Goal: Task Accomplishment & Management: Complete application form

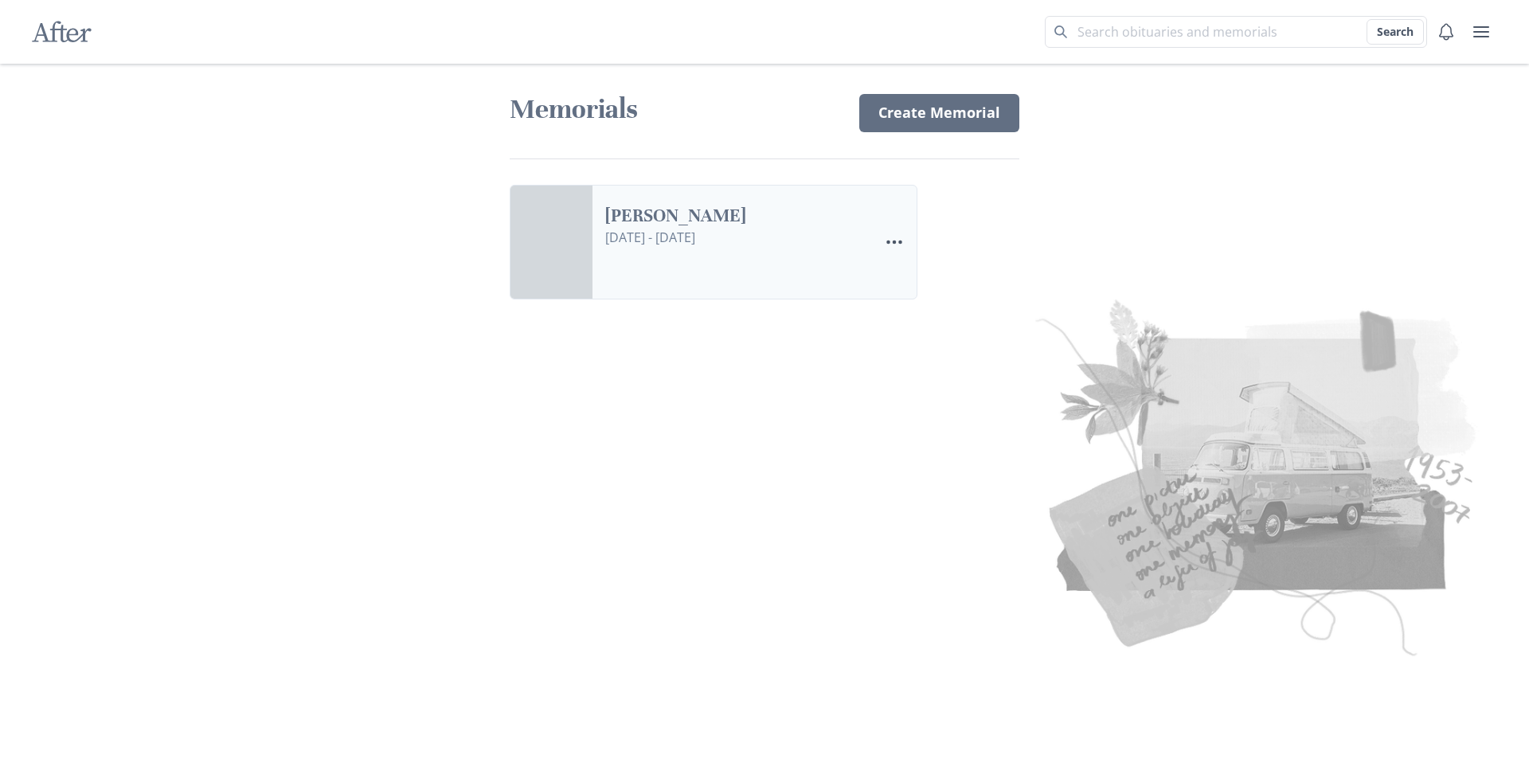
click at [834, 228] on link "[PERSON_NAME]" at bounding box center [735, 216] width 260 height 23
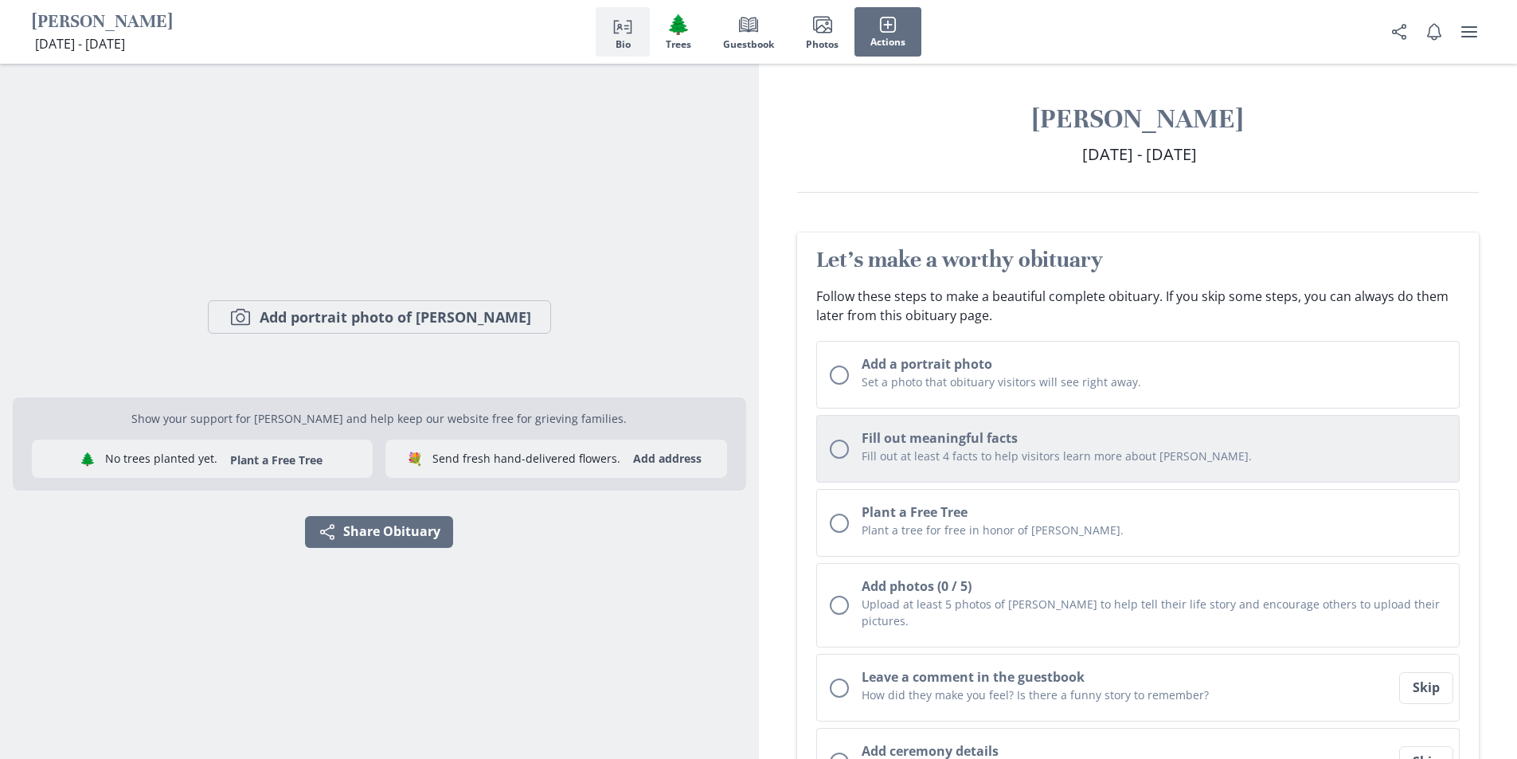
click at [839, 452] on div "Unchecked circle" at bounding box center [839, 448] width 19 height 19
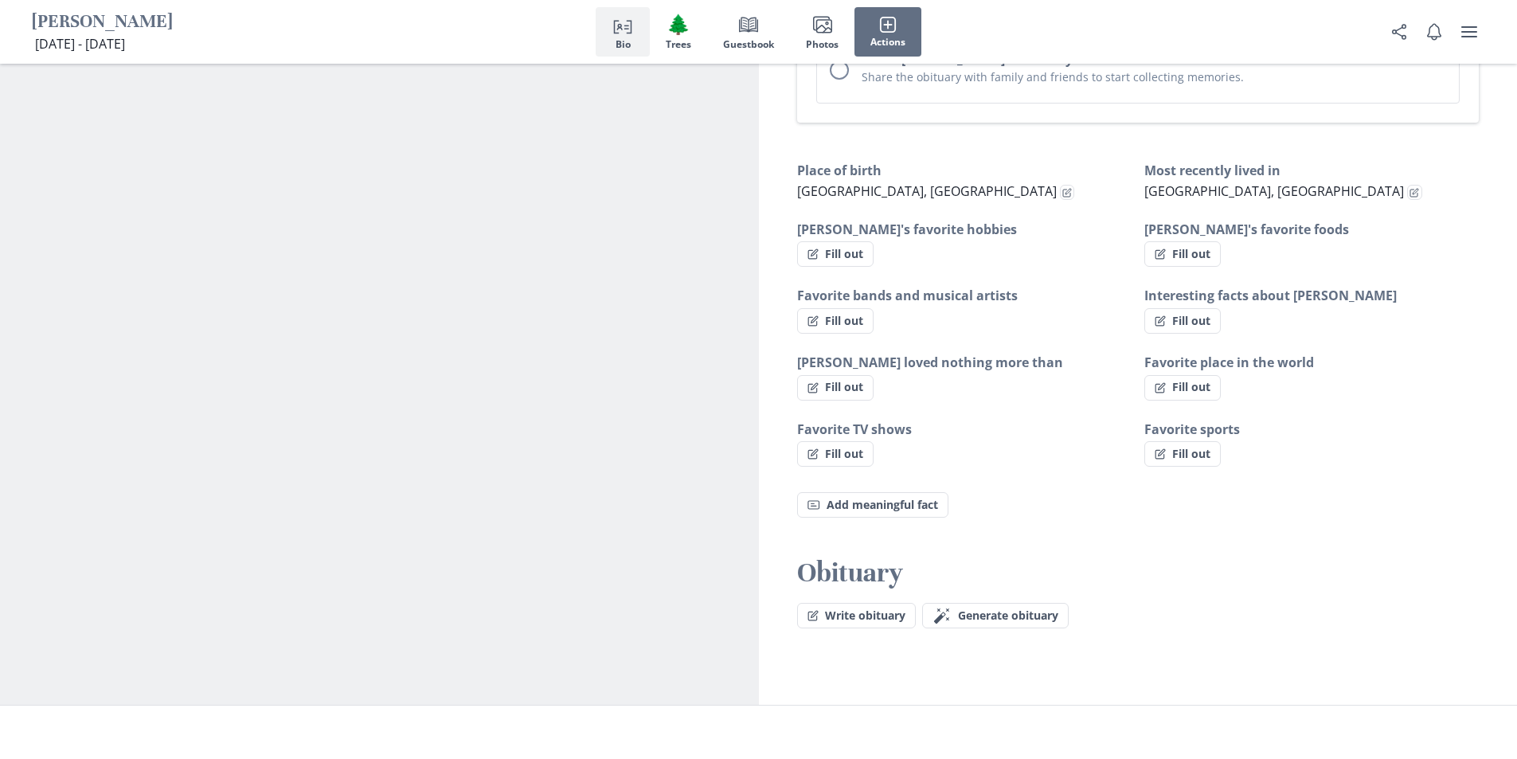
scroll to position [936, 0]
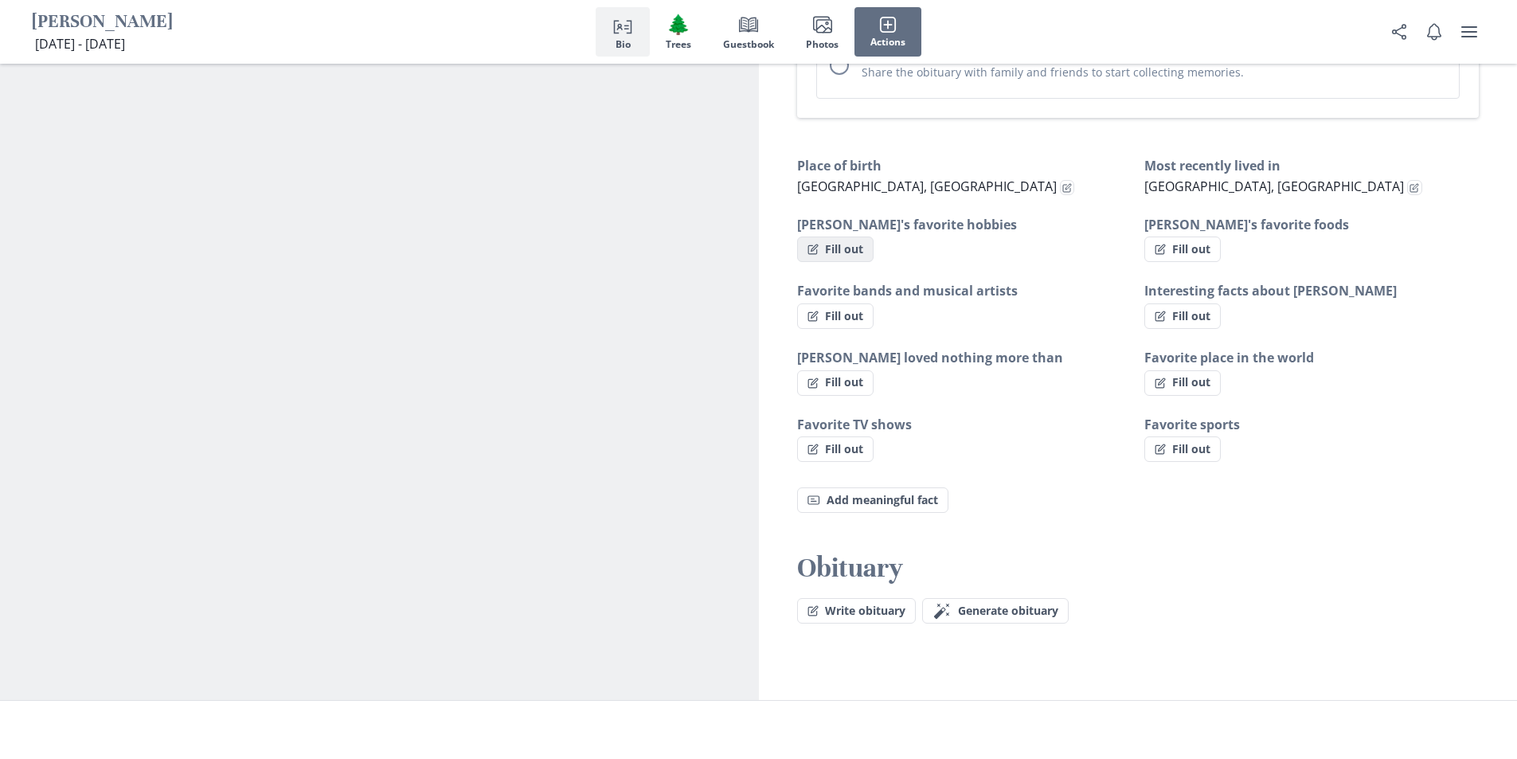
click at [851, 236] on button "Fill out" at bounding box center [835, 248] width 76 height 25
select select "[PERSON_NAME]'s favorite hobbies"
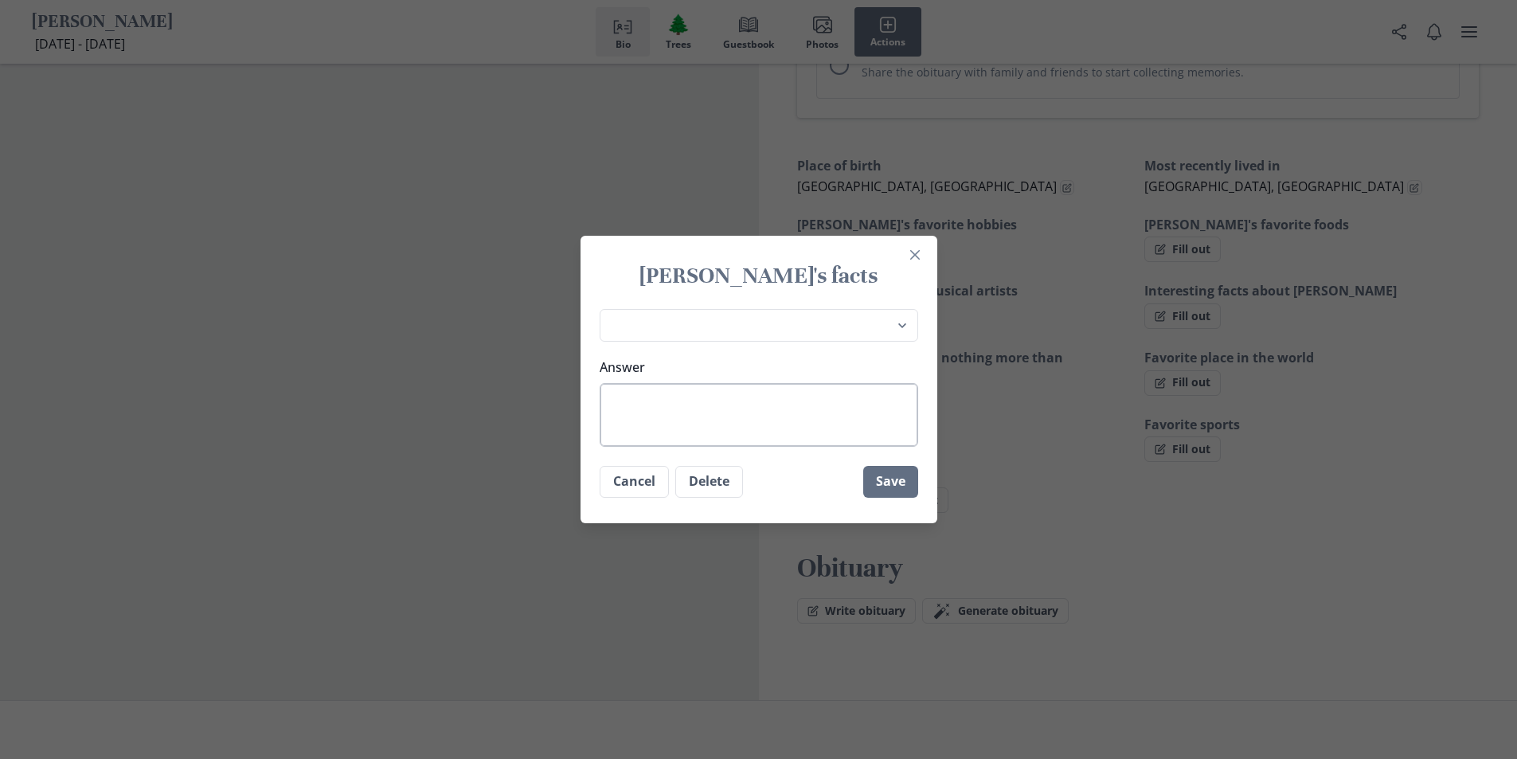
click at [700, 404] on textarea "Answer" at bounding box center [759, 415] width 318 height 64
type textarea "S"
type textarea "x"
type textarea "Sh"
type textarea "x"
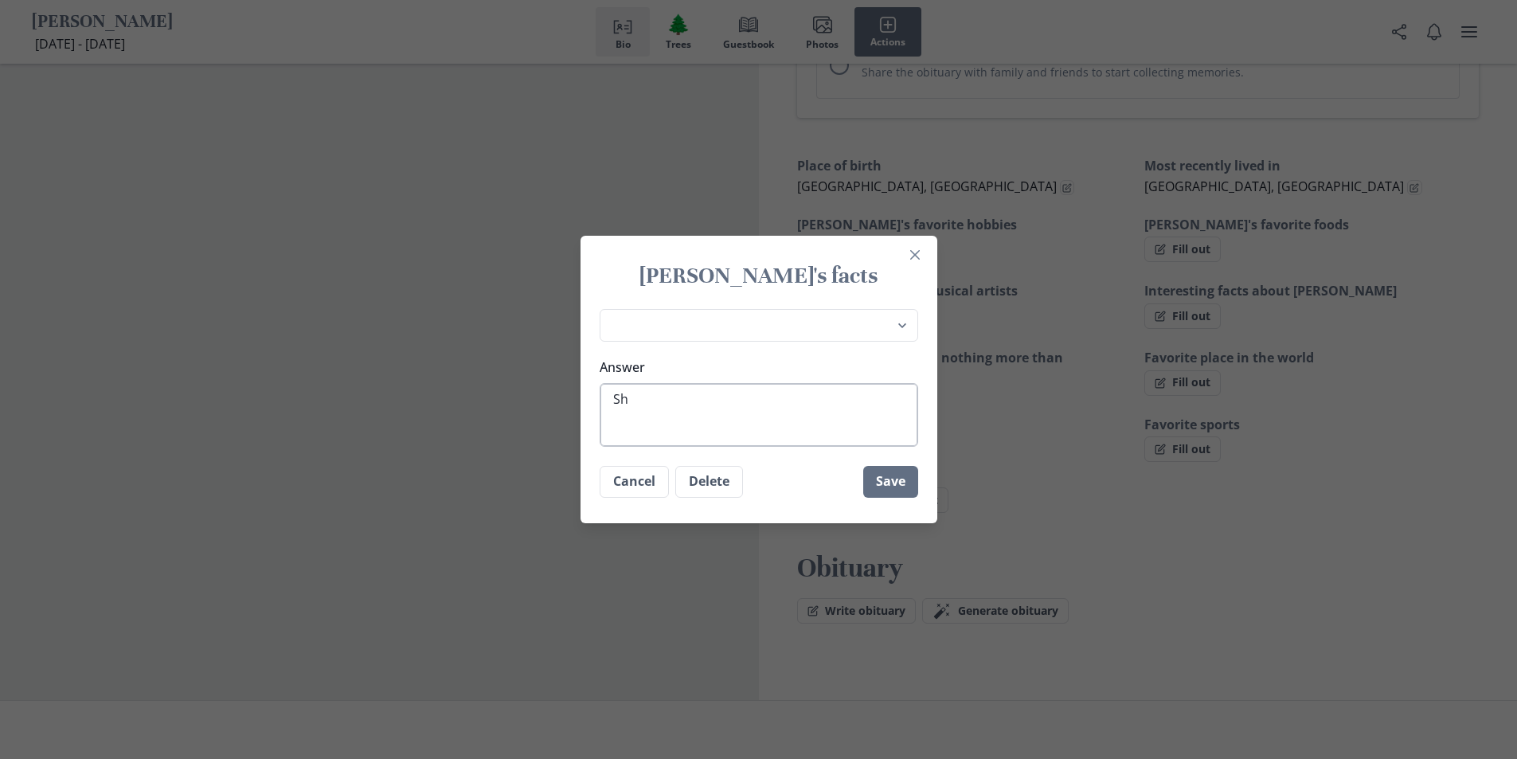
type textarea "She"
type textarea "x"
type textarea "She"
type textarea "x"
type textarea "She l"
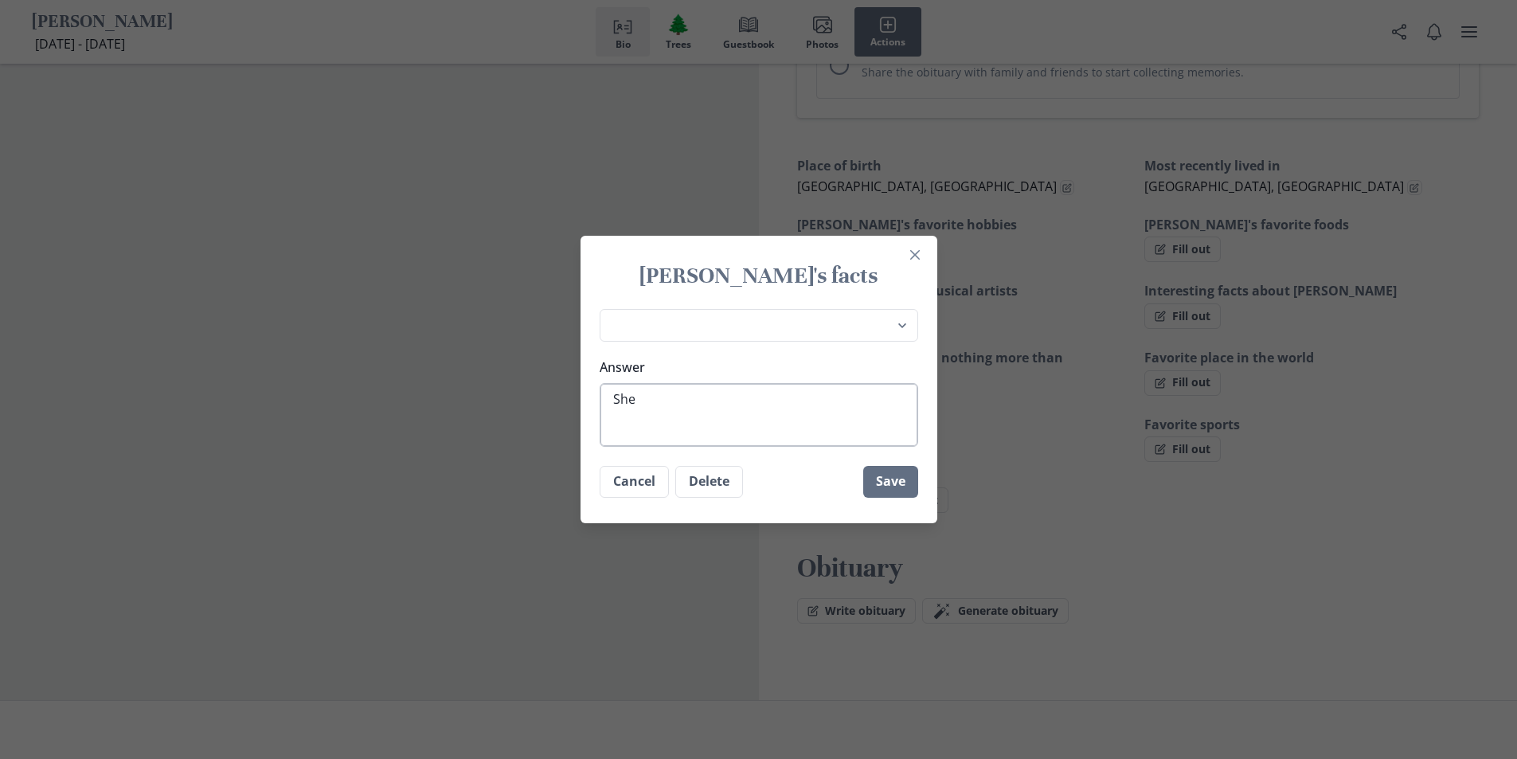
type textarea "x"
type textarea "She lo"
type textarea "x"
type textarea "She lov"
type textarea "x"
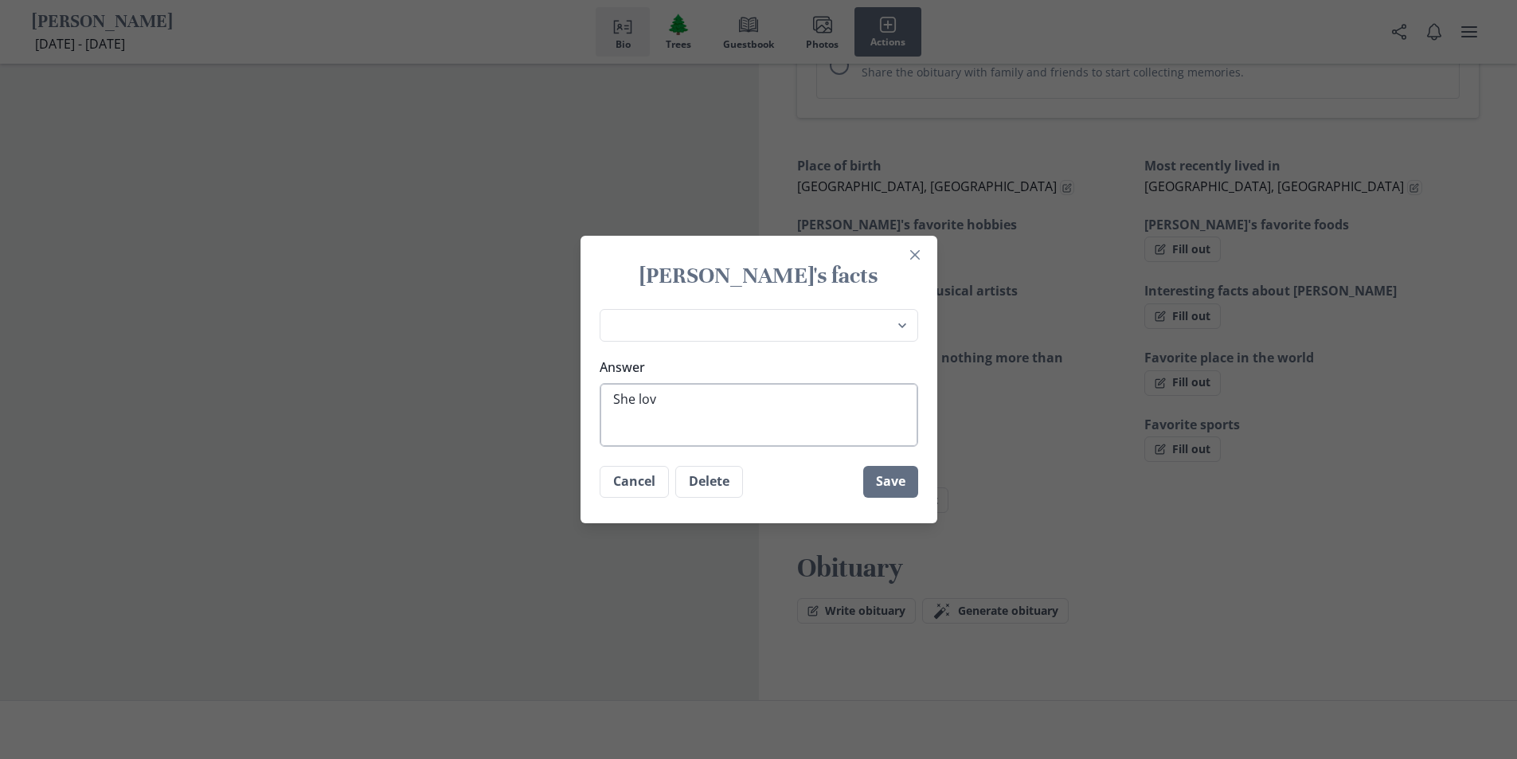
type textarea "She love"
type textarea "x"
type textarea "She loved"
type textarea "x"
type textarea "She loved"
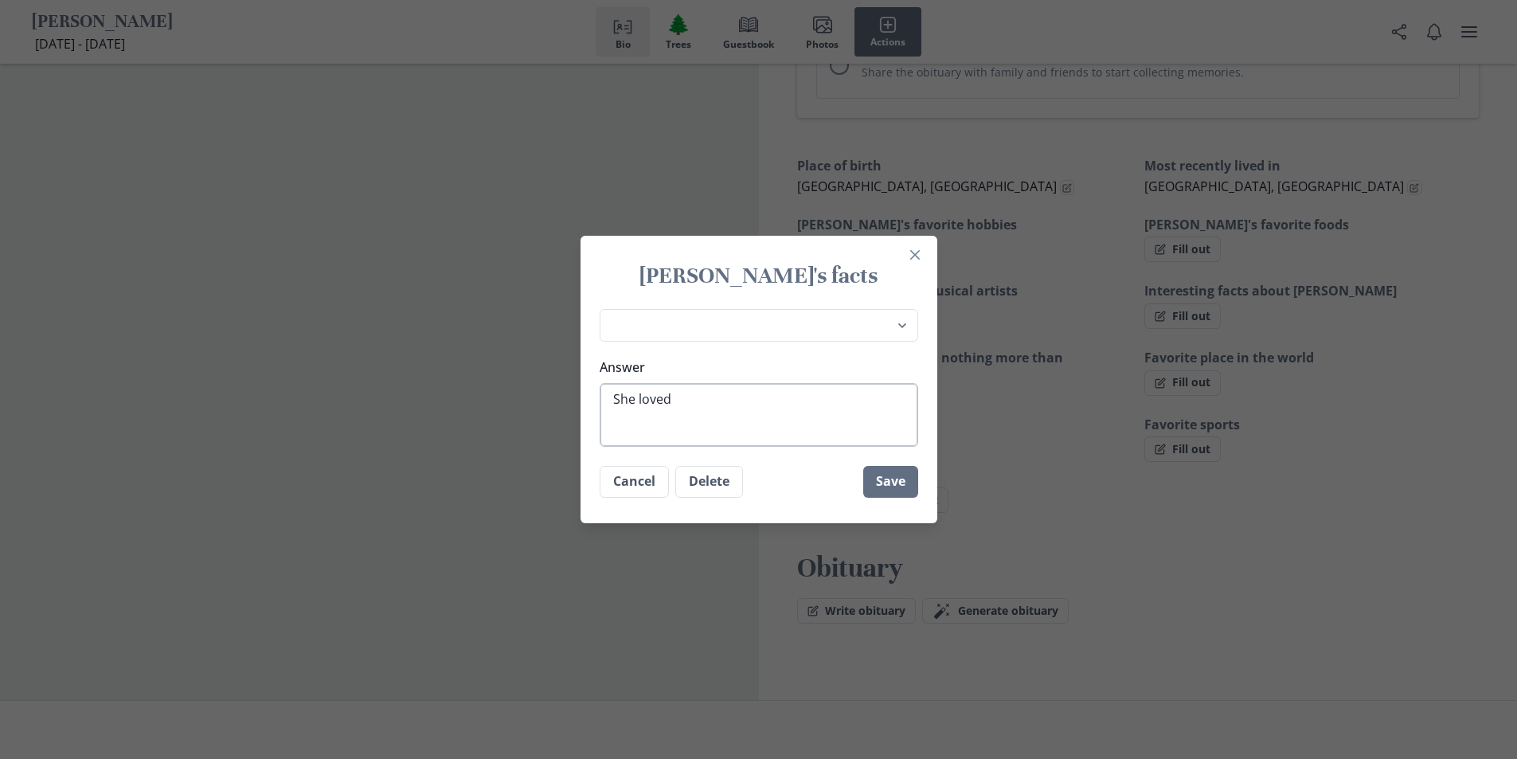
type textarea "x"
type textarea "She loved T"
type textarea "x"
type textarea "She loved To"
type textarea "x"
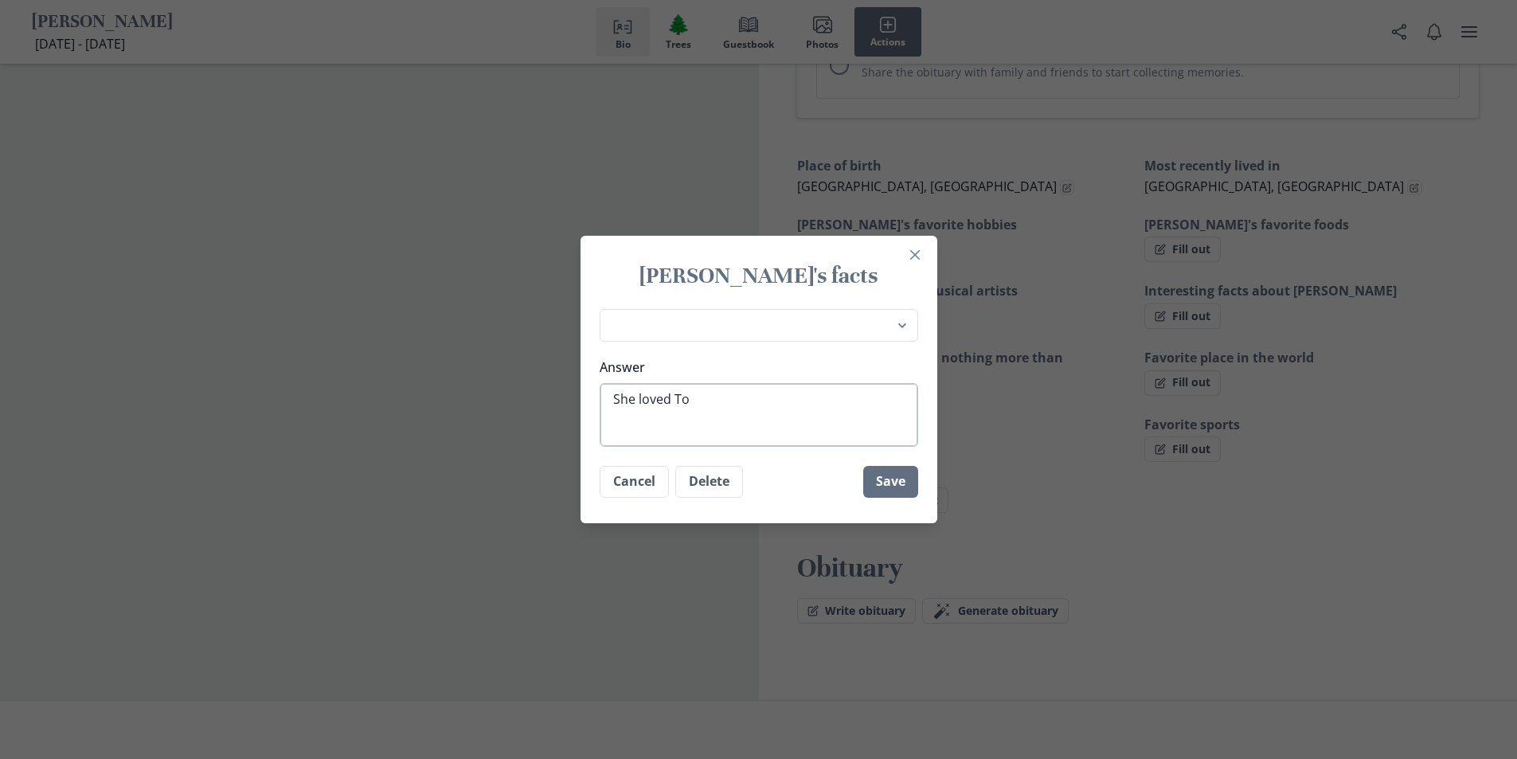
type textarea "She loved To"
type textarea "x"
type textarea "She loved To F"
type textarea "x"
type textarea "She loved To"
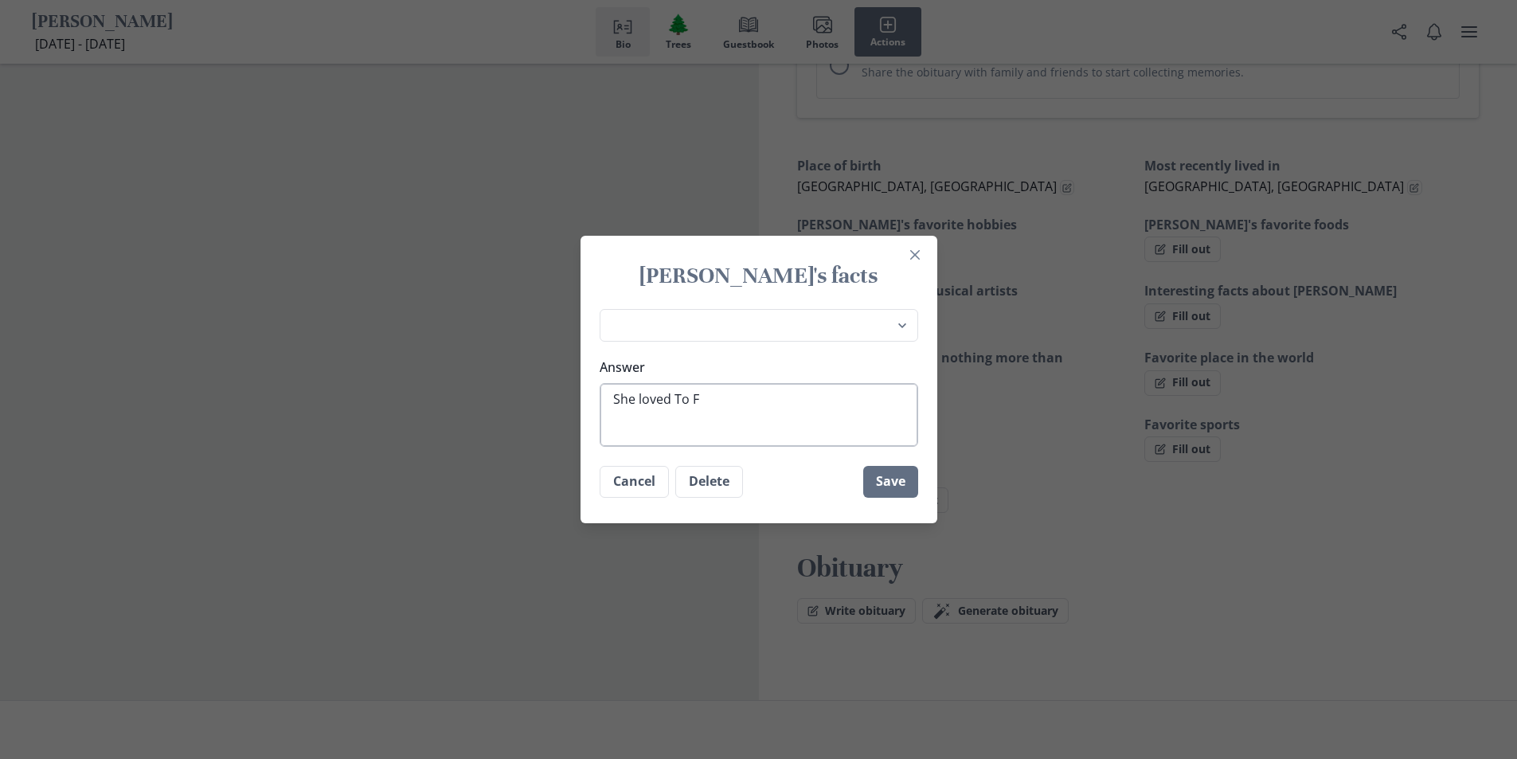
type textarea "x"
type textarea "She loved To G"
type textarea "x"
type textarea "She loved To Go"
type textarea "x"
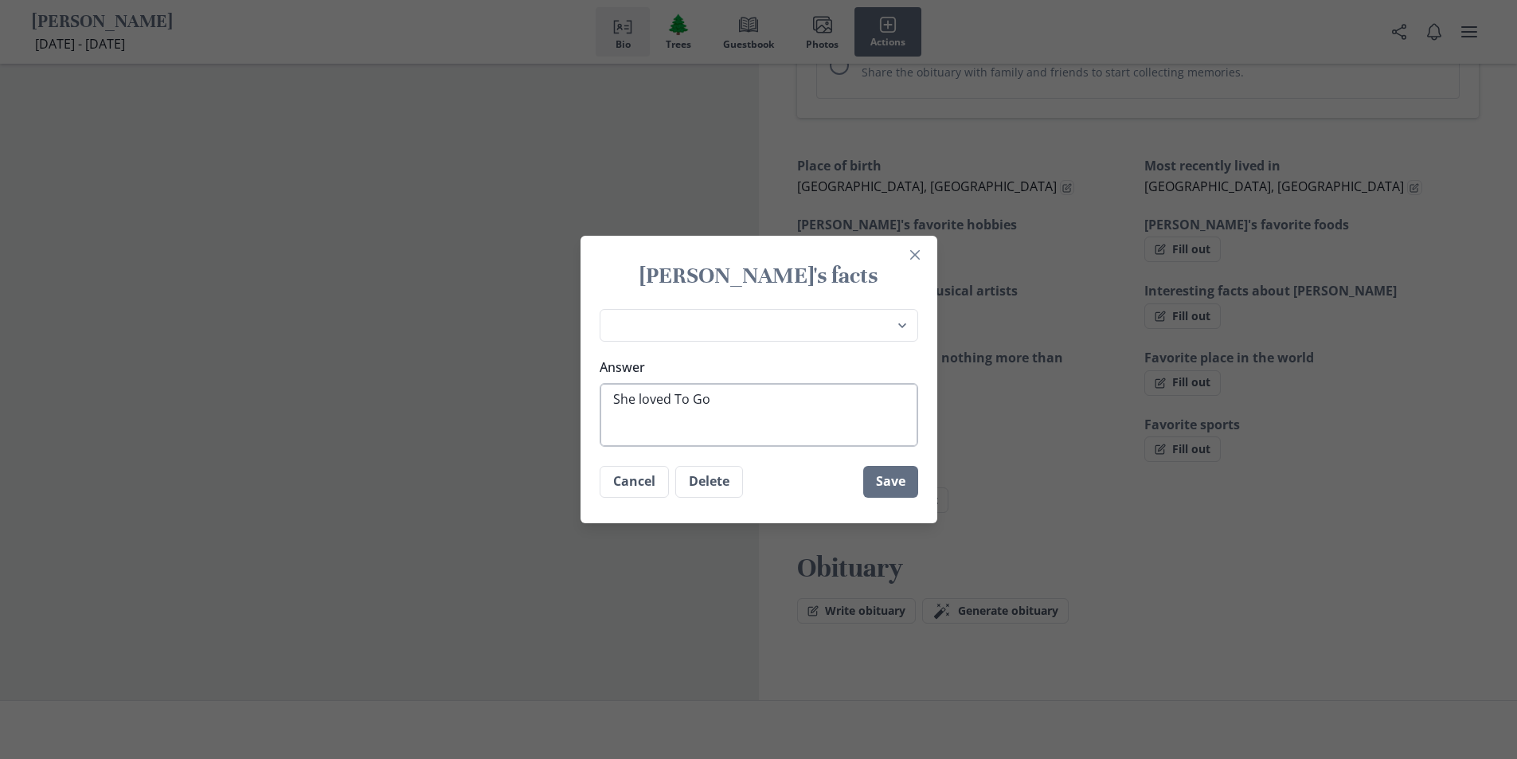
type textarea "She loved To Goi"
type textarea "x"
type textarea "She loved To Go"
type textarea "x"
type textarea "She loved To Go"
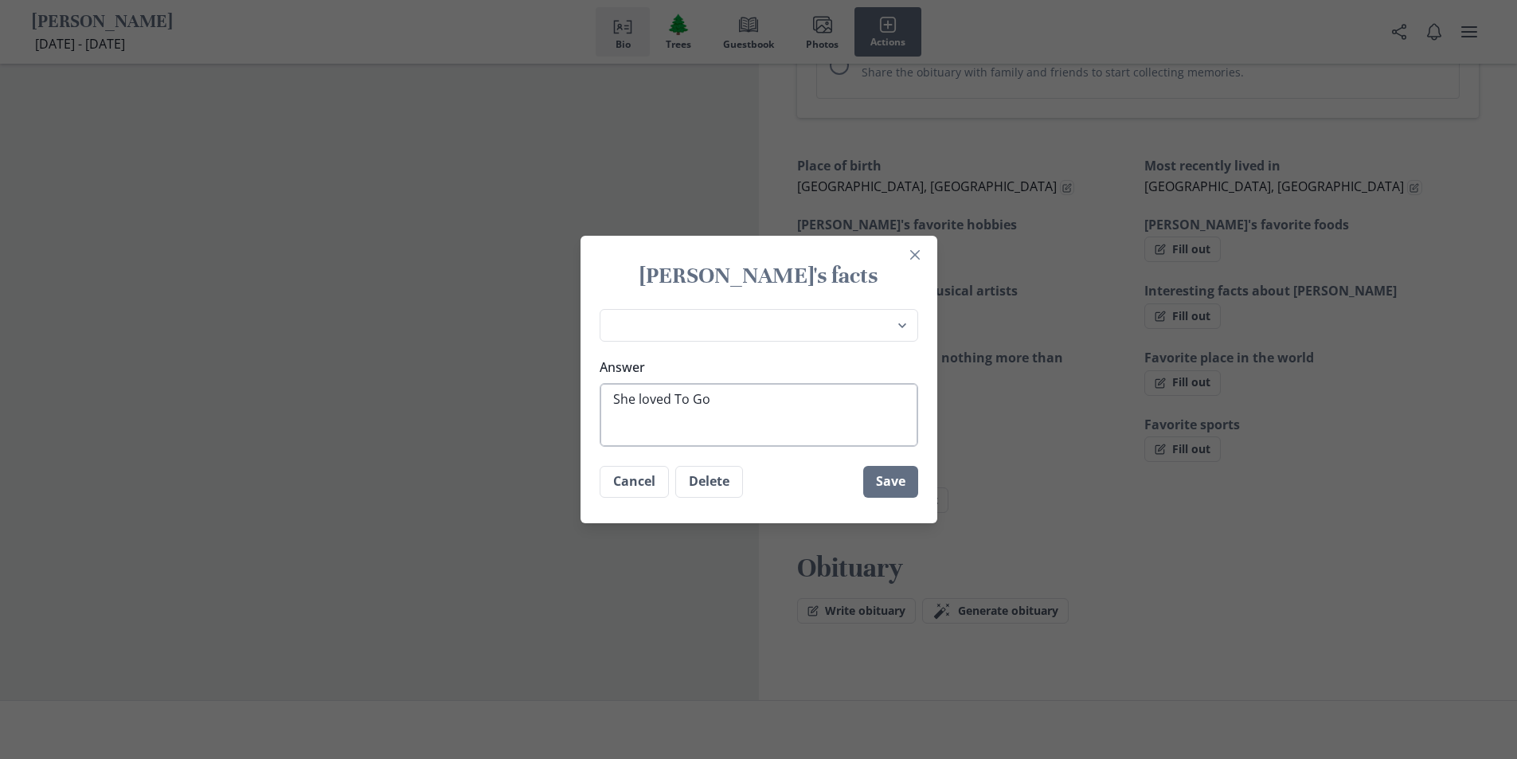
type textarea "x"
type textarea "She loved To Go F"
type textarea "x"
type textarea "She loved To Go Fi"
type textarea "x"
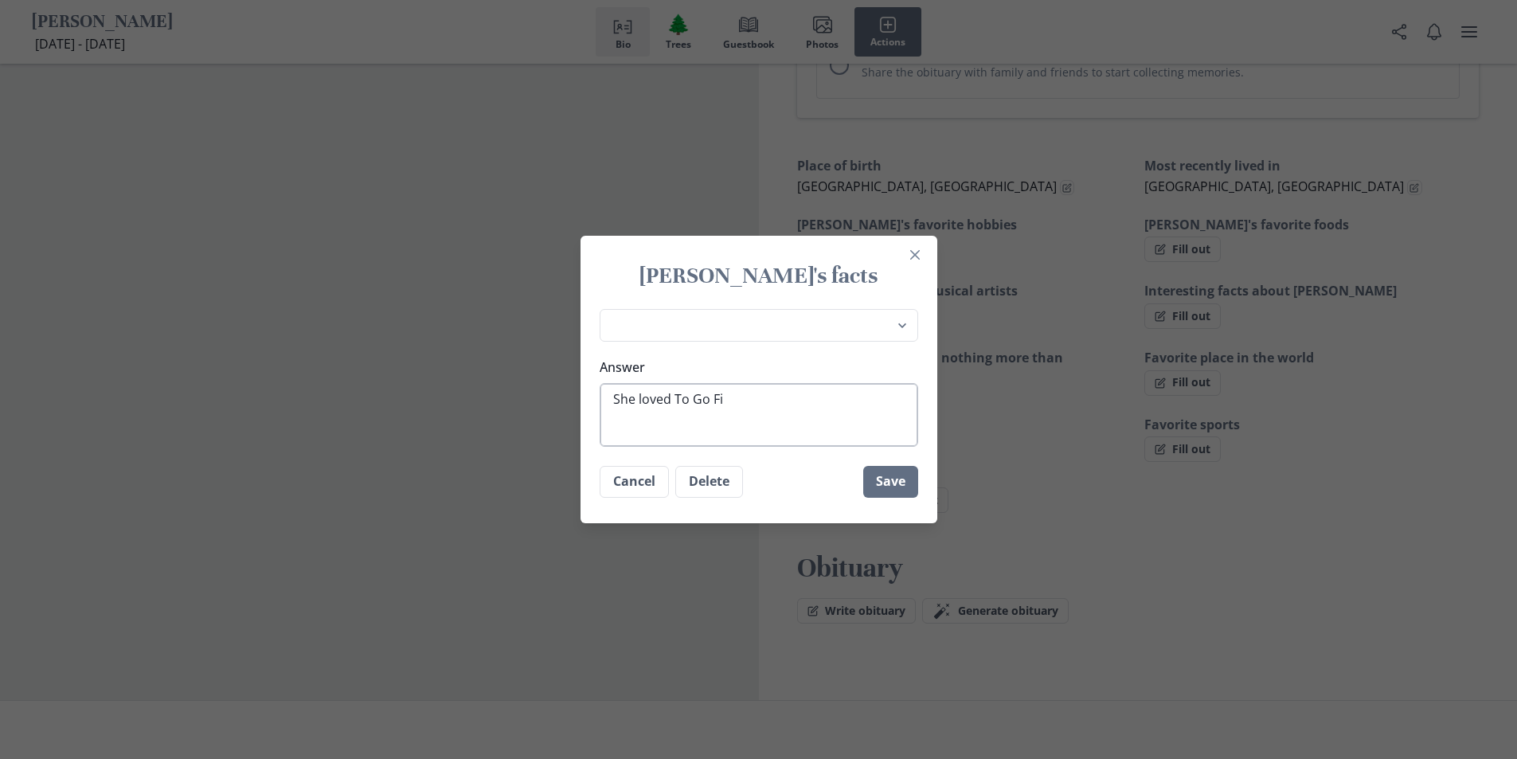
type textarea "She loved To Go Fis"
type textarea "x"
type textarea "She loved To Go Fish"
type textarea "x"
type textarea "She loved To Go Fishi"
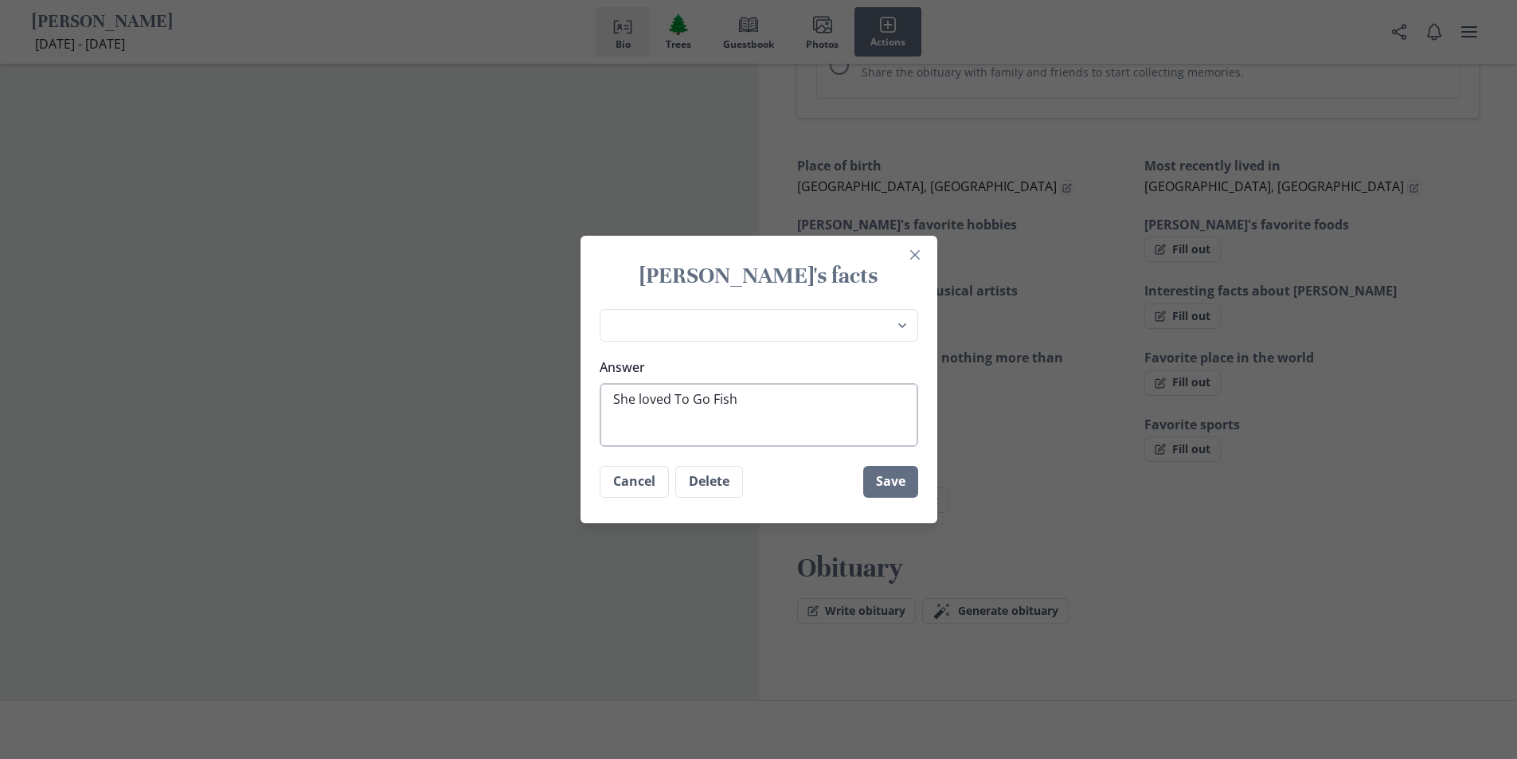
type textarea "x"
type textarea "She loved To Go Fishin"
type textarea "x"
type textarea "She loved To Go Fishing"
type textarea "x"
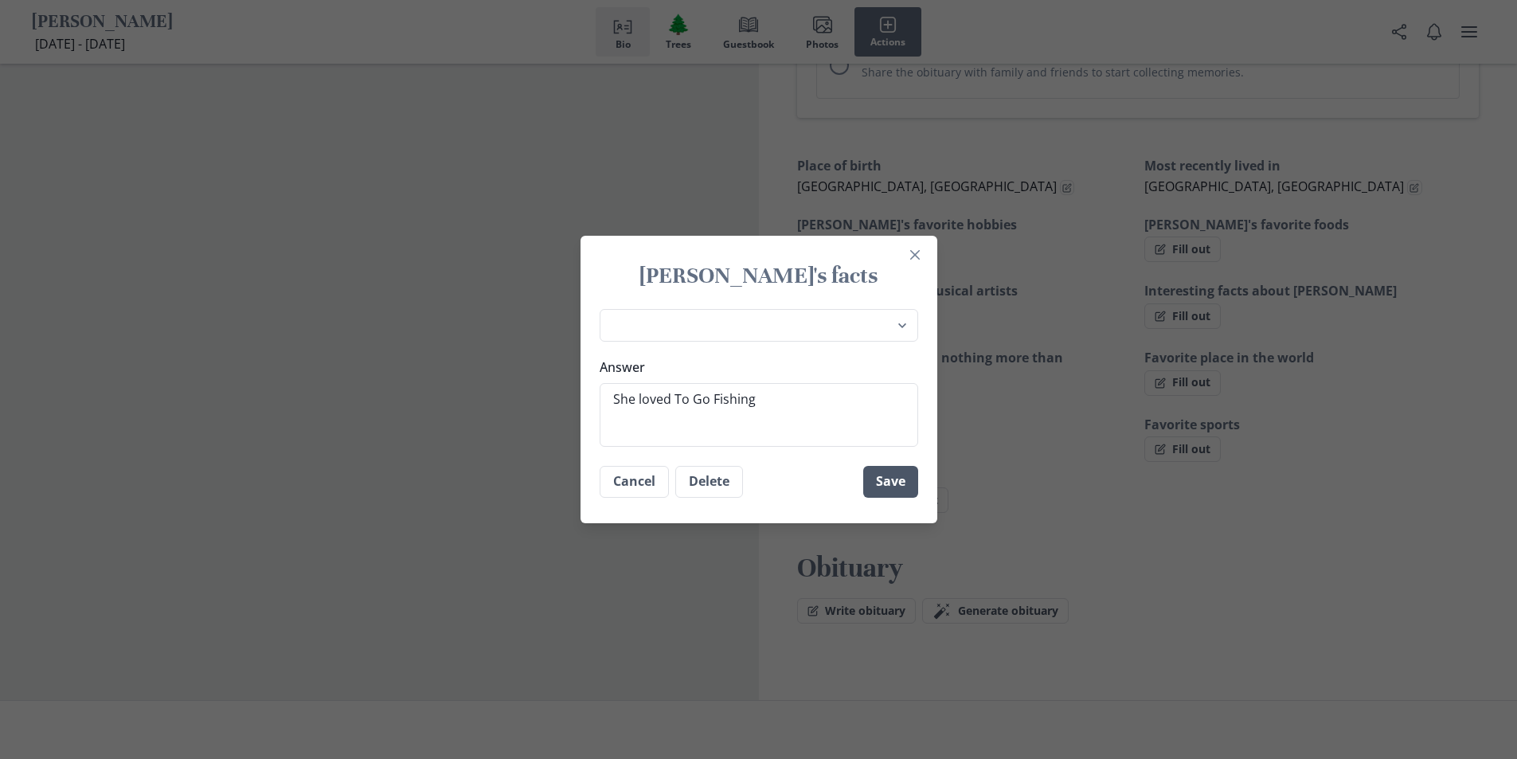
type textarea "She loved To Go Fishing"
click at [883, 482] on button "Save" at bounding box center [890, 482] width 55 height 32
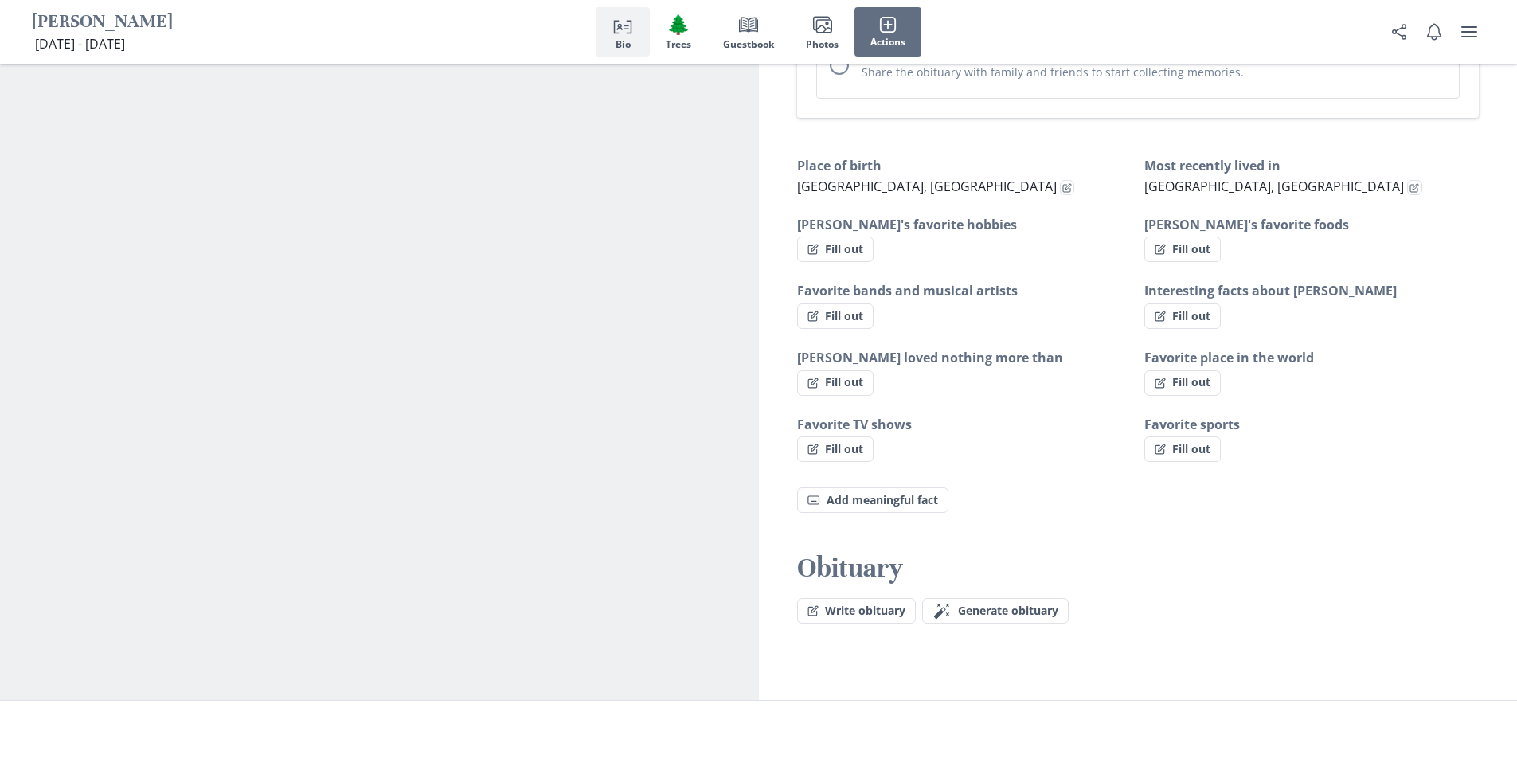
type textarea "x"
click at [853, 303] on button "Fill out" at bounding box center [835, 315] width 76 height 25
select select "Favorite bands and musical artists"
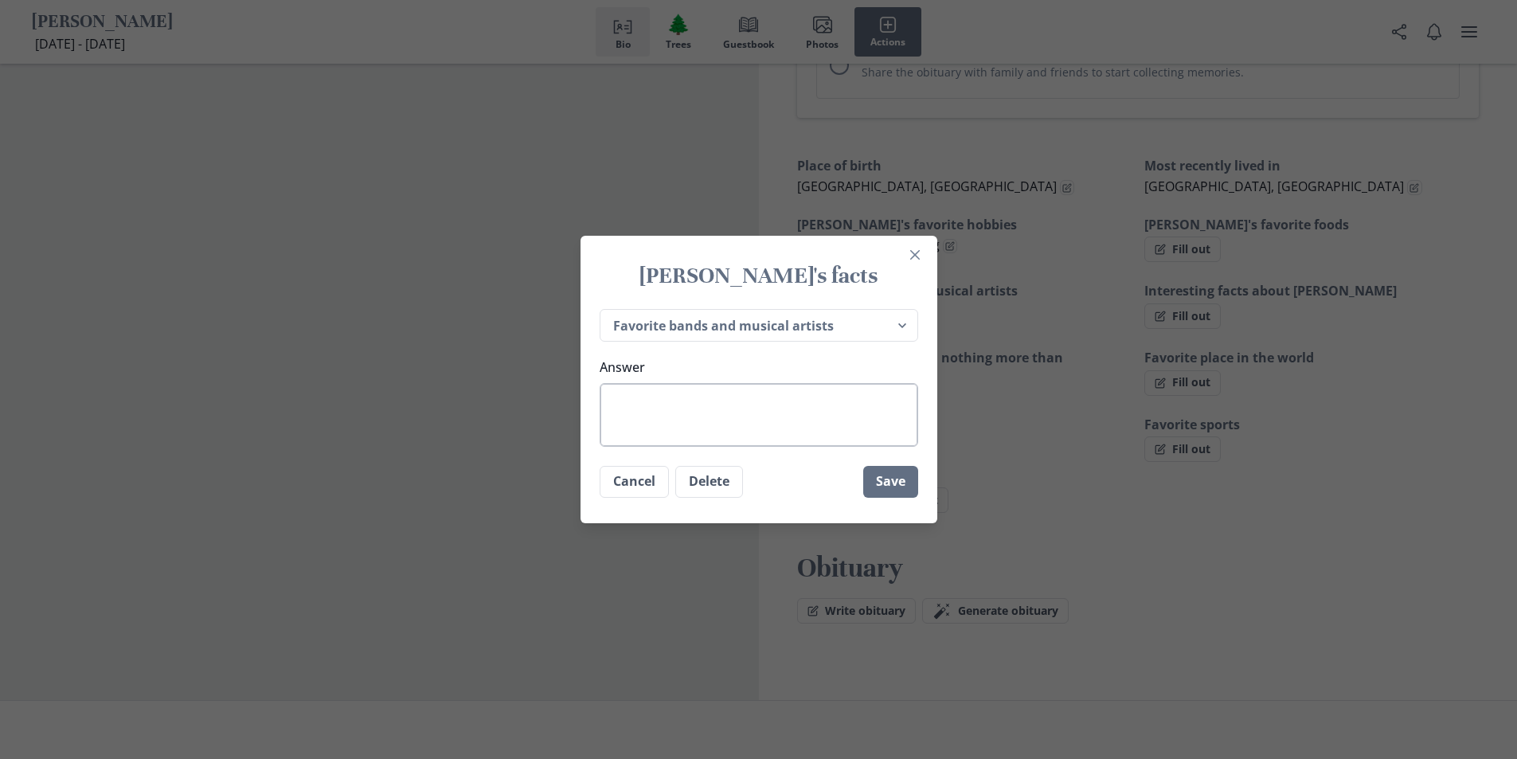
click at [771, 397] on textarea "Answer" at bounding box center [759, 415] width 318 height 64
type textarea "x"
type textarea "b"
type textarea "x"
type textarea "bl"
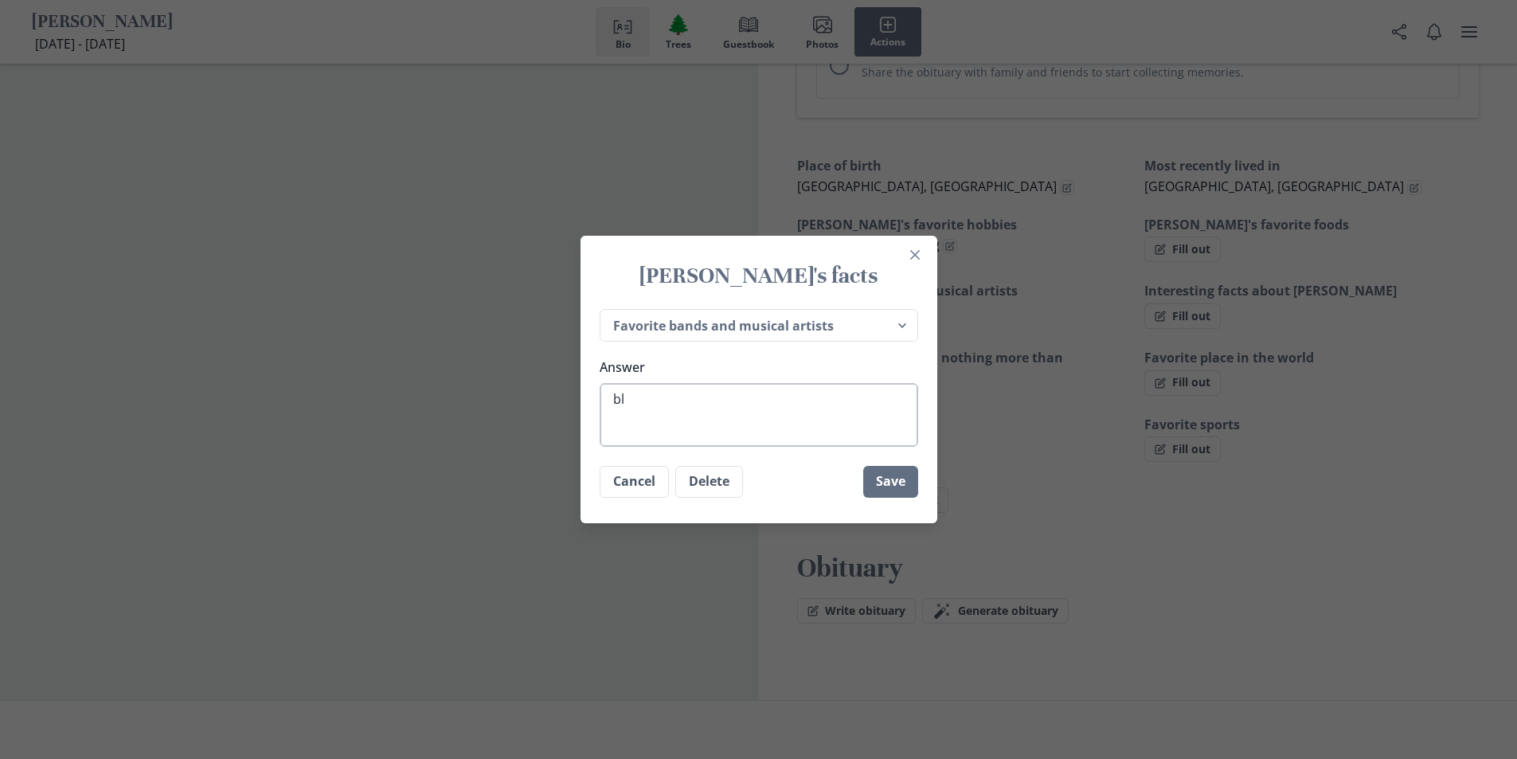
type textarea "x"
type textarea "blu"
type textarea "x"
type textarea "blue"
type textarea "x"
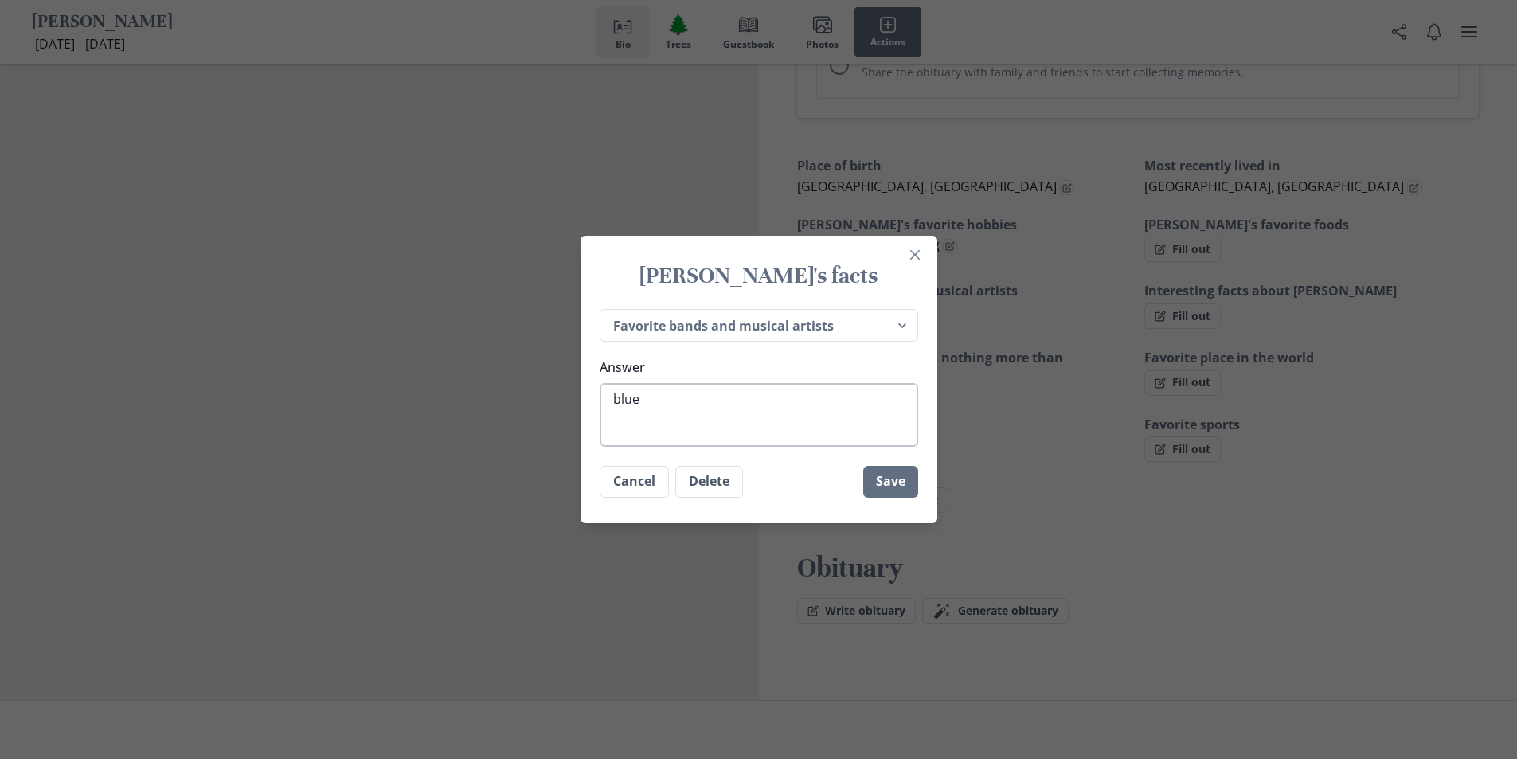
type textarea "blu"
type textarea "x"
type textarea "bl"
type textarea "x"
type textarea "b"
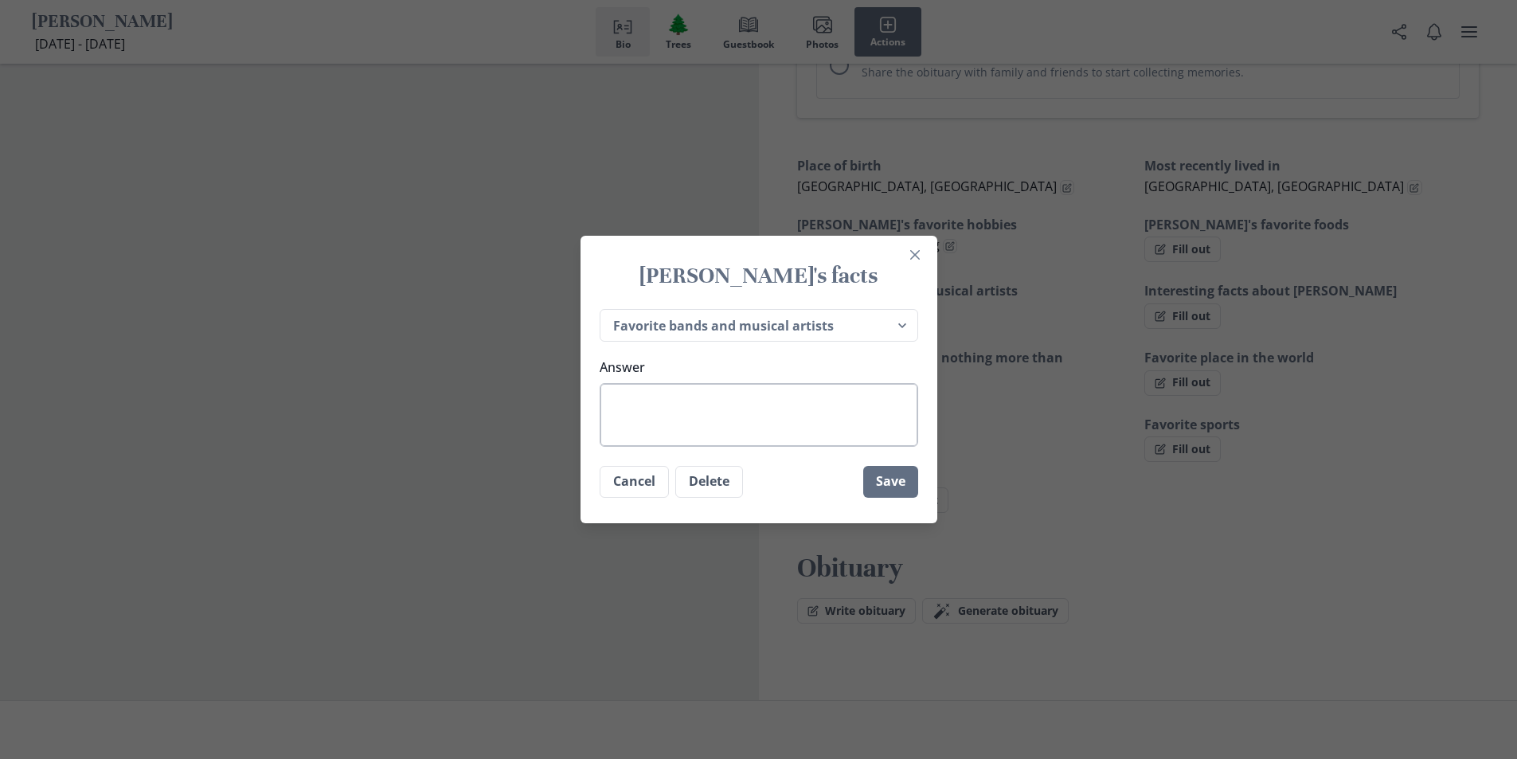
type textarea "x"
type textarea "B"
type textarea "x"
type textarea "Bo"
type textarea "x"
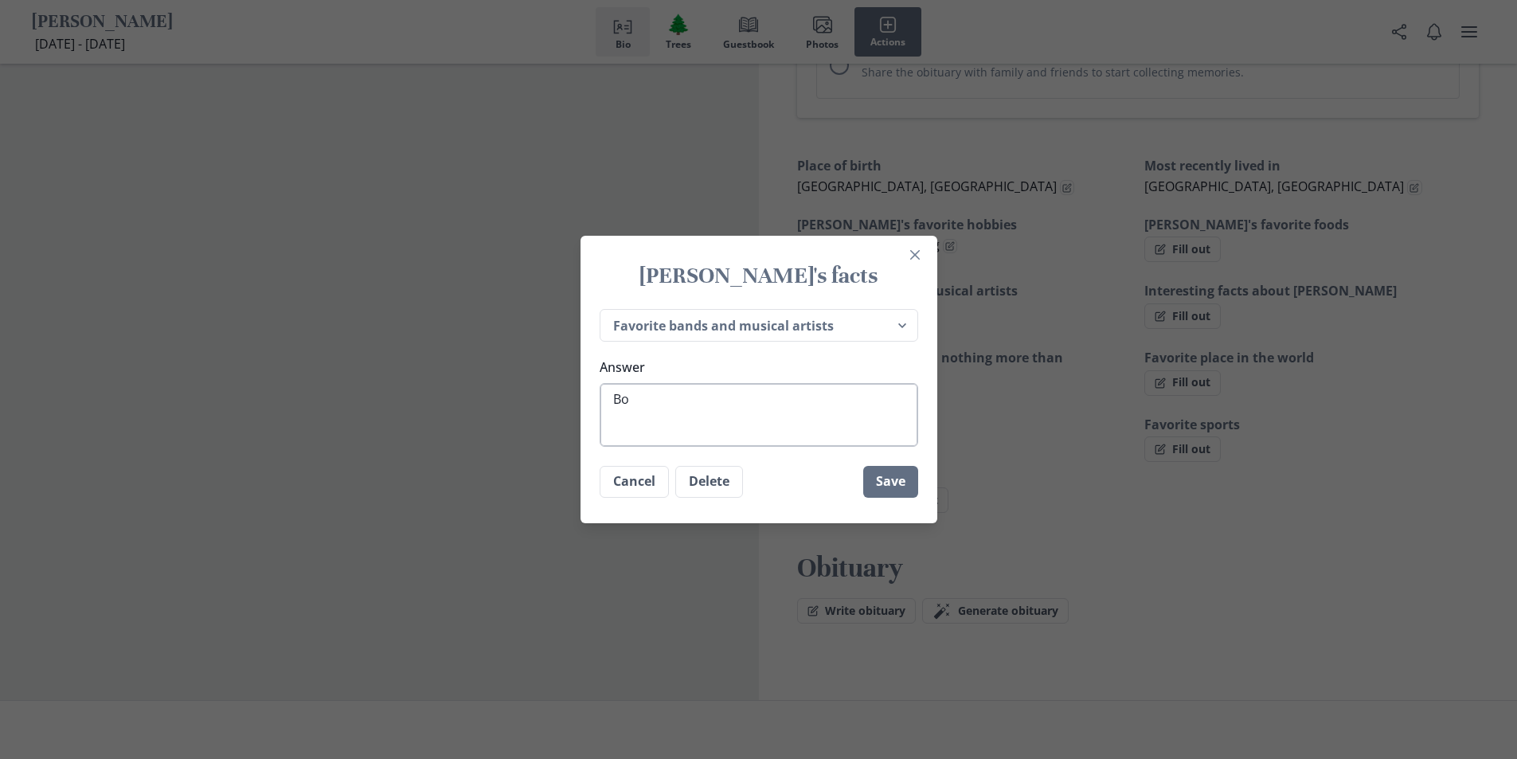
type textarea "[PERSON_NAME]"
type textarea "x"
type textarea "[PERSON_NAME]"
type textarea "x"
type textarea "[PERSON_NAME]"
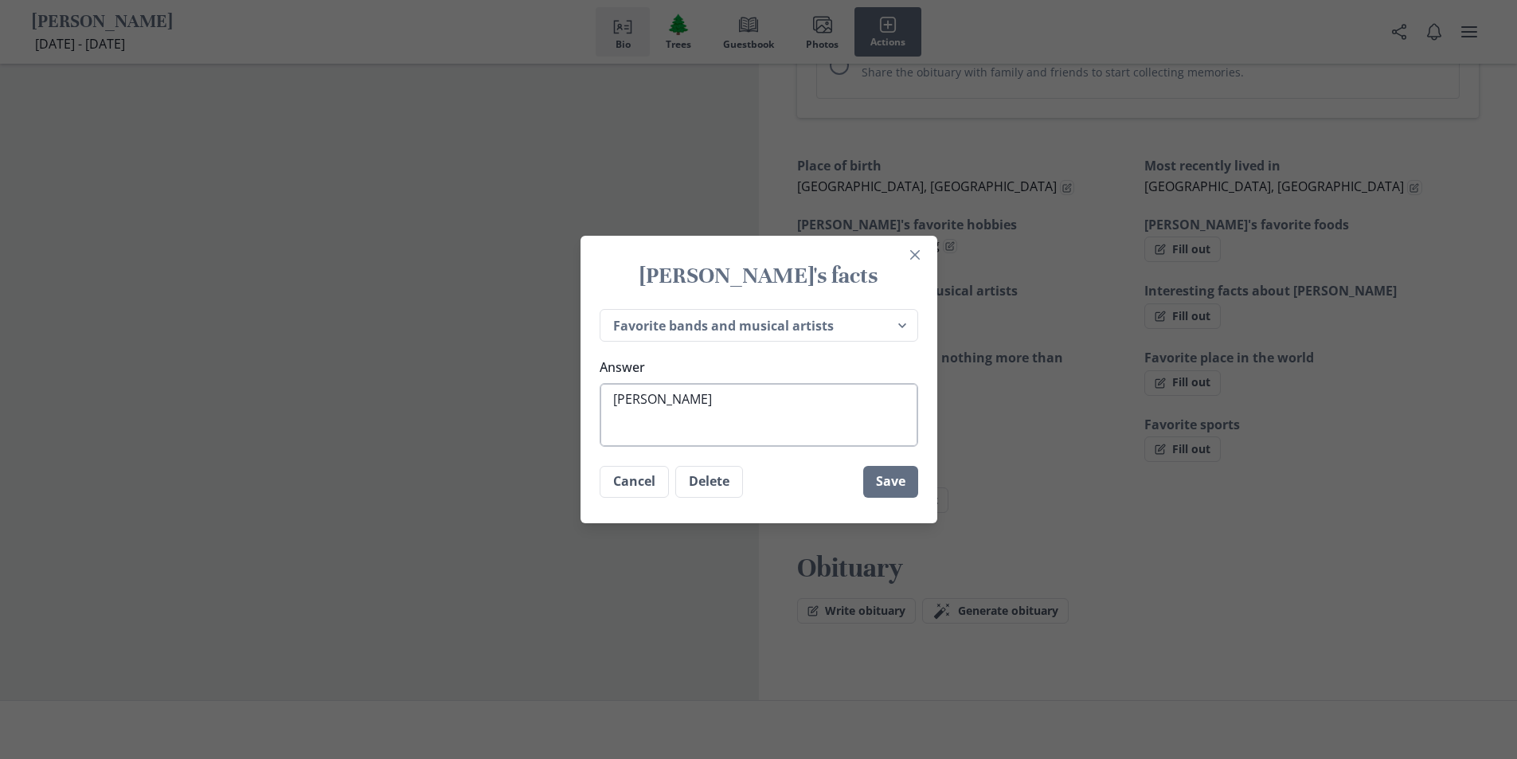
type textarea "x"
type textarea "Bo"
type textarea "x"
type textarea "[PERSON_NAME]"
type textarea "x"
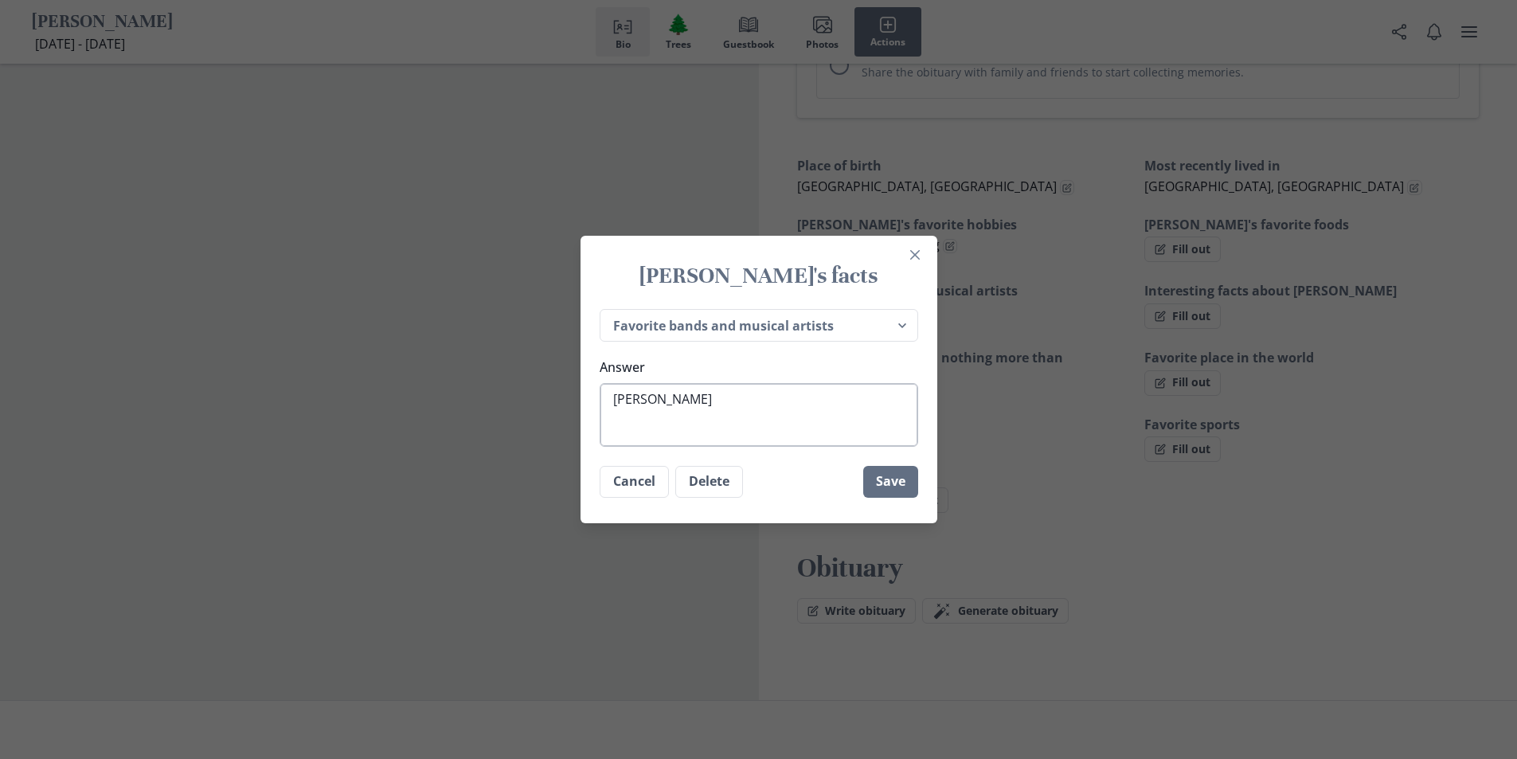
type textarea "[PERSON_NAME]"
type textarea "x"
type textarea "[PERSON_NAME]"
type textarea "x"
type textarea "[PERSON_NAME]"
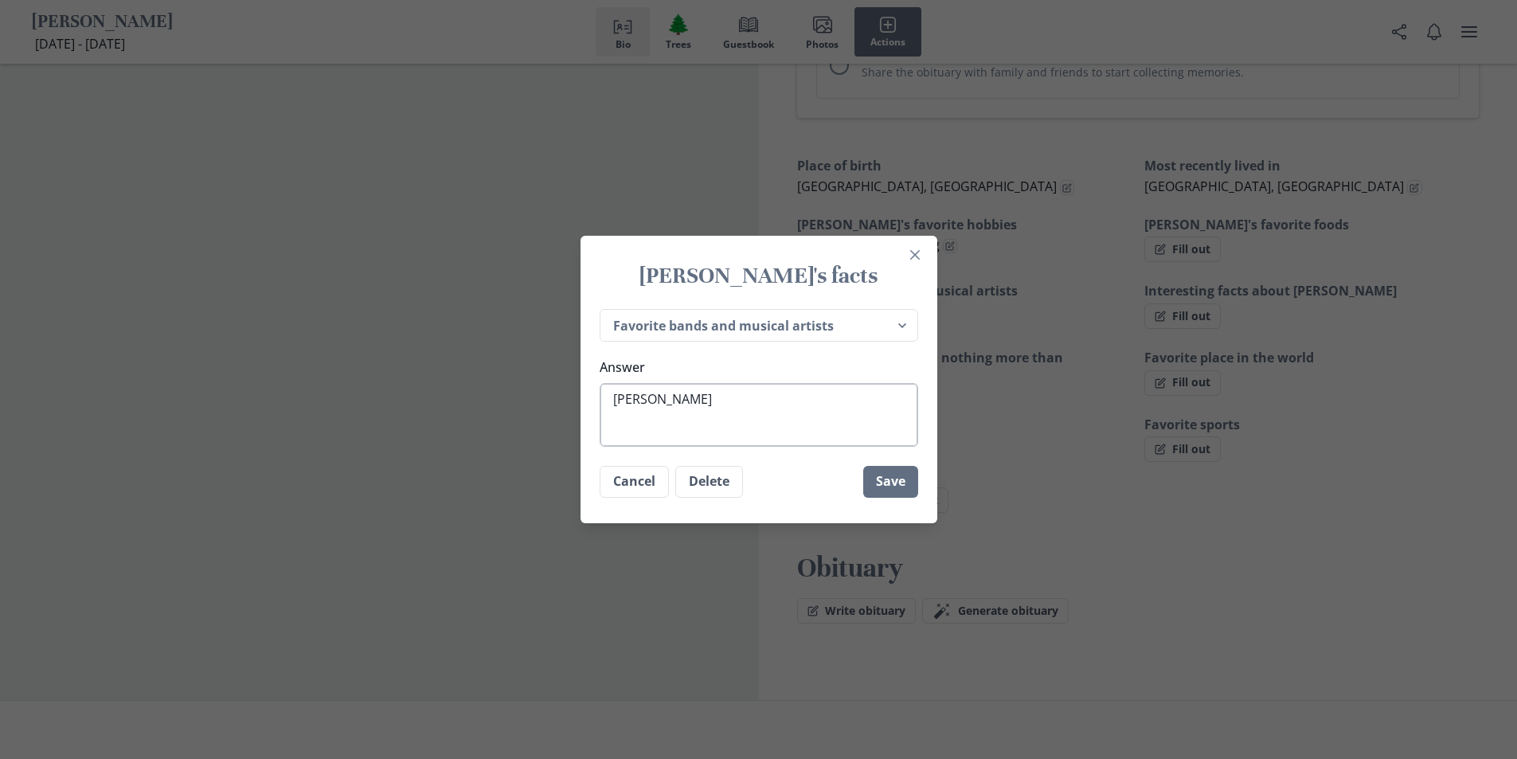
type textarea "x"
type textarea "[PERSON_NAME]"
type textarea "x"
type textarea "[PERSON_NAME] [PERSON_NAME]"
type textarea "x"
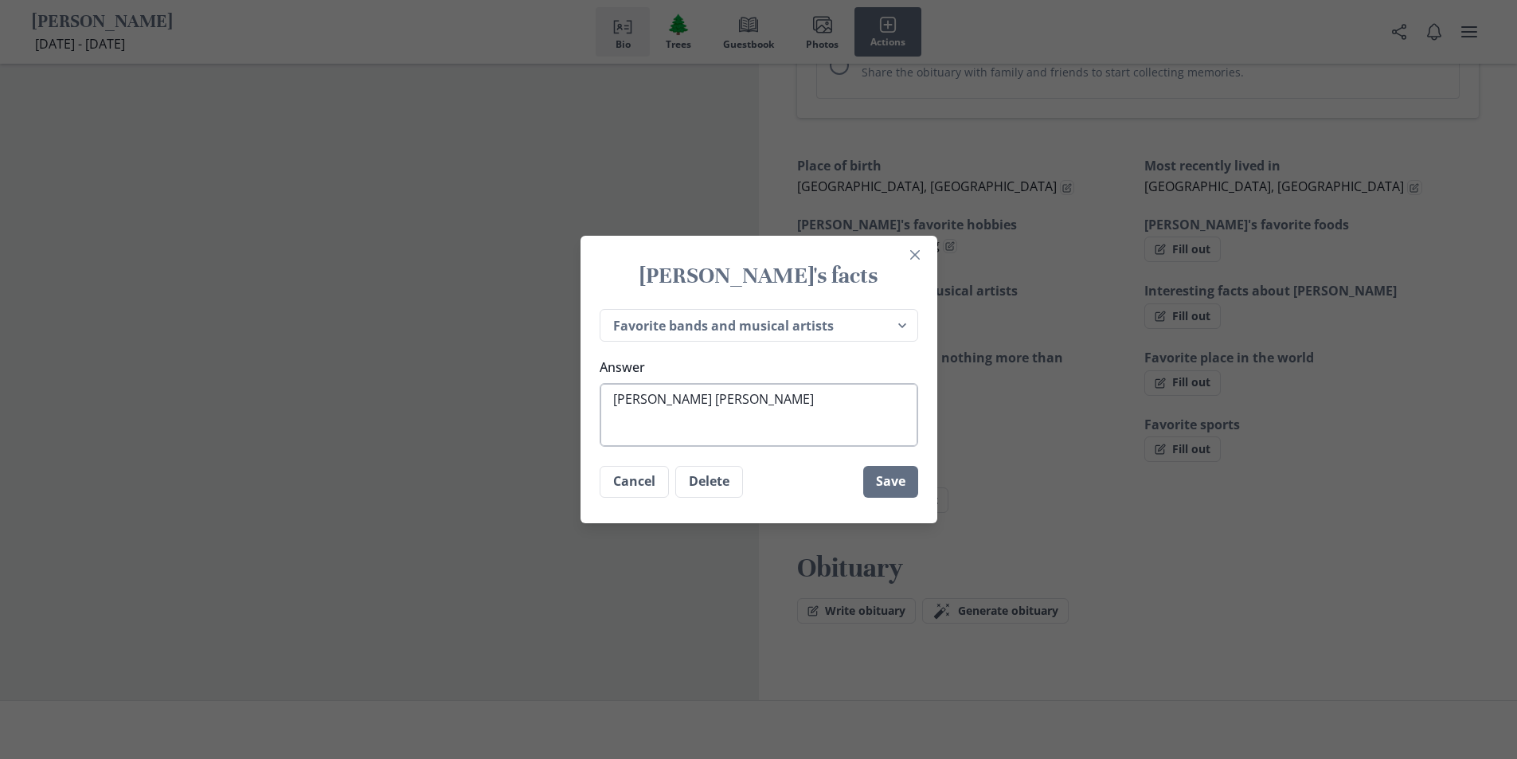
type textarea "[PERSON_NAME]"
type textarea "x"
type textarea "[PERSON_NAME]"
type textarea "x"
type textarea "[PERSON_NAME]"
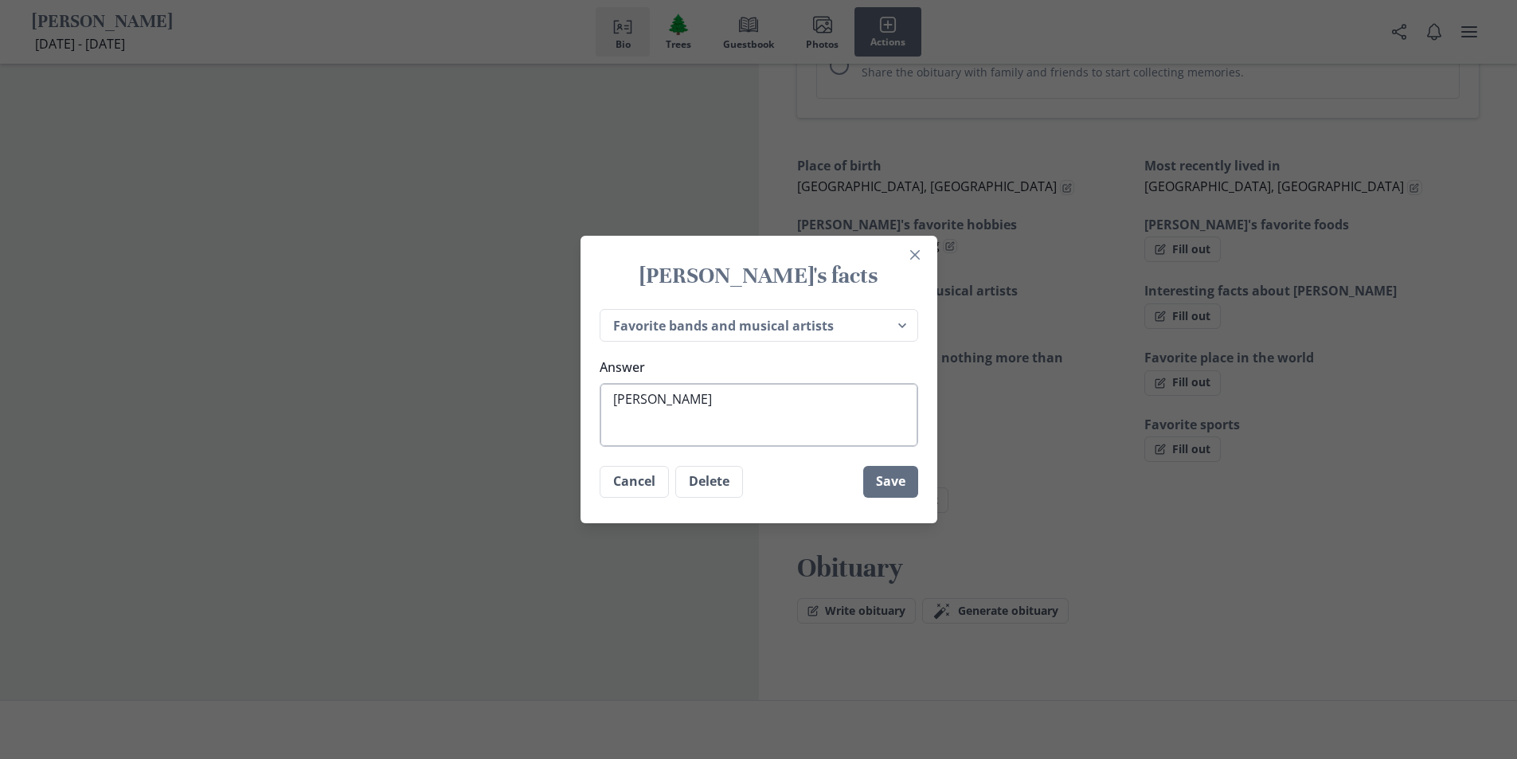
type textarea "x"
type textarea "[PERSON_NAME] B"
type textarea "x"
type textarea "[PERSON_NAME] Bl"
type textarea "x"
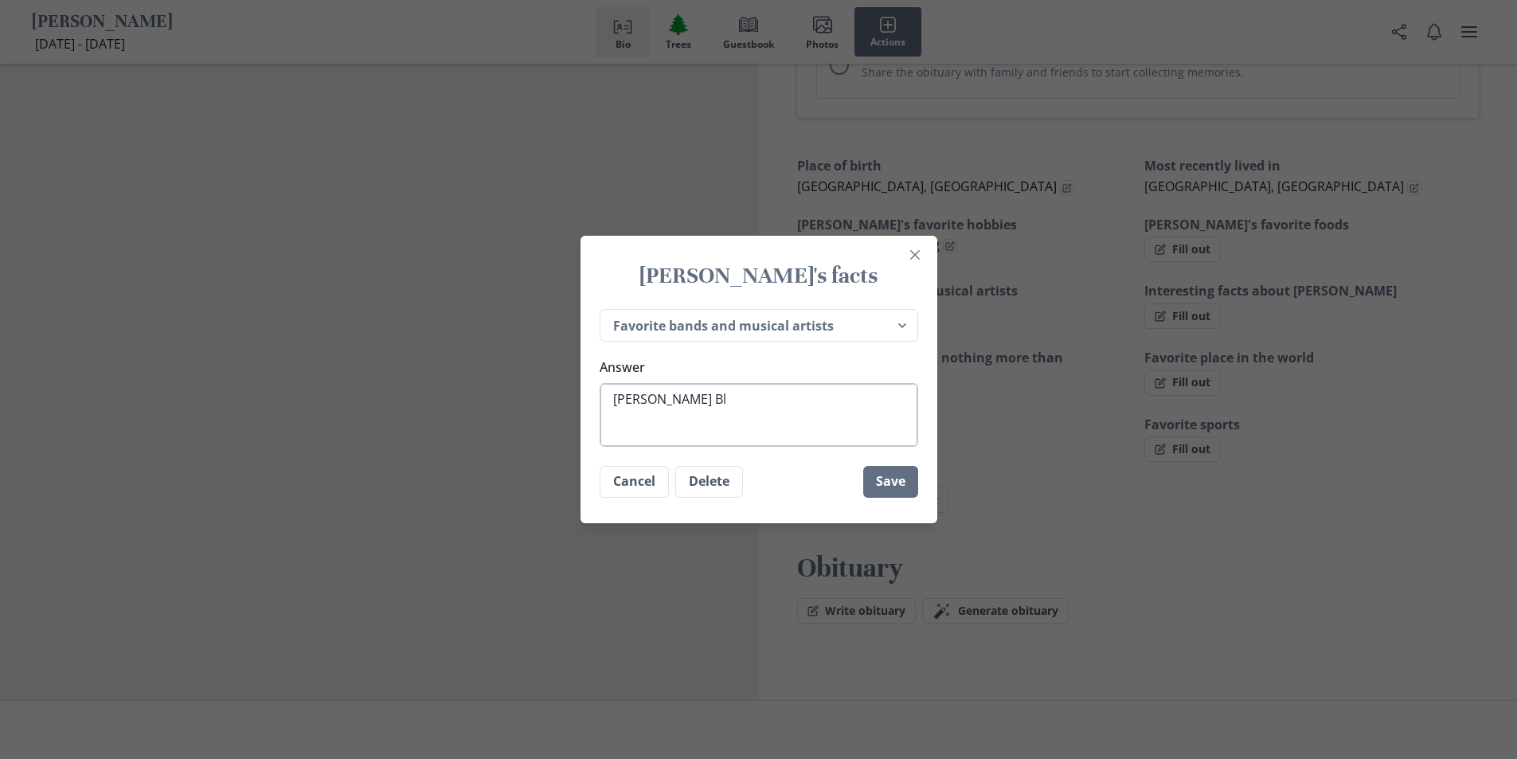
type textarea "[PERSON_NAME] Bla"
type textarea "x"
type textarea "[PERSON_NAME] [PERSON_NAME]"
type textarea "x"
type textarea "[PERSON_NAME]"
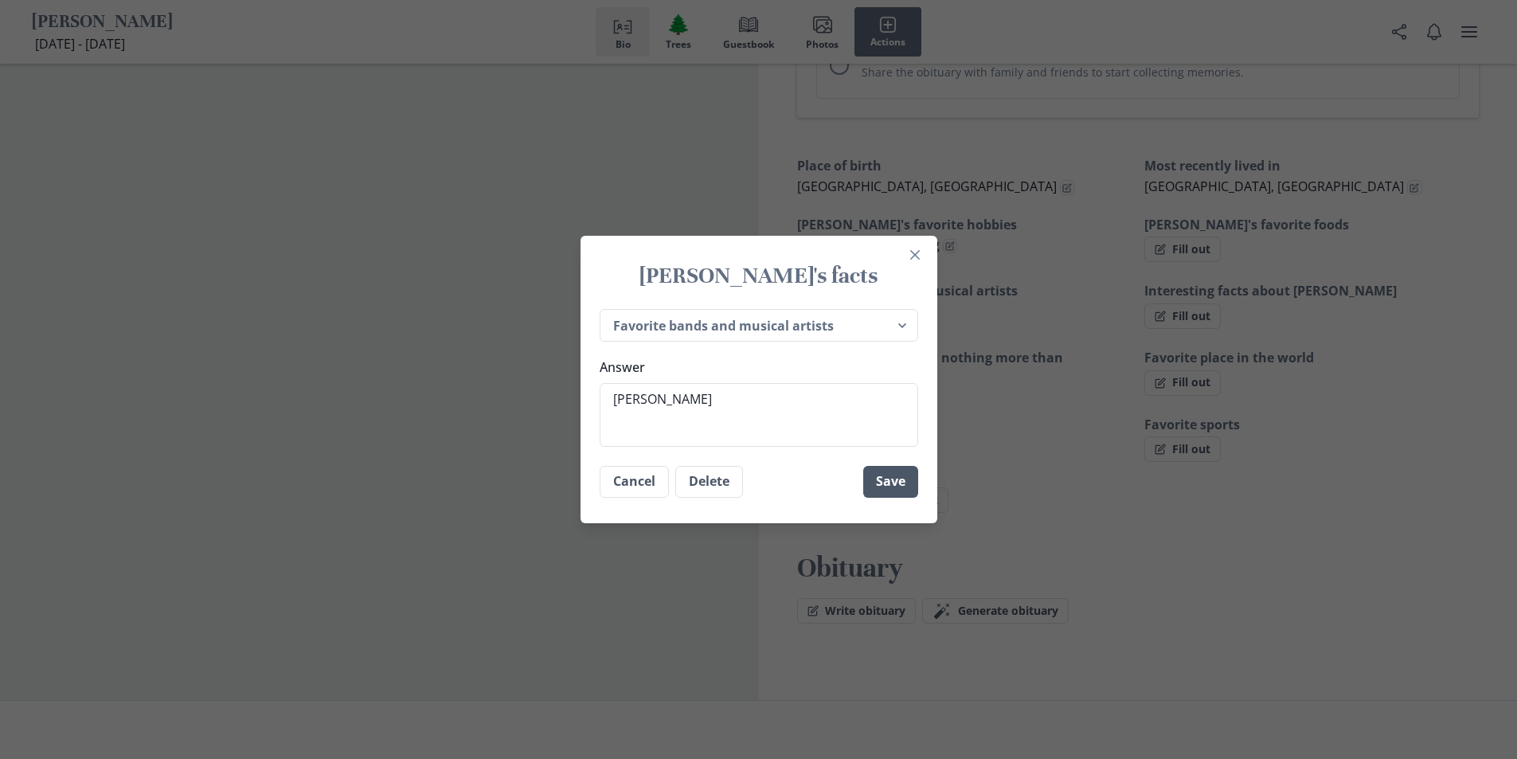
click at [890, 476] on button "Save" at bounding box center [890, 482] width 55 height 32
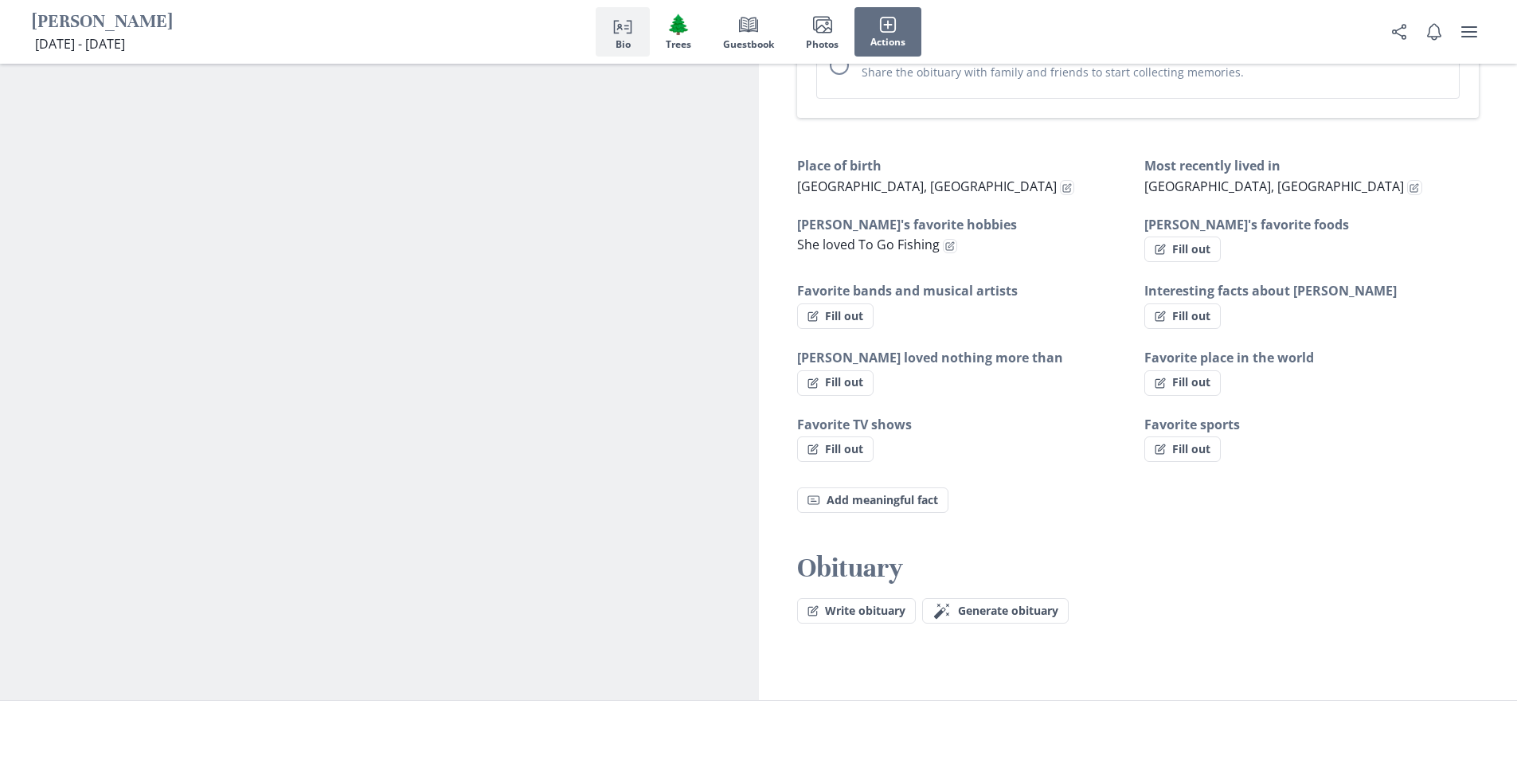
type textarea "x"
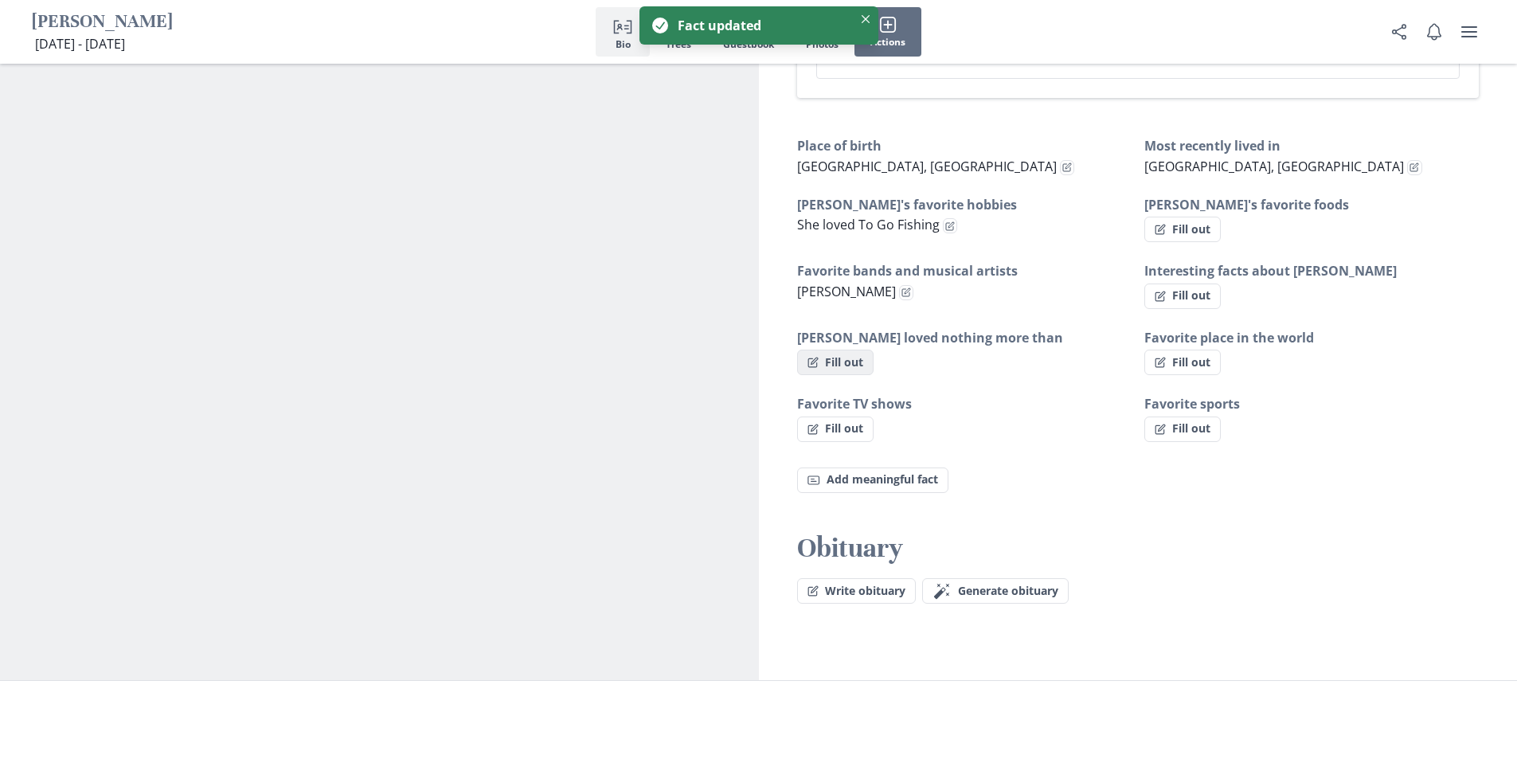
click at [849, 350] on button "Fill out" at bounding box center [835, 362] width 76 height 25
select select "[PERSON_NAME] loved nothing more than"
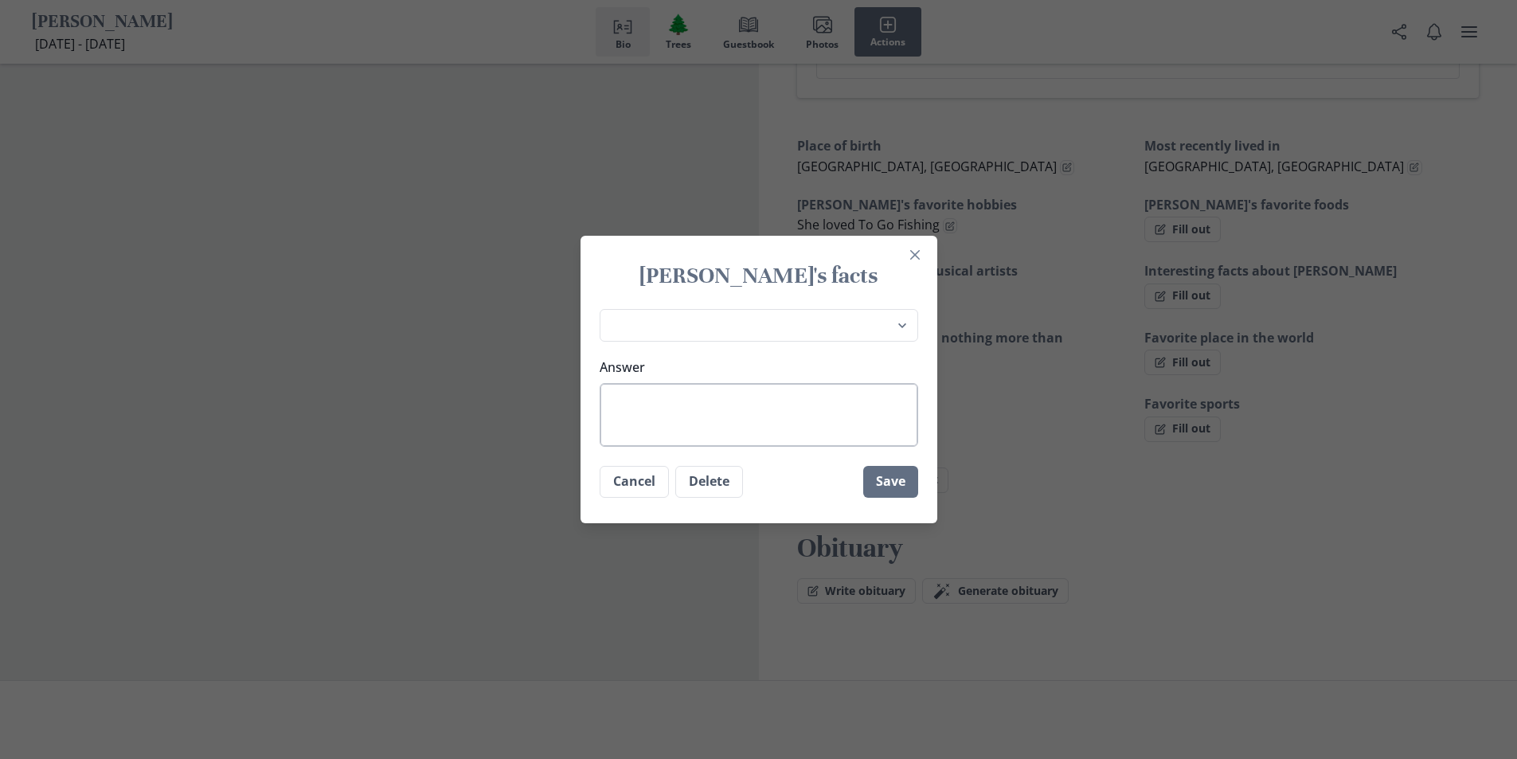
click at [737, 395] on textarea "Answer" at bounding box center [759, 415] width 318 height 64
type textarea "x"
type textarea "C"
type textarea "x"
type textarea "Co"
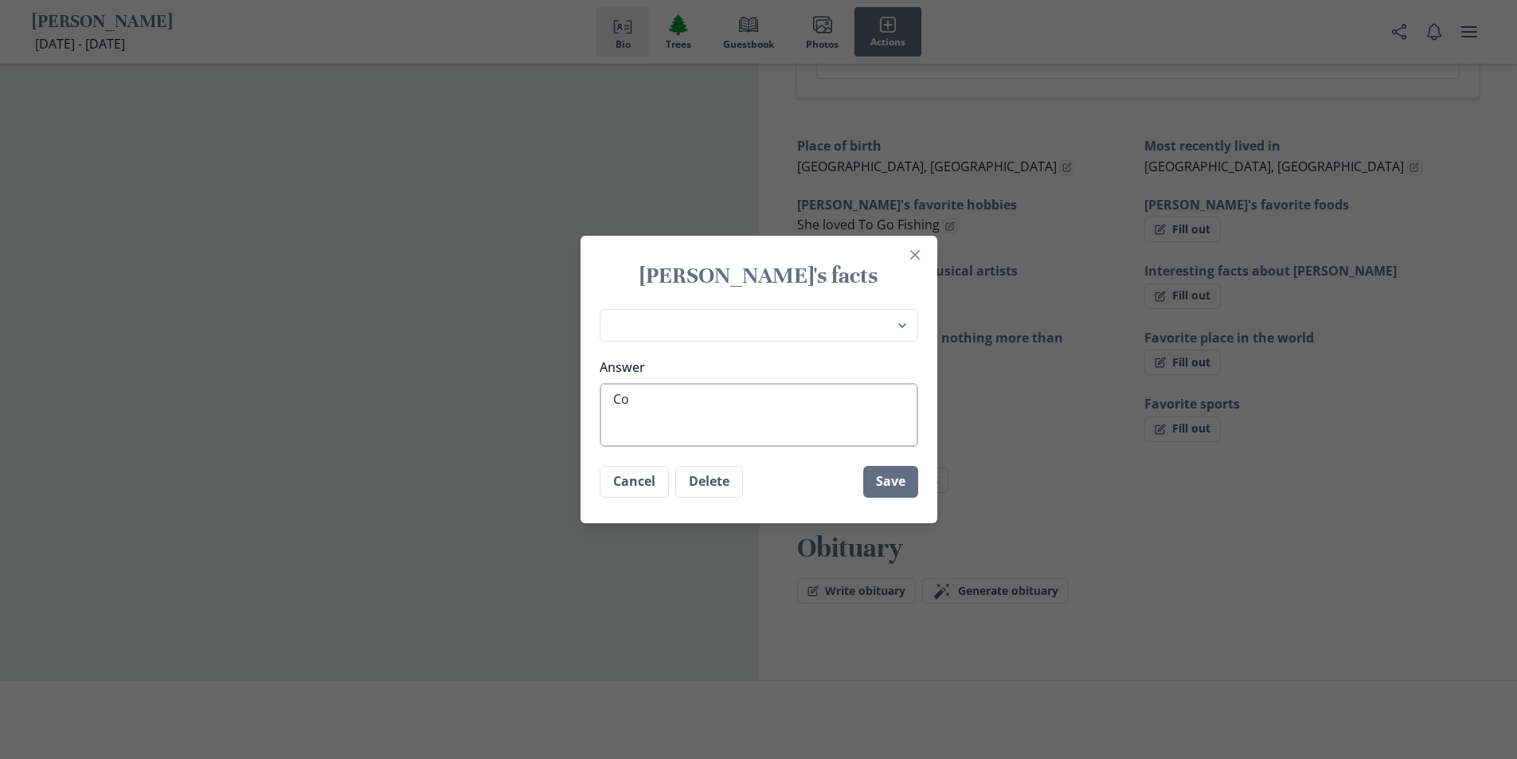
type textarea "x"
type textarea "Coo"
type textarea "x"
type textarea "Cook"
type textarea "x"
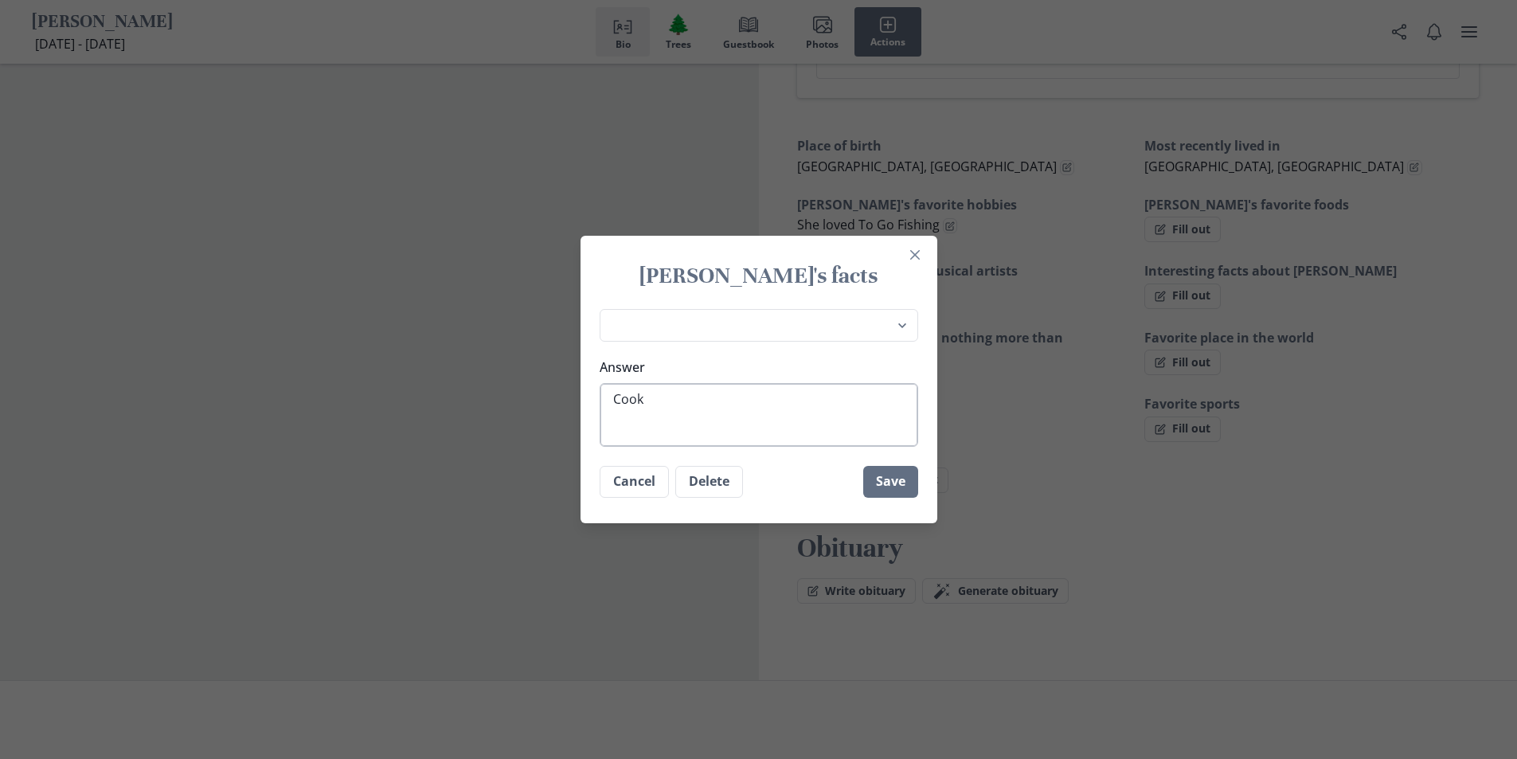
type textarea "Cooki"
type textarea "x"
type textarea "Cookin"
type textarea "x"
type textarea "Cooking"
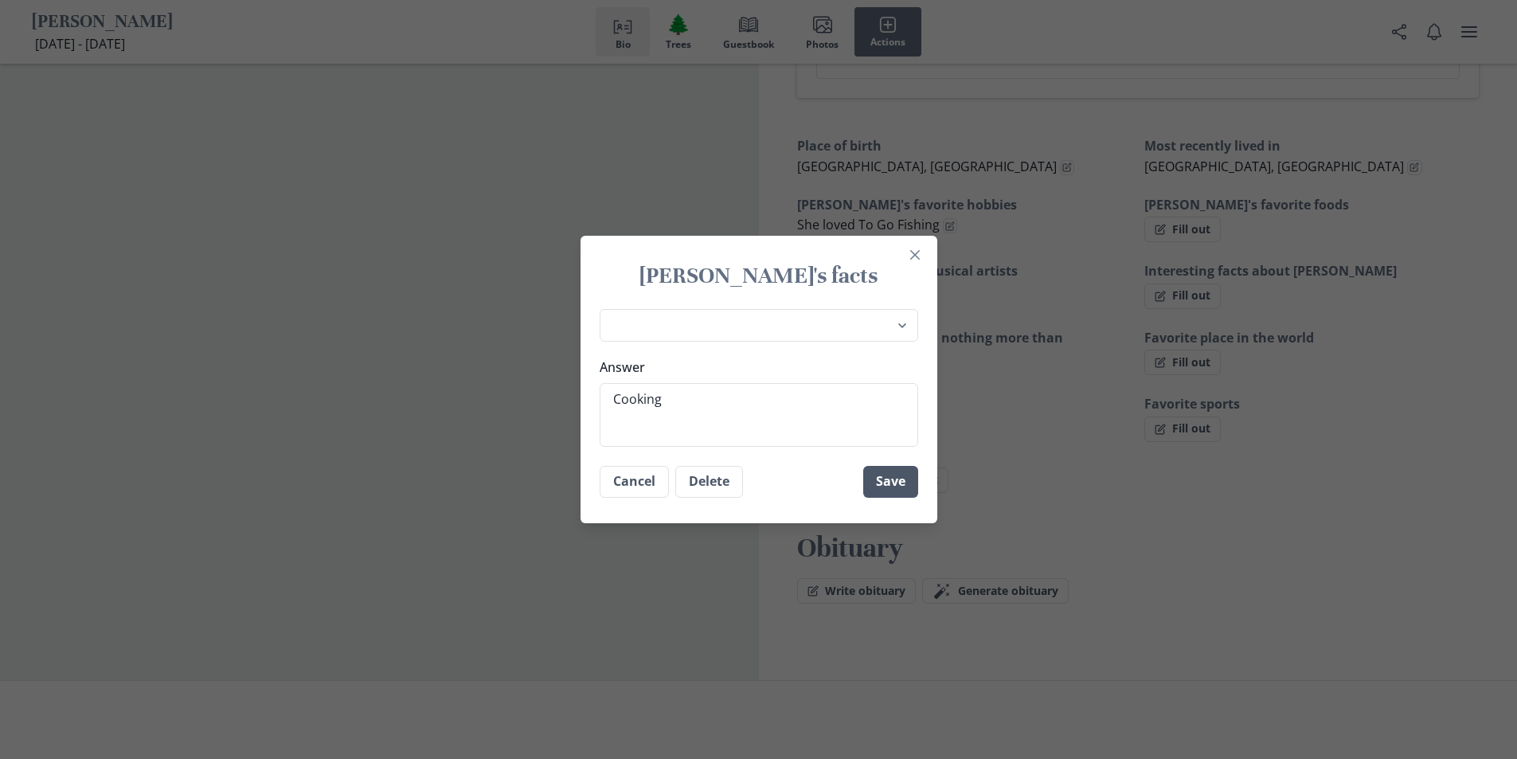
click at [908, 480] on button "Save" at bounding box center [890, 482] width 55 height 32
type textarea "x"
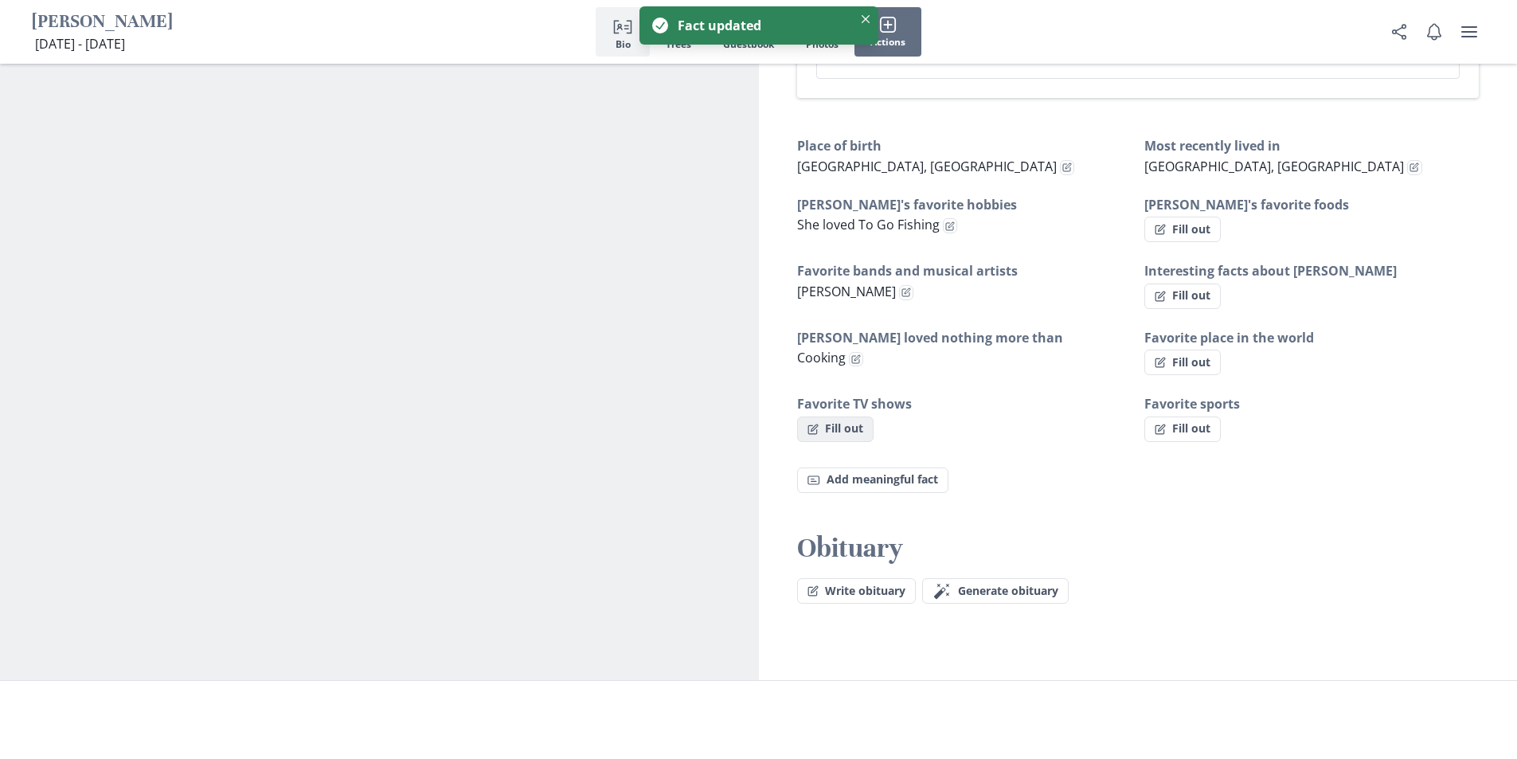
click at [861, 416] on button "Fill out" at bounding box center [835, 428] width 76 height 25
select select "Favorite TV shows"
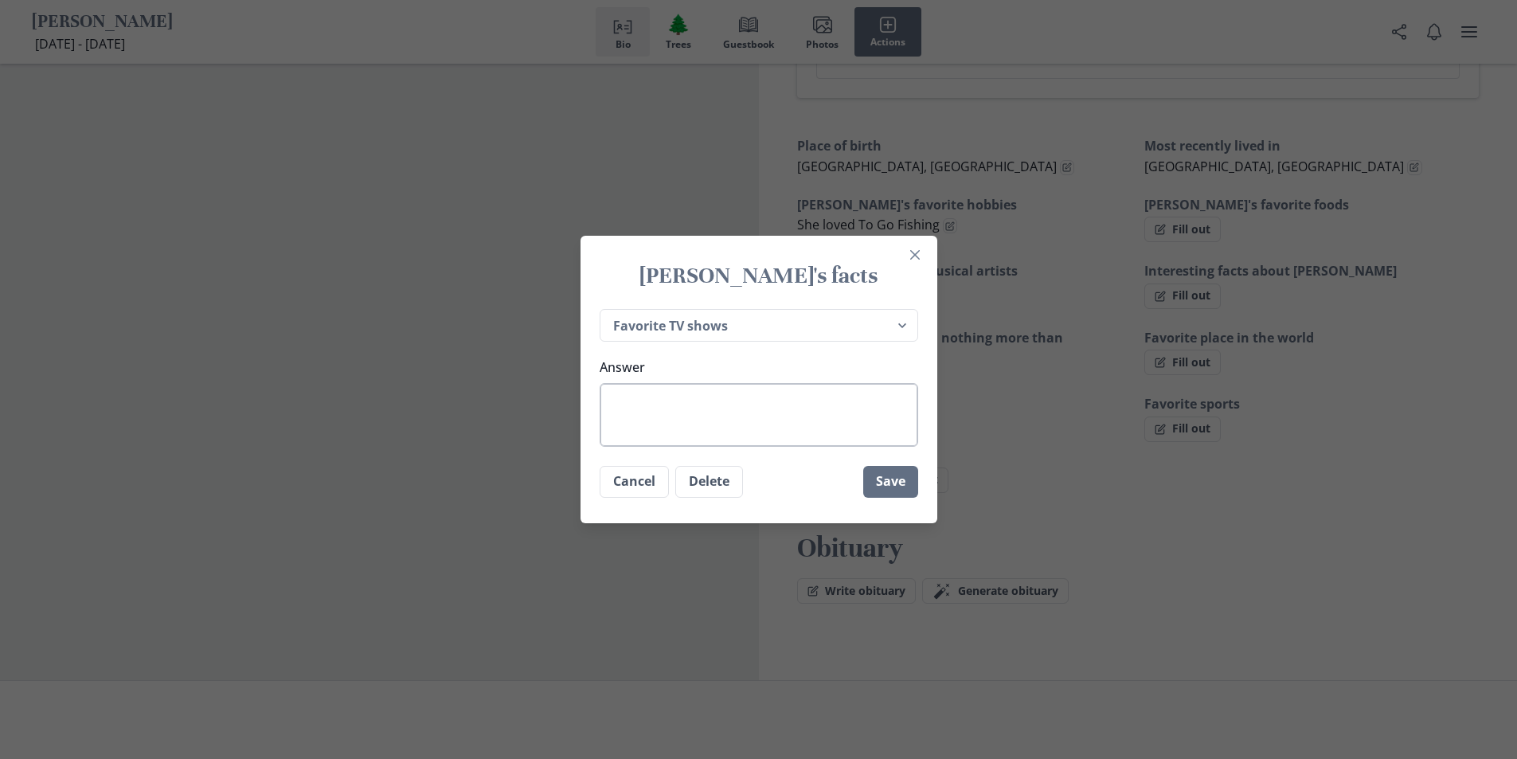
click at [696, 409] on textarea "Answer" at bounding box center [759, 415] width 318 height 64
type textarea "x"
type textarea "M"
type textarea "x"
type textarea "Mu"
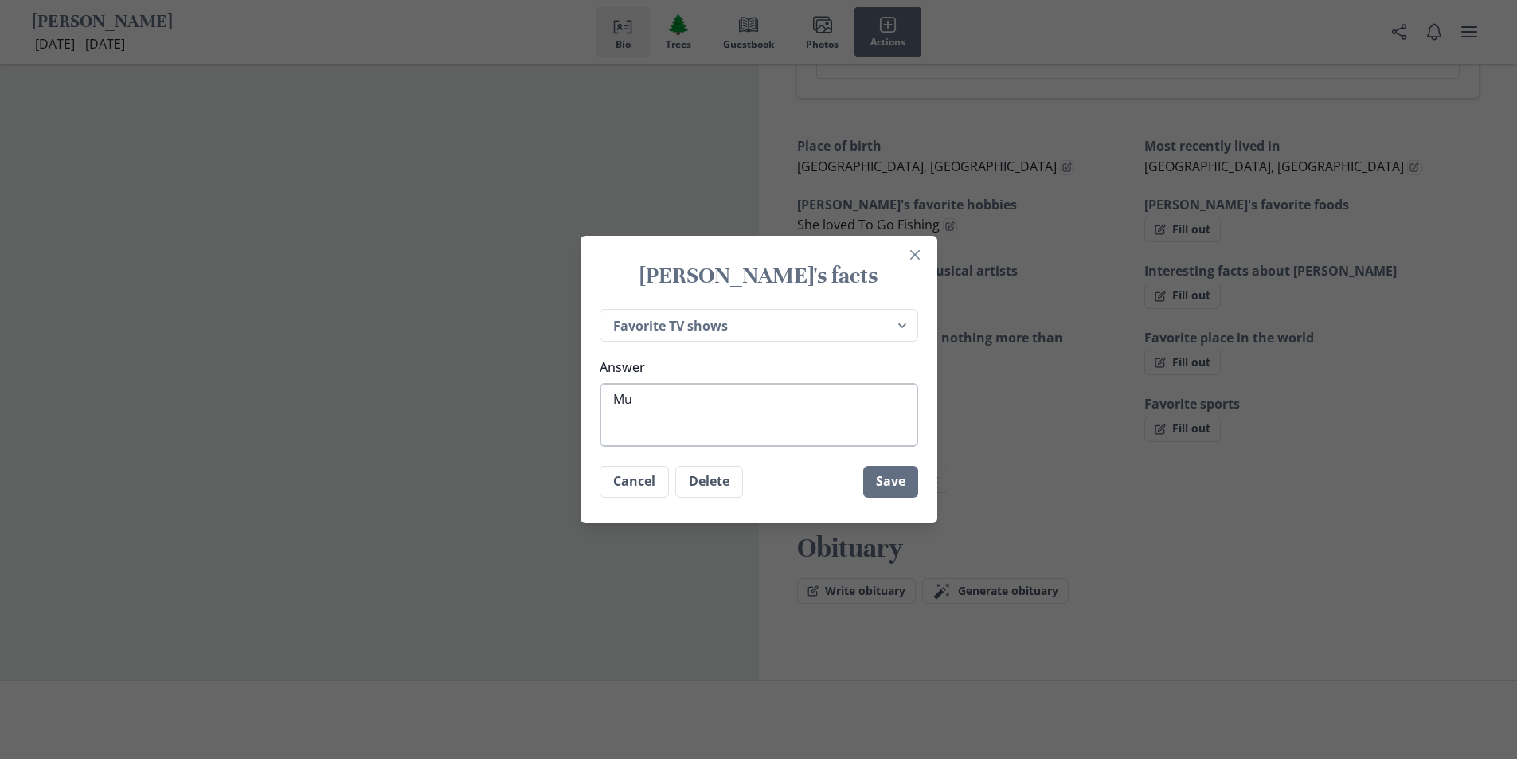
type textarea "x"
type textarea "Mur"
type textarea "x"
type textarea "Murd"
type textarea "x"
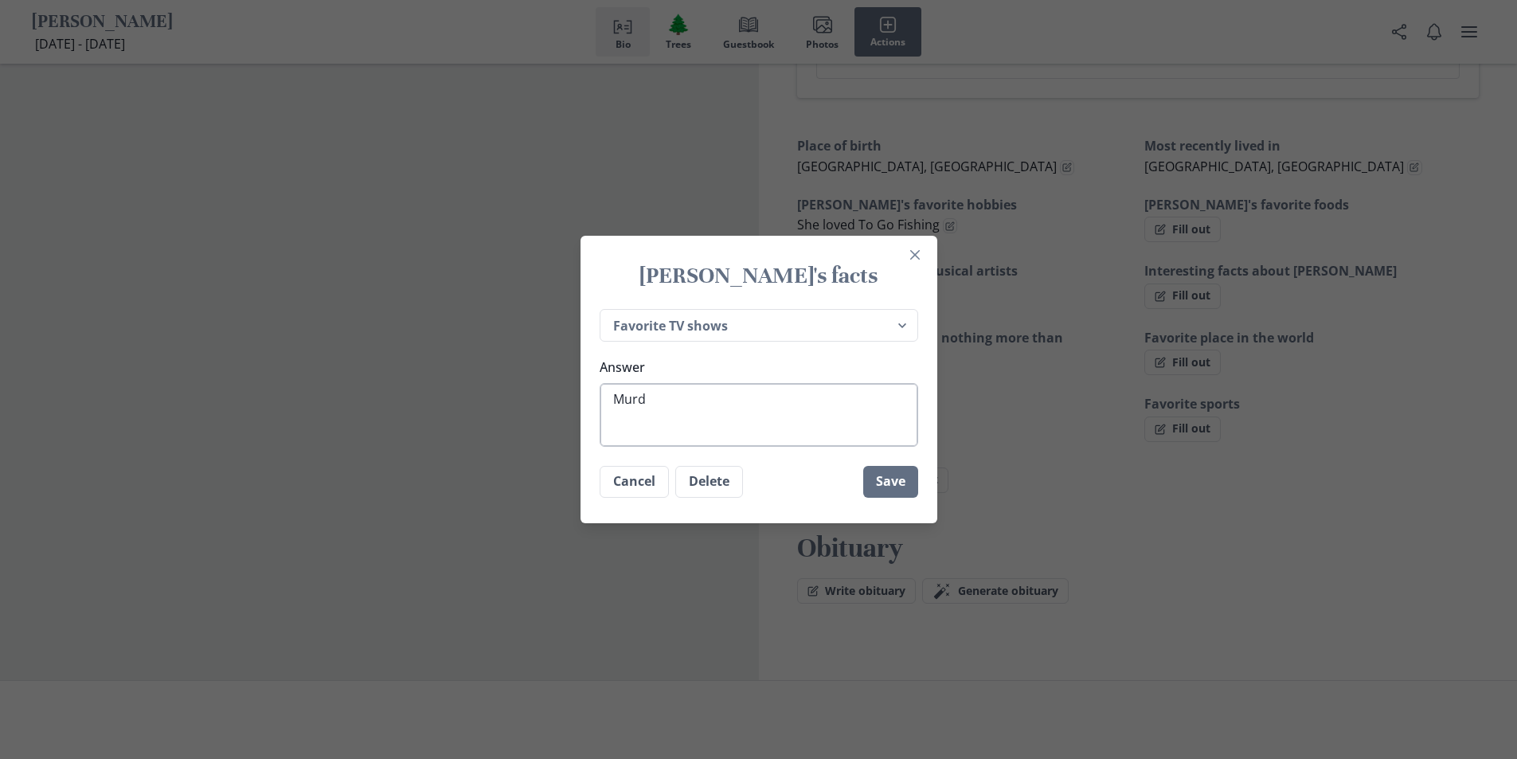
type textarea "Murde"
type textarea "x"
type textarea "Murder"
type textarea "x"
type textarea "Murder"
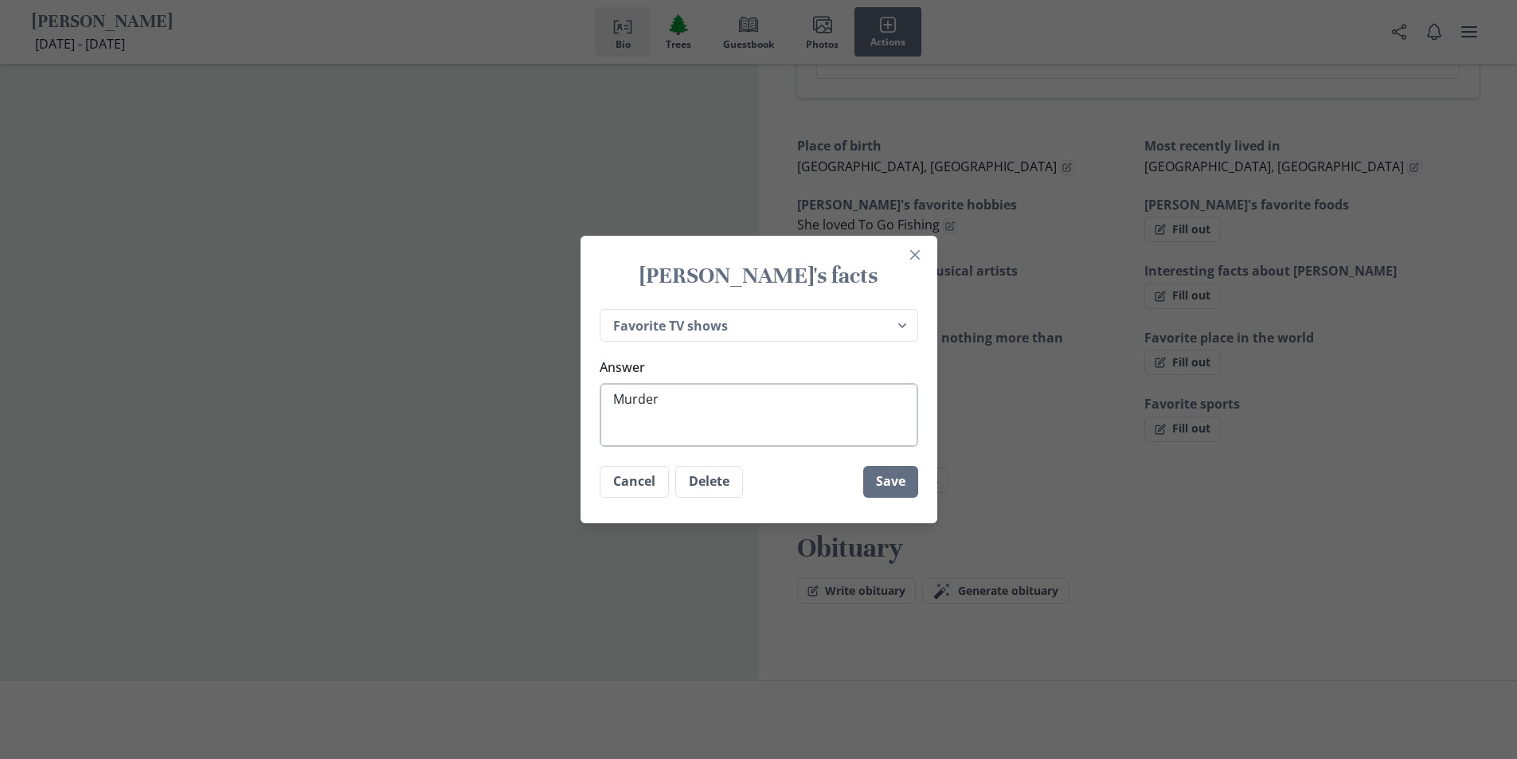
type textarea "x"
type textarea "Murder S"
type textarea "x"
type textarea "Murder Sh"
type textarea "x"
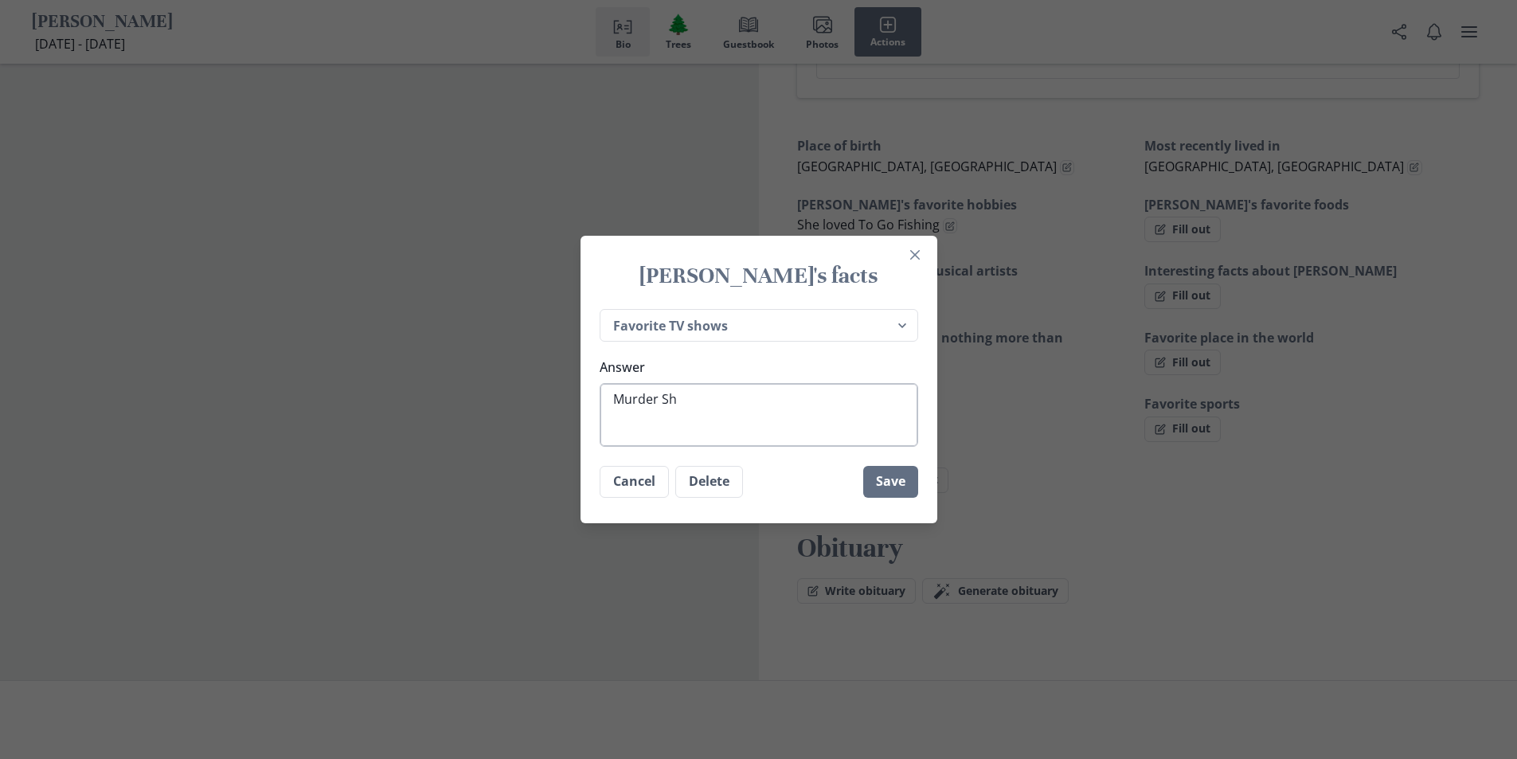
type textarea "Murder She"
type textarea "x"
type textarea "Murder She"
type textarea "x"
type textarea "Murder She W"
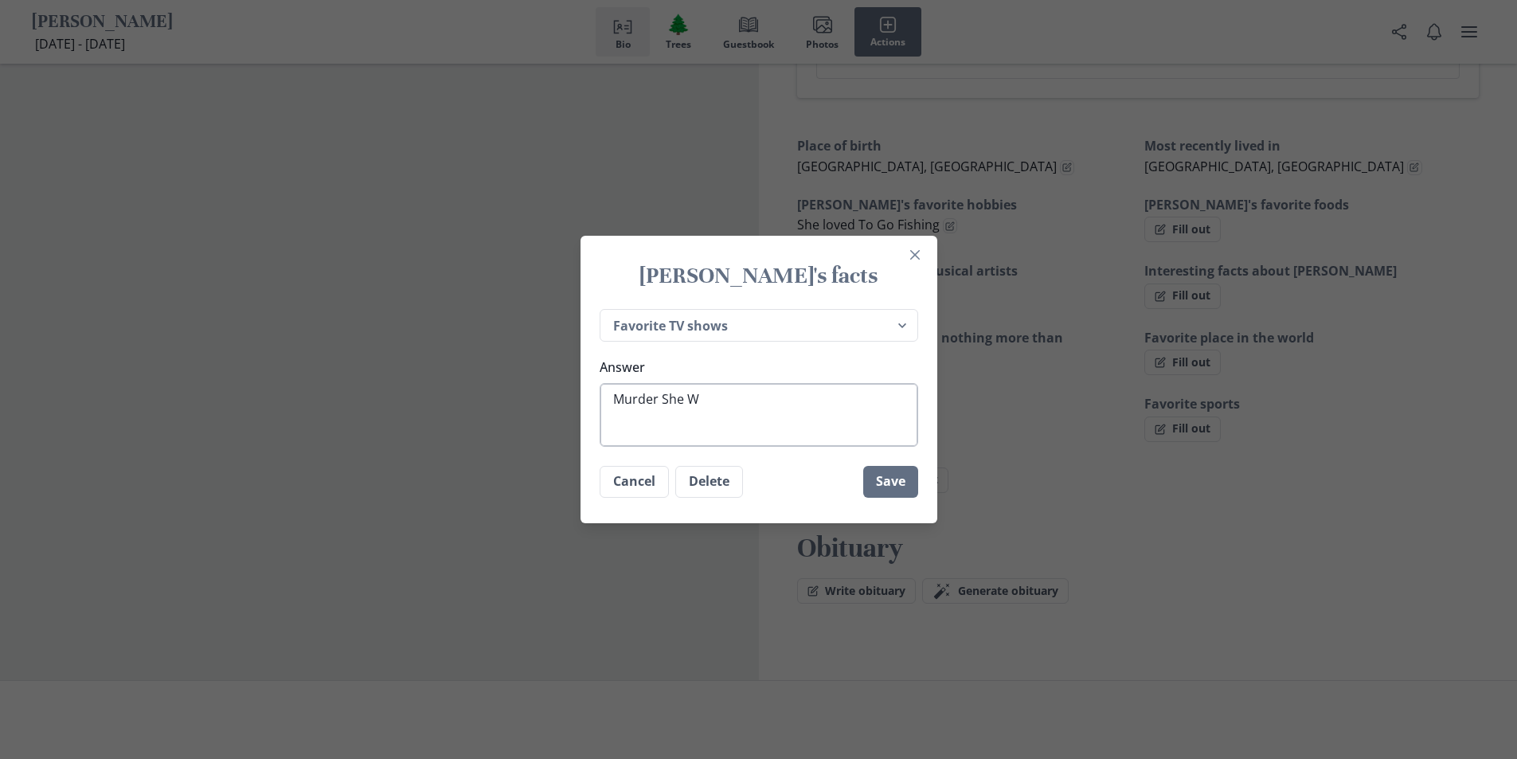
type textarea "x"
type textarea "Murder She Wr"
type textarea "x"
type textarea "Murder She Wro"
type textarea "x"
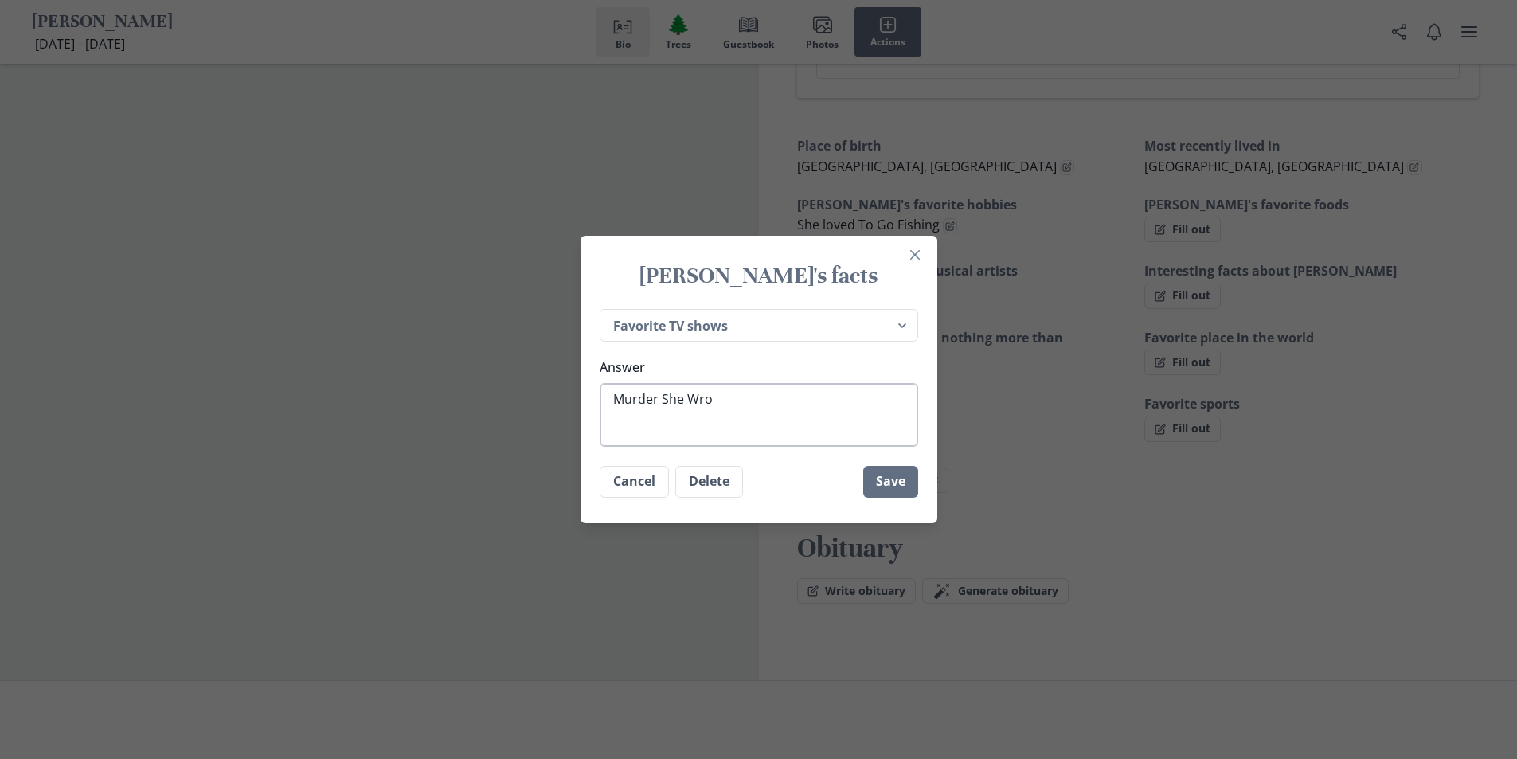
type textarea "Murder She Wrot"
type textarea "x"
type textarea "Murder She Wrote"
click at [895, 481] on button "Save" at bounding box center [890, 482] width 55 height 32
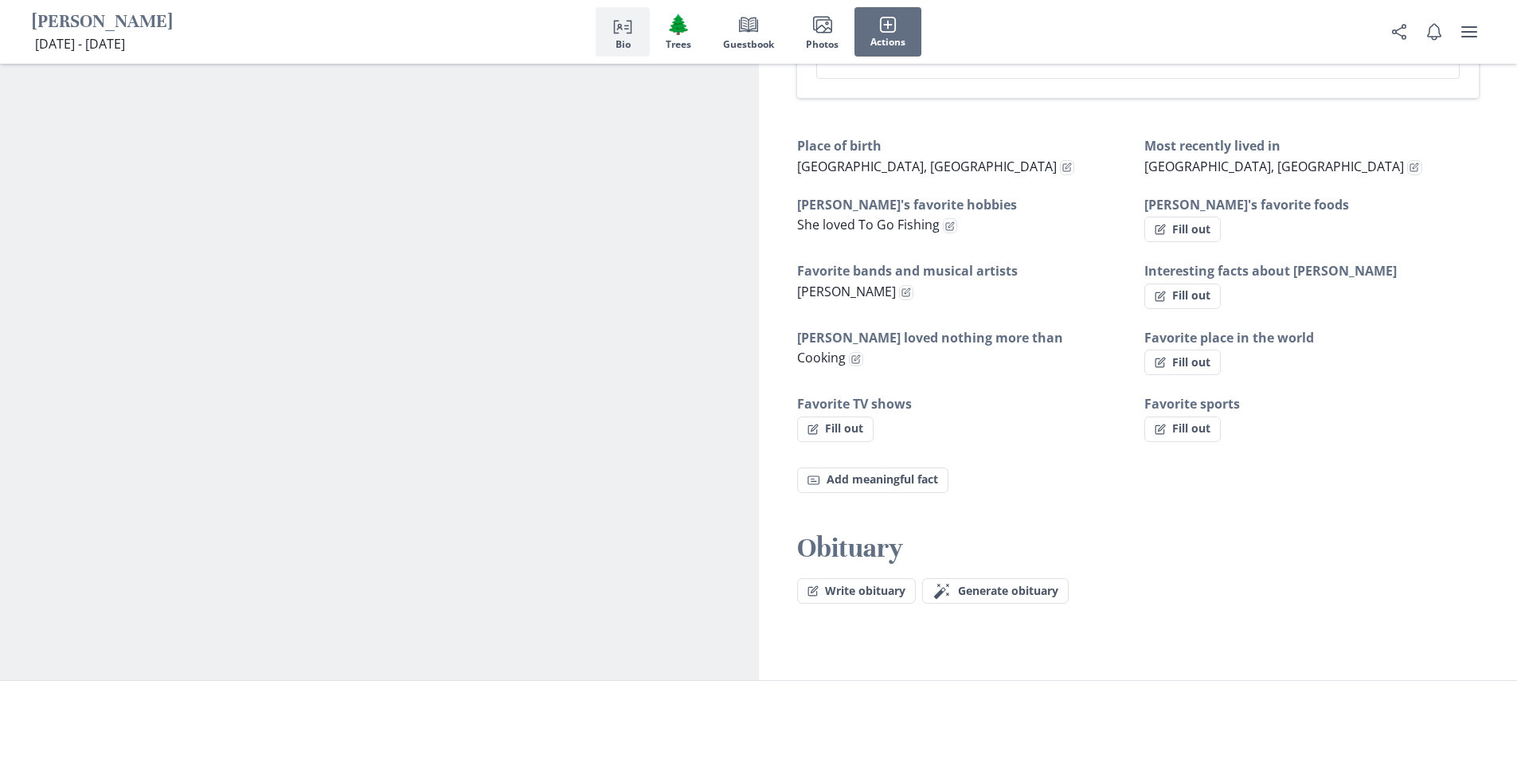
type textarea "x"
click at [1213, 217] on button "Fill out" at bounding box center [1182, 229] width 76 height 25
select select "[PERSON_NAME]'s favorite foods"
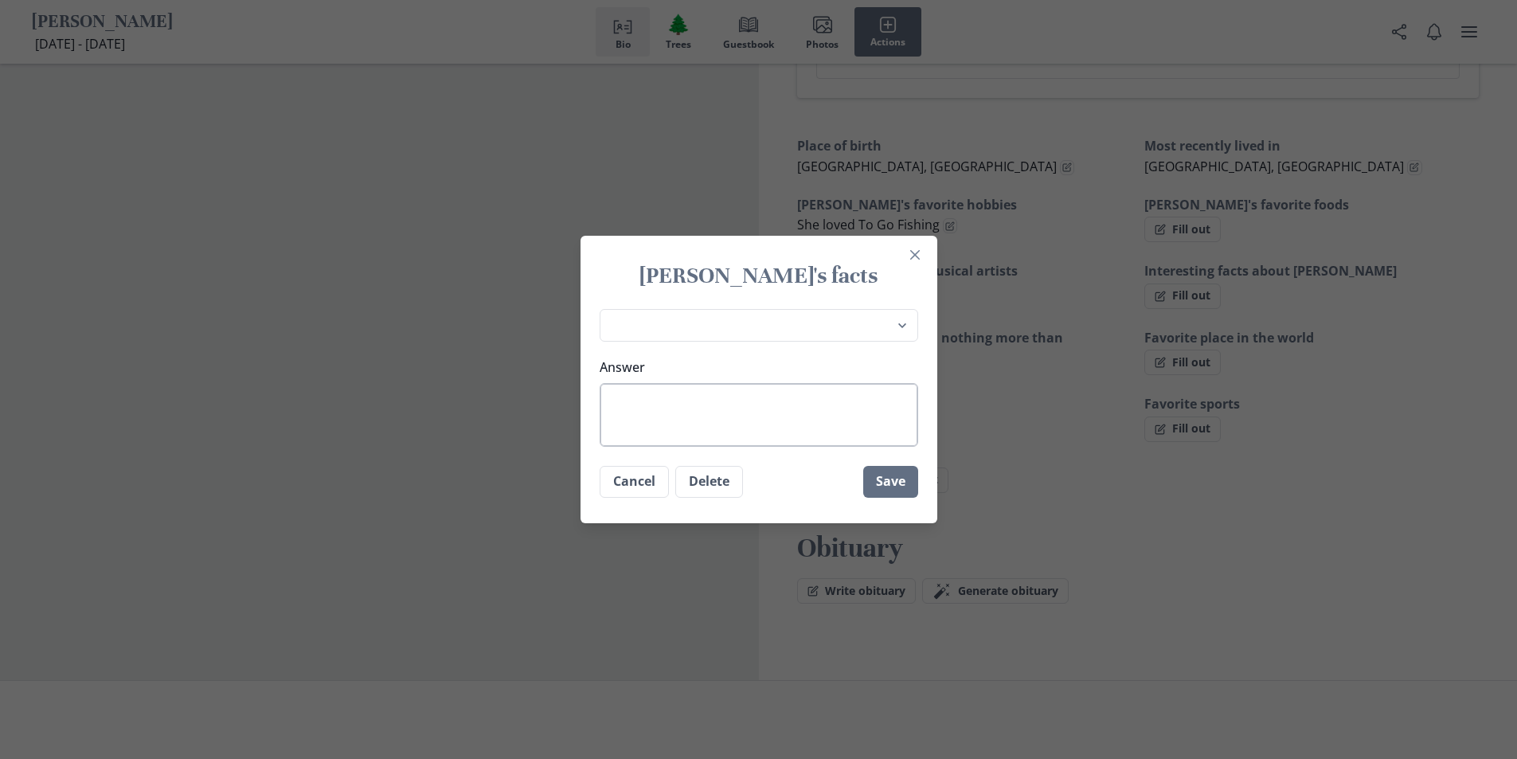
click at [646, 415] on textarea "Answer" at bounding box center [759, 415] width 318 height 64
type textarea "x"
type textarea "C"
type textarea "x"
type textarea "Cr"
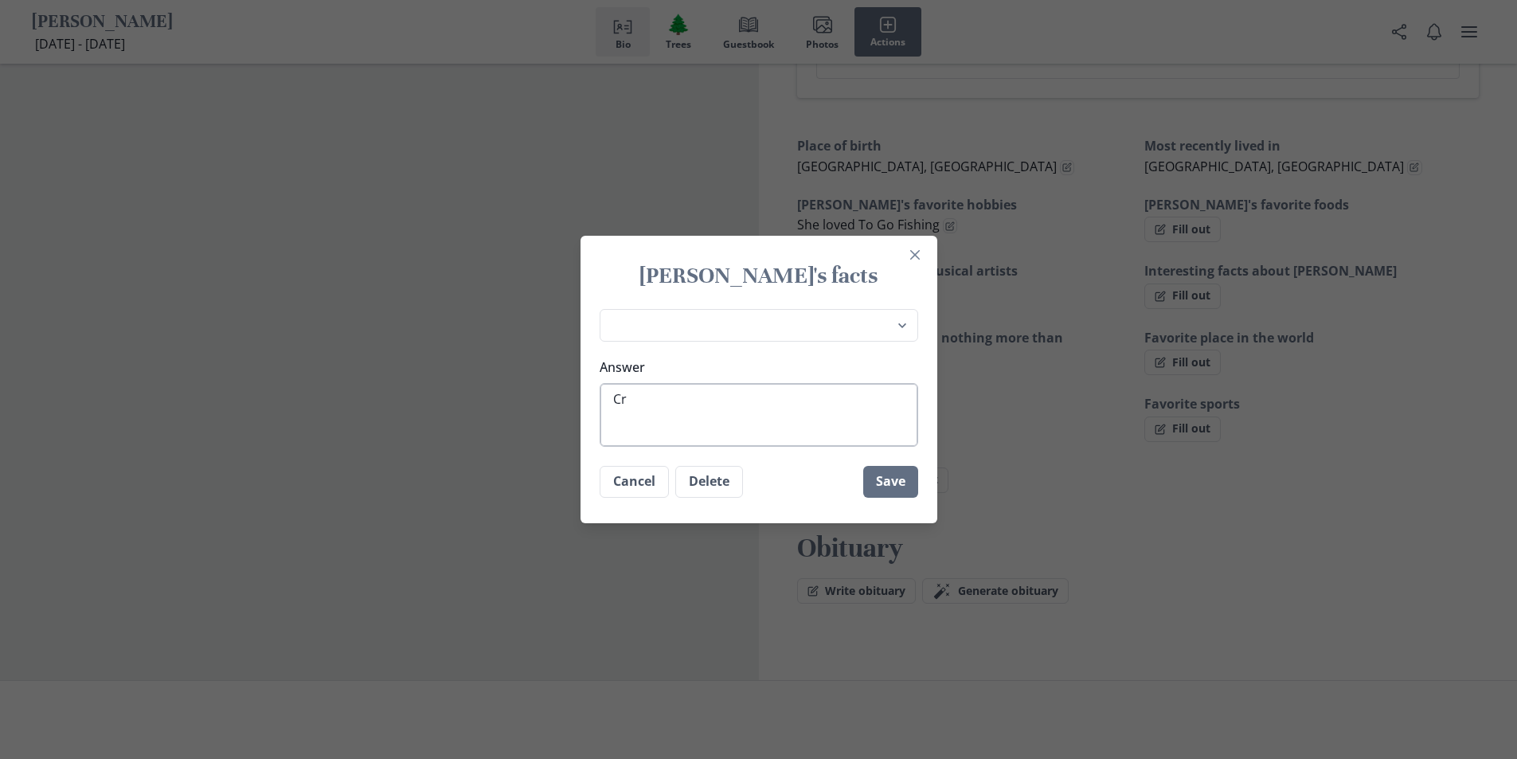
type textarea "x"
type textarea "Cra"
type textarea "x"
type textarea "Crab"
type textarea "x"
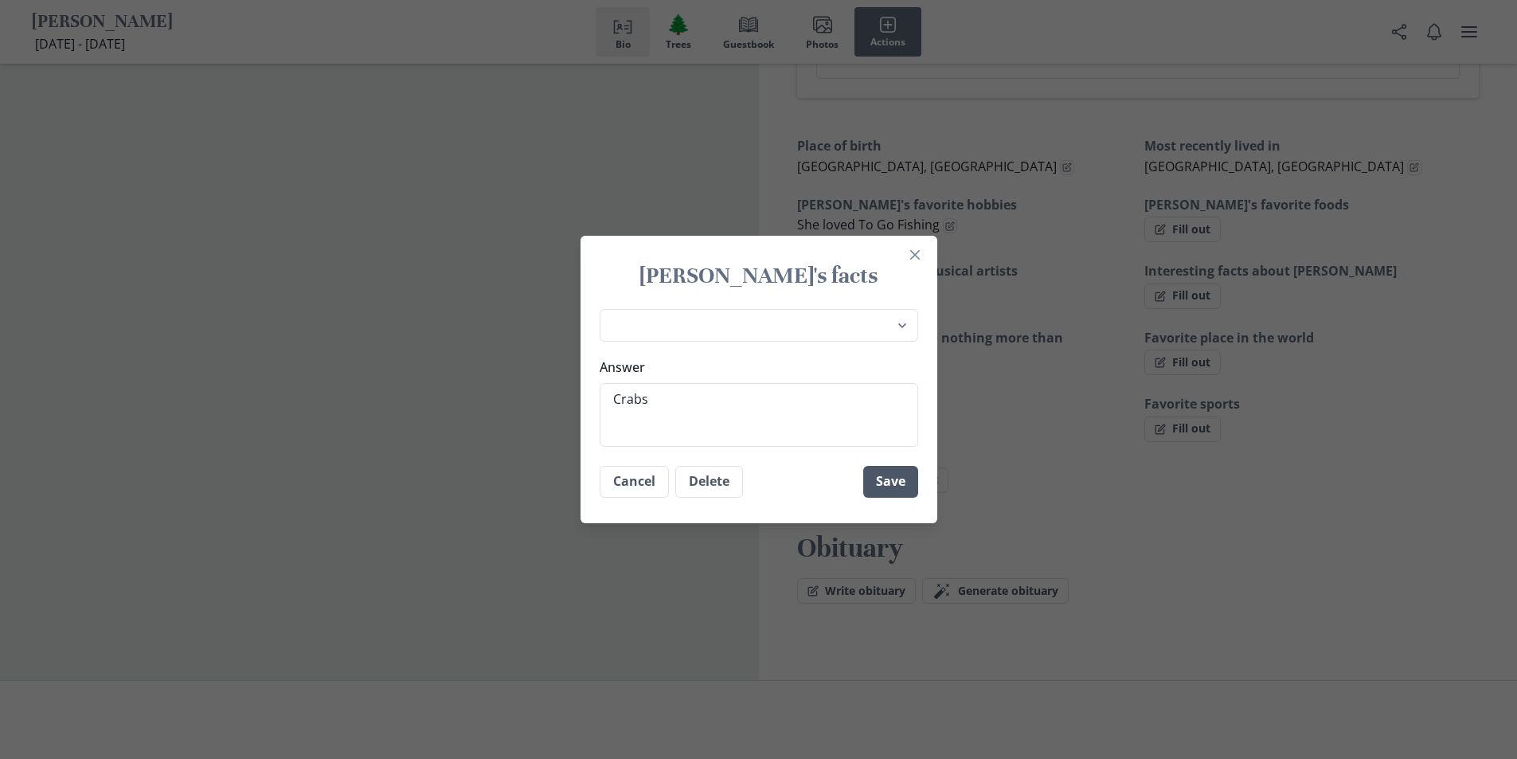
type textarea "Crabs"
click at [887, 480] on button "Save" at bounding box center [890, 482] width 55 height 32
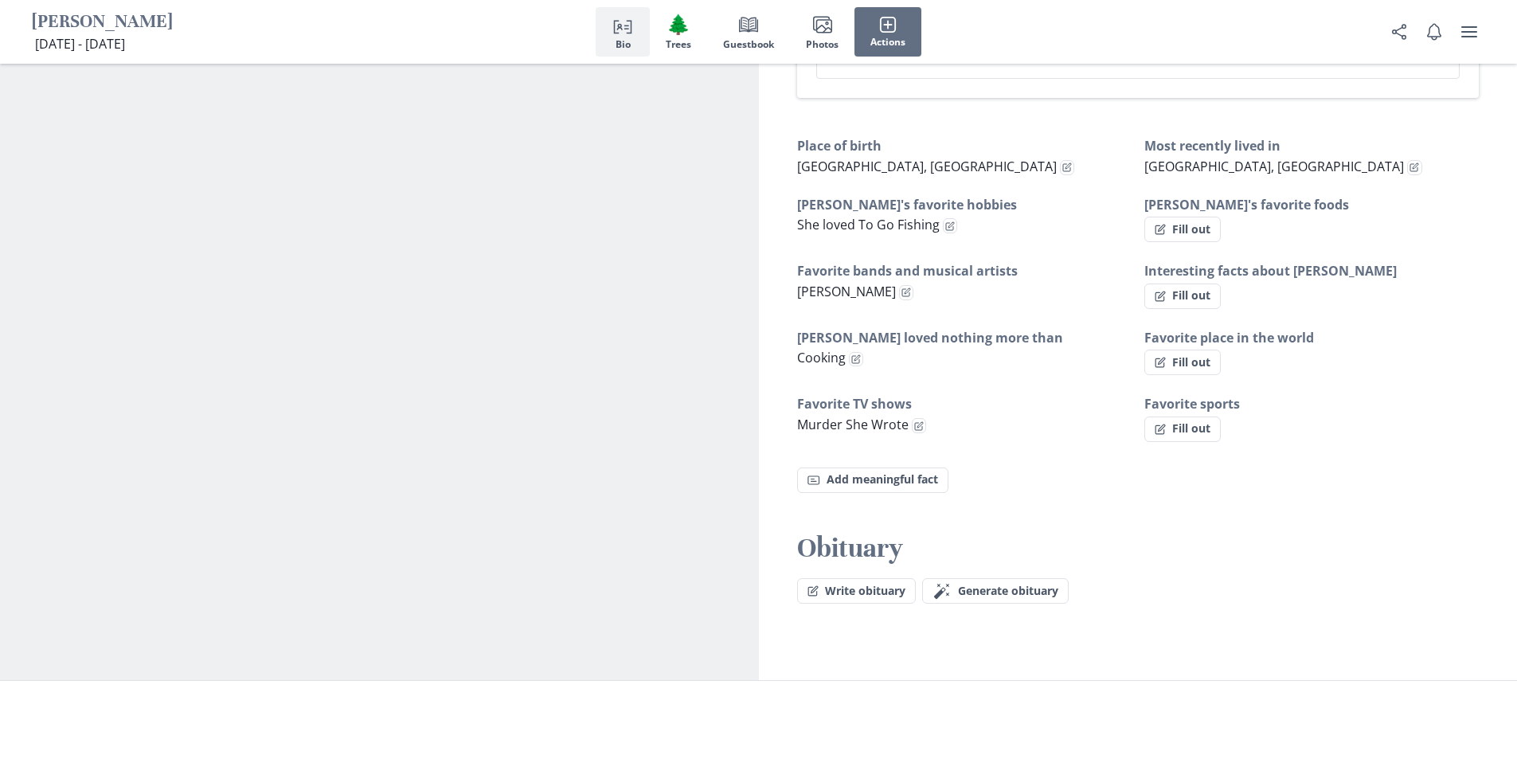
type textarea "x"
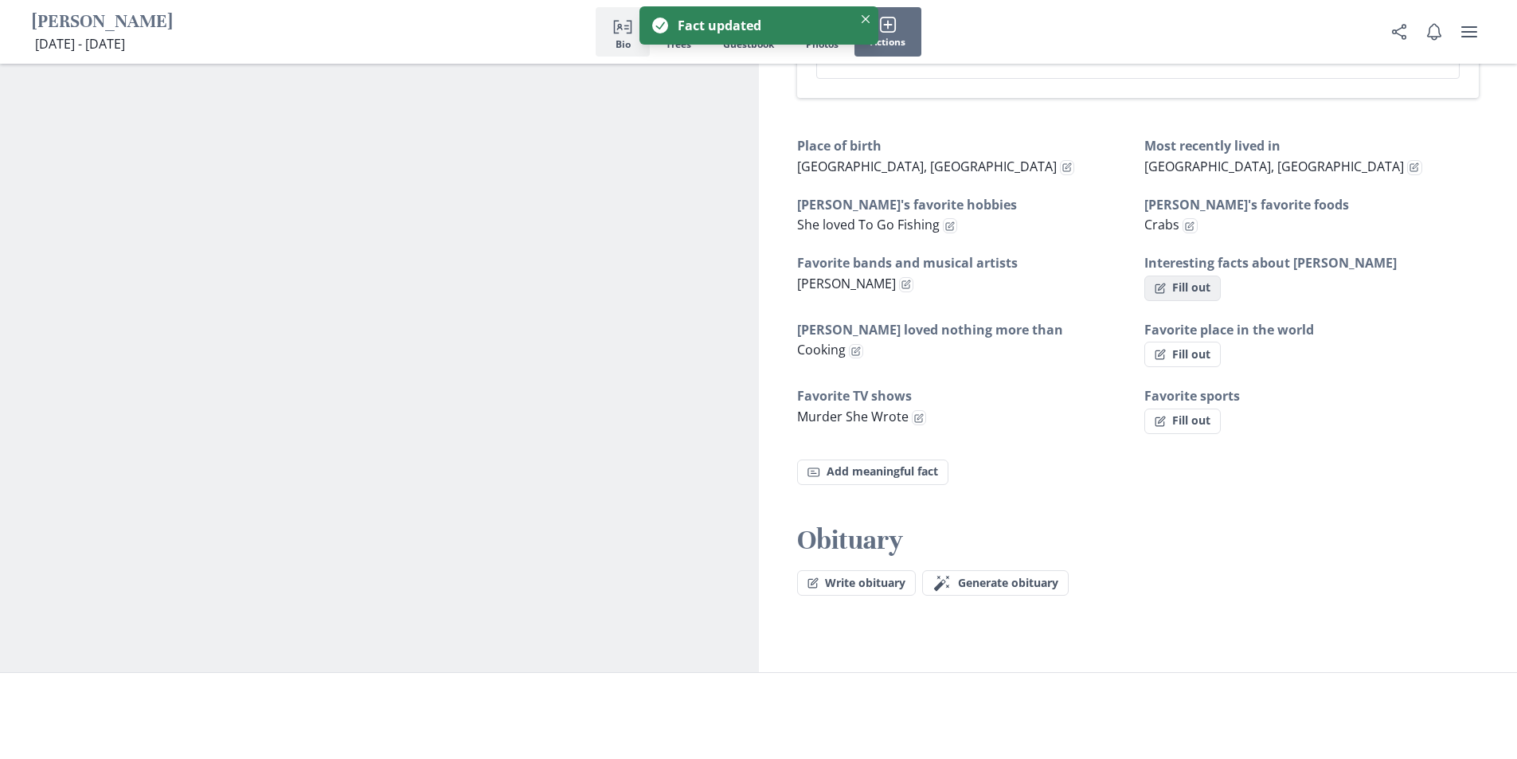
click at [1195, 275] on button "Fill out" at bounding box center [1182, 287] width 76 height 25
select select "Interesting facts about [PERSON_NAME]"
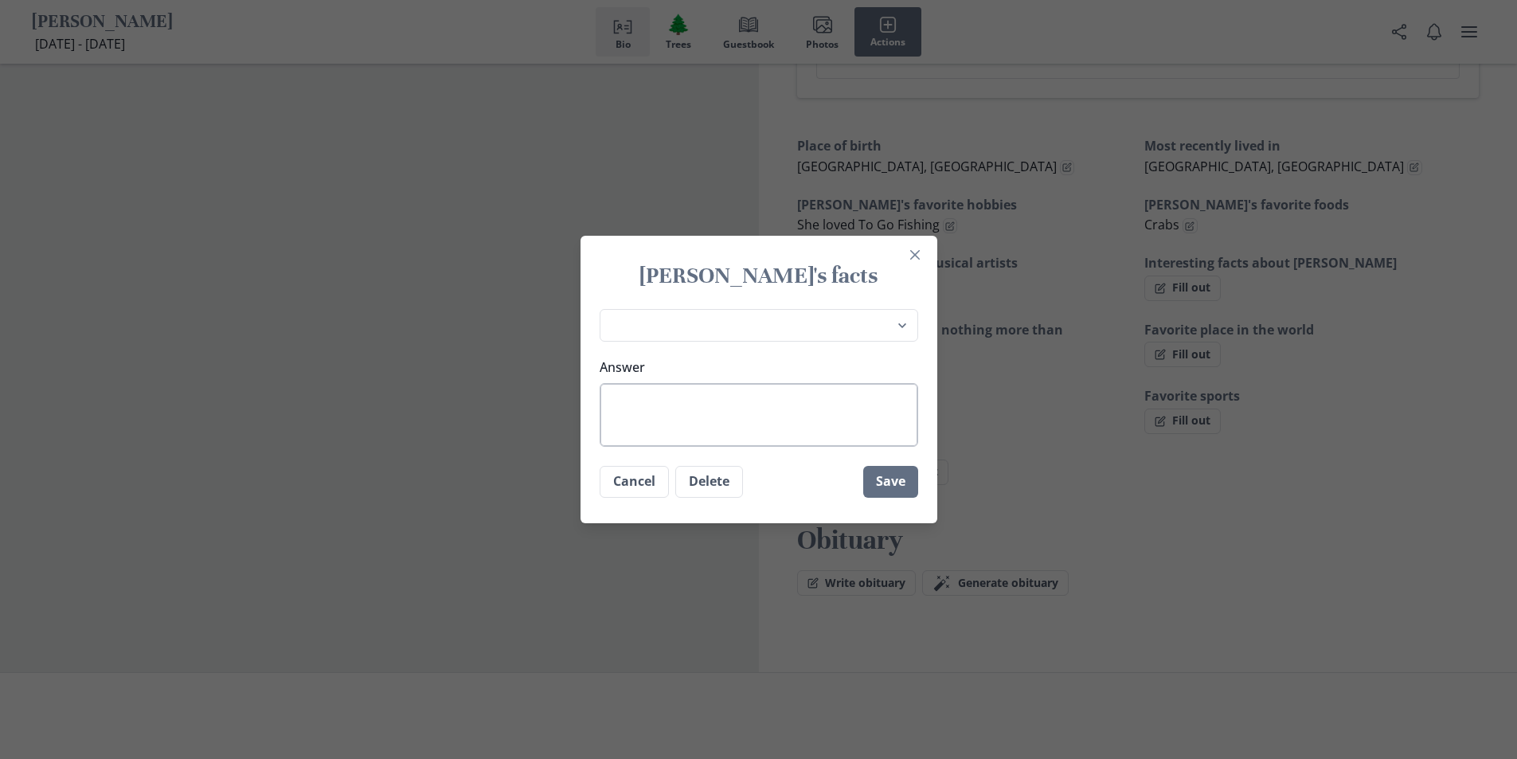
click at [667, 419] on textarea "Answer" at bounding box center [759, 415] width 318 height 64
type textarea "x"
type textarea "H"
type textarea "x"
type textarea "Ha"
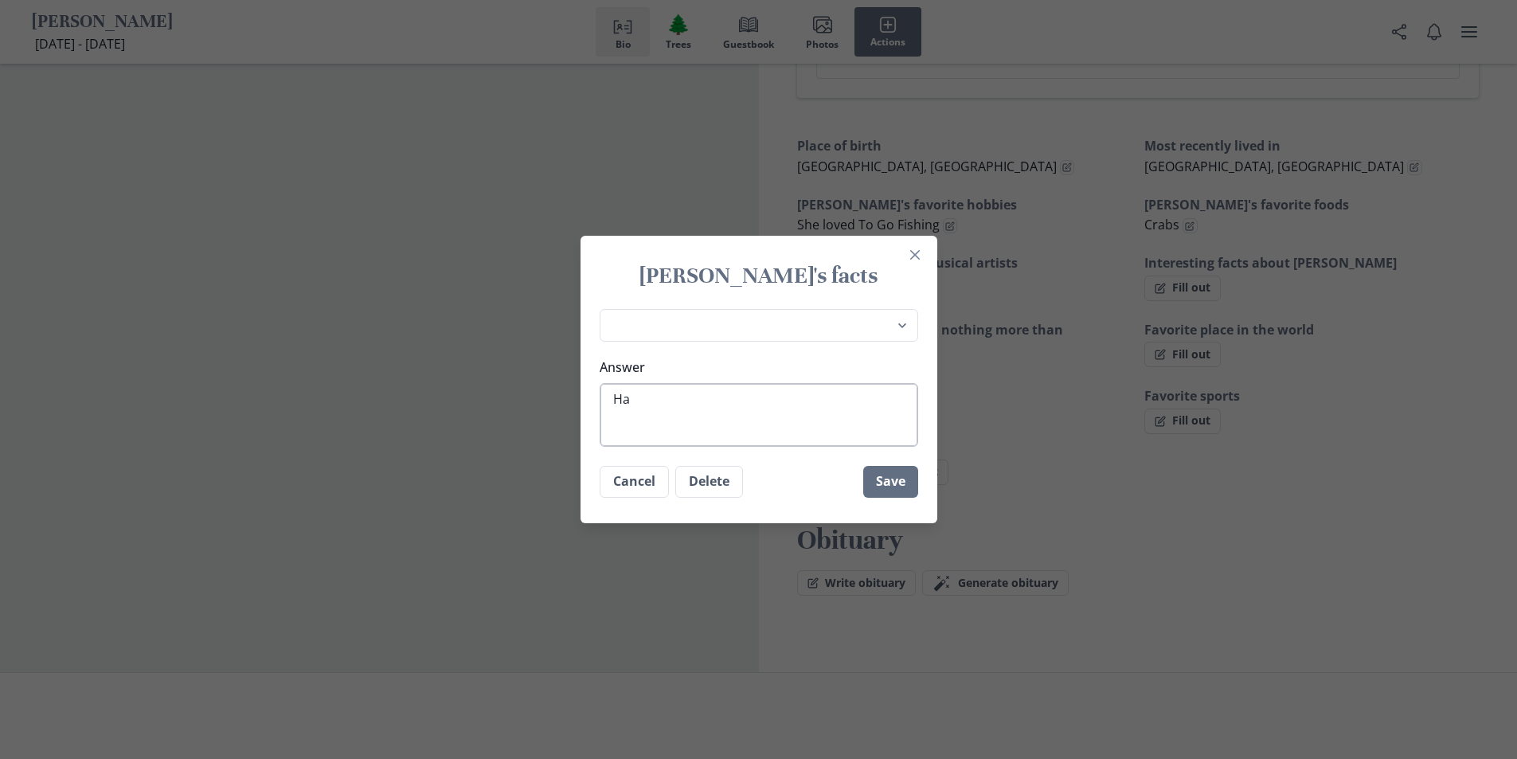
type textarea "x"
type textarea "Har"
type textarea "x"
type textarea "Hard"
type textarea "x"
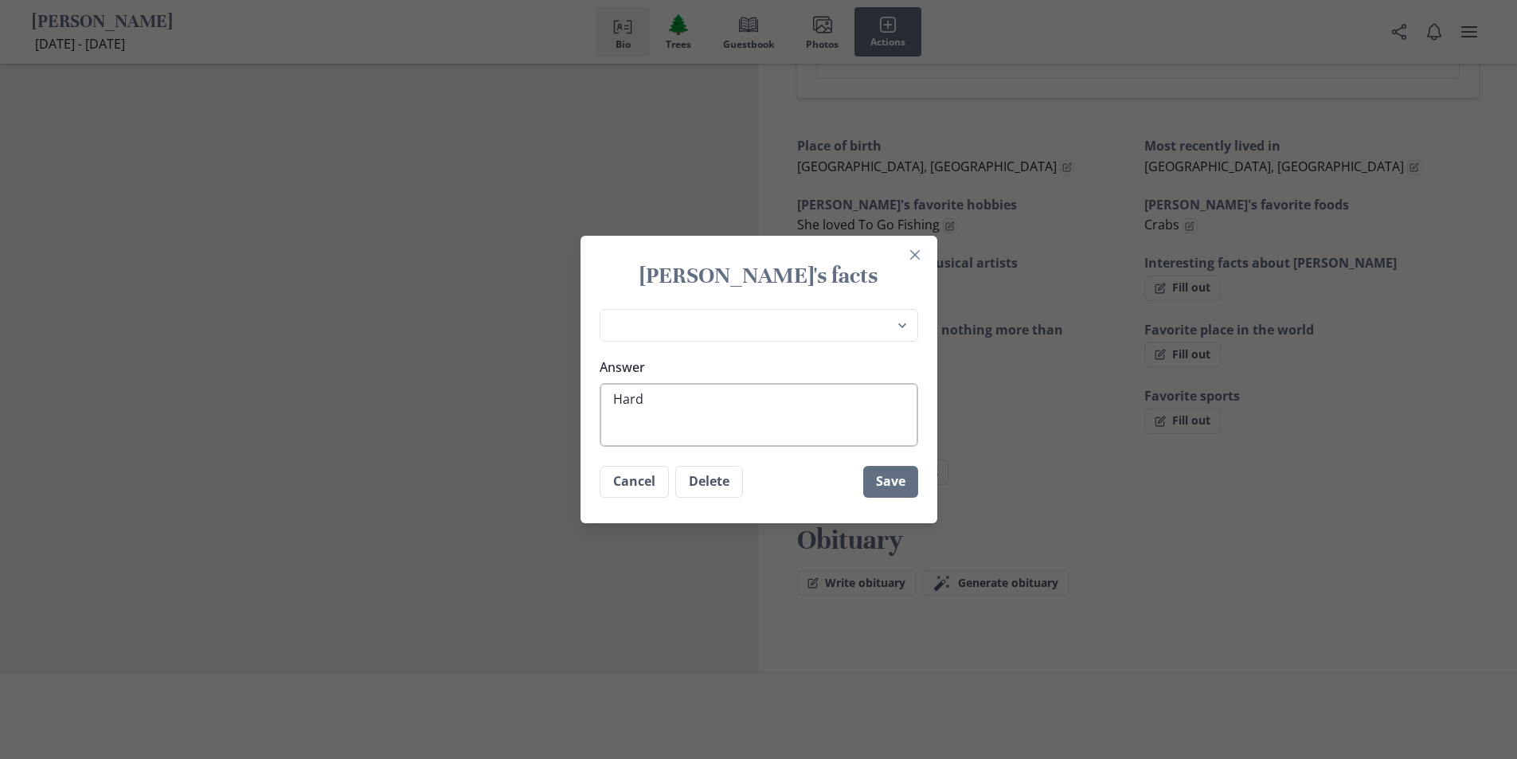
type textarea "Hard"
type textarea "x"
type textarea "Hard W"
type textarea "x"
type textarea "Hard Wo"
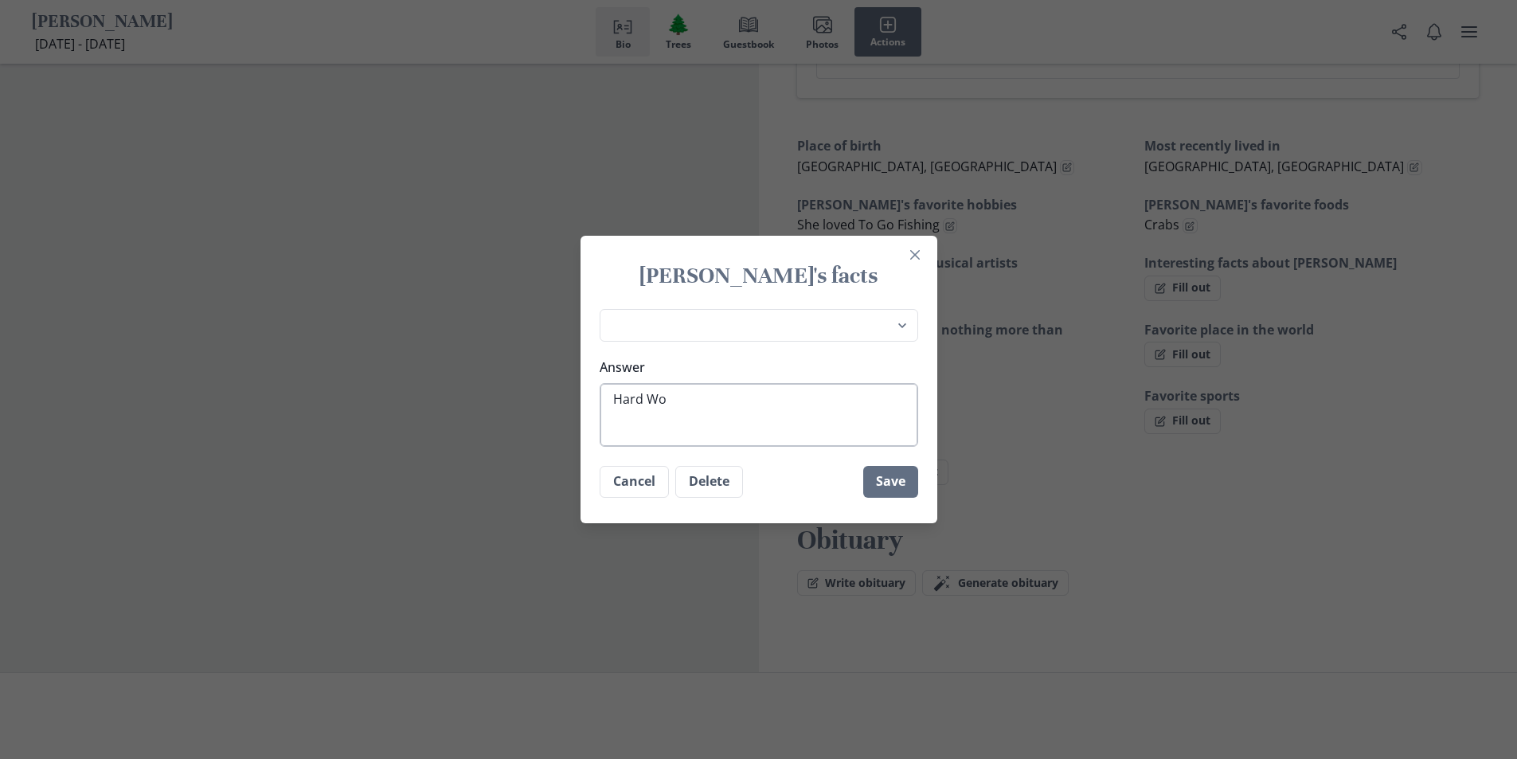
type textarea "x"
type textarea "Hard Wor"
type textarea "x"
type textarea "Hard Work"
type textarea "x"
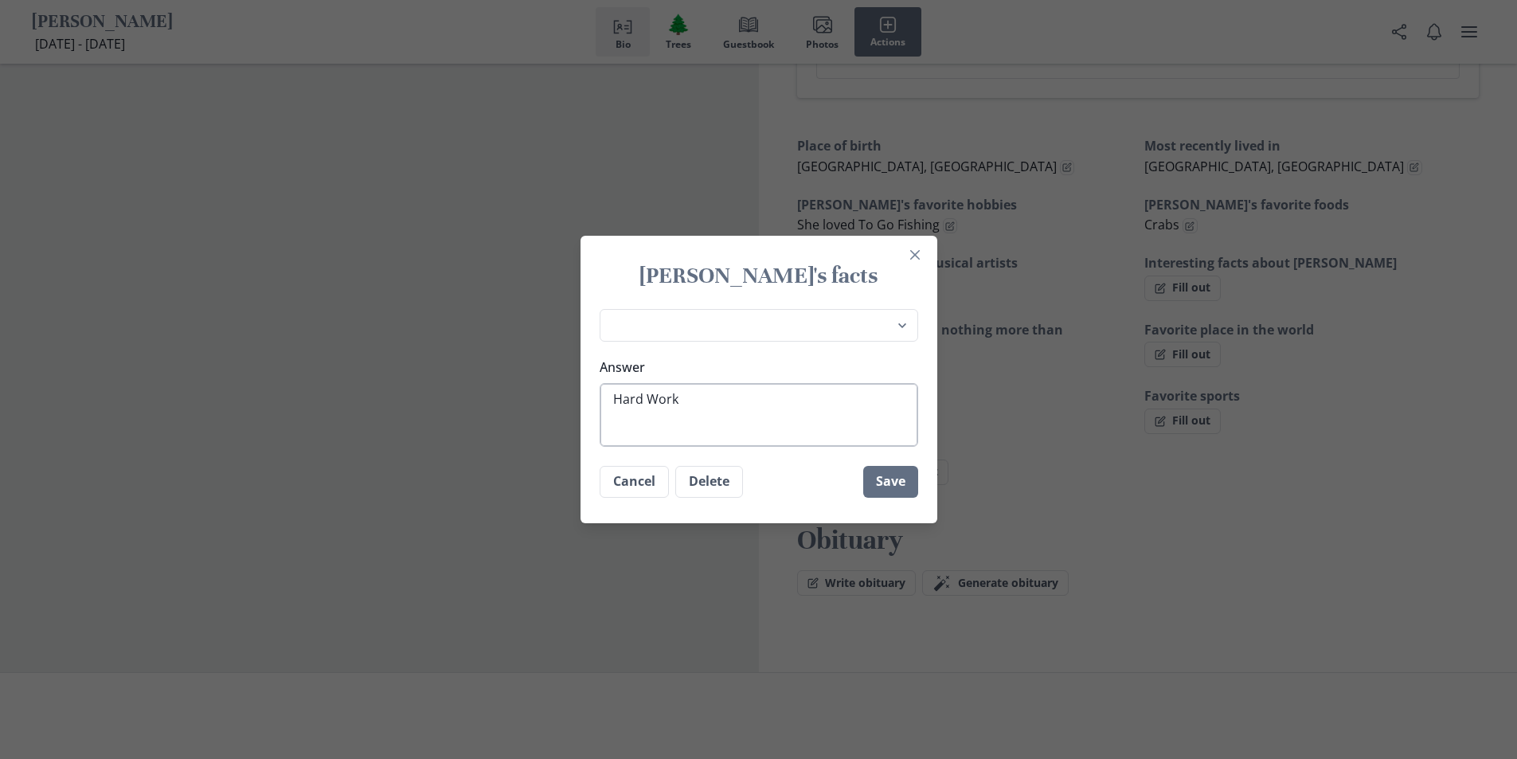
type textarea "Hard Worke"
type textarea "x"
type textarea "Hard Worker"
click at [877, 484] on button "Save" at bounding box center [890, 482] width 55 height 32
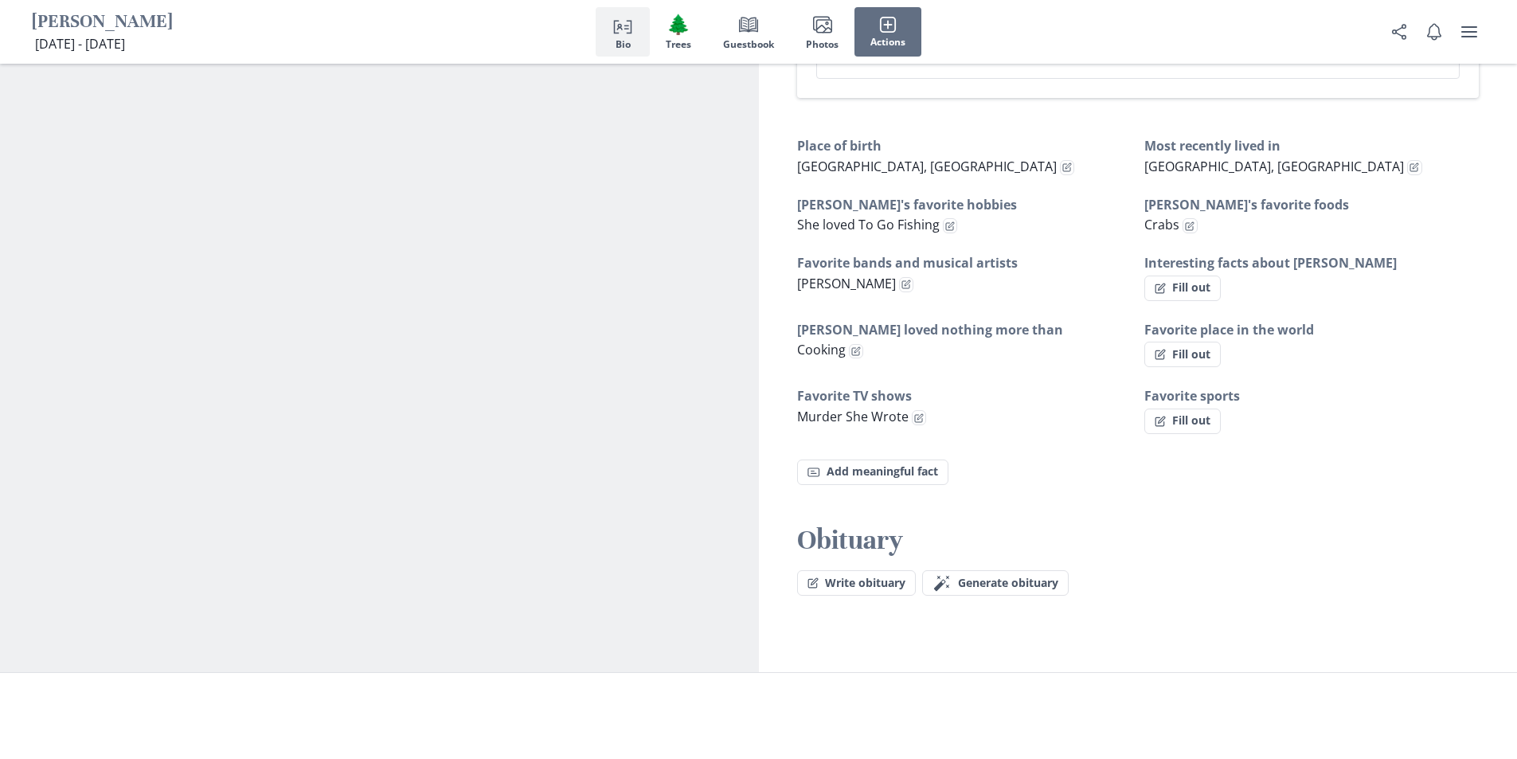
type textarea "x"
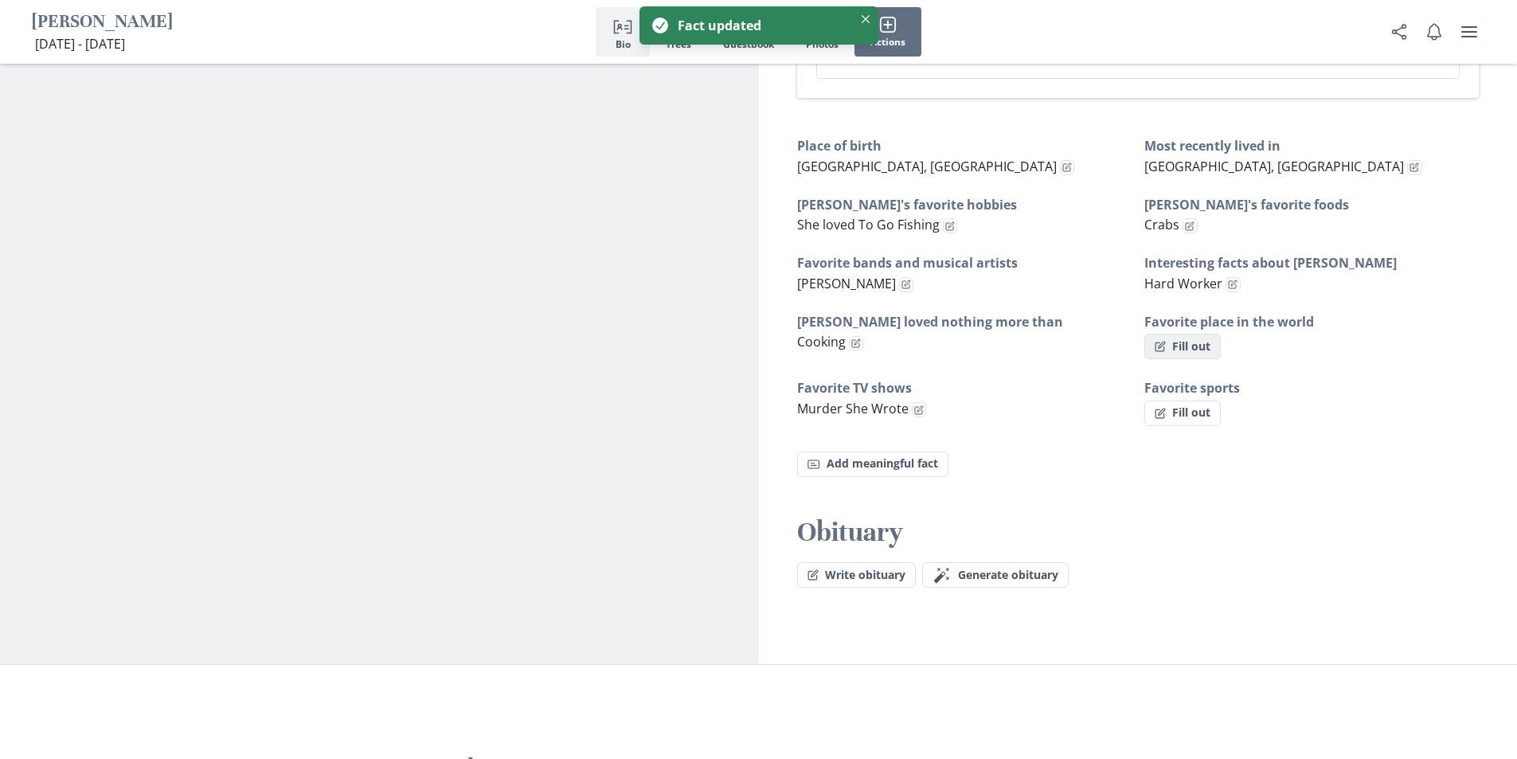
click at [1189, 334] on button "Fill out" at bounding box center [1182, 346] width 76 height 25
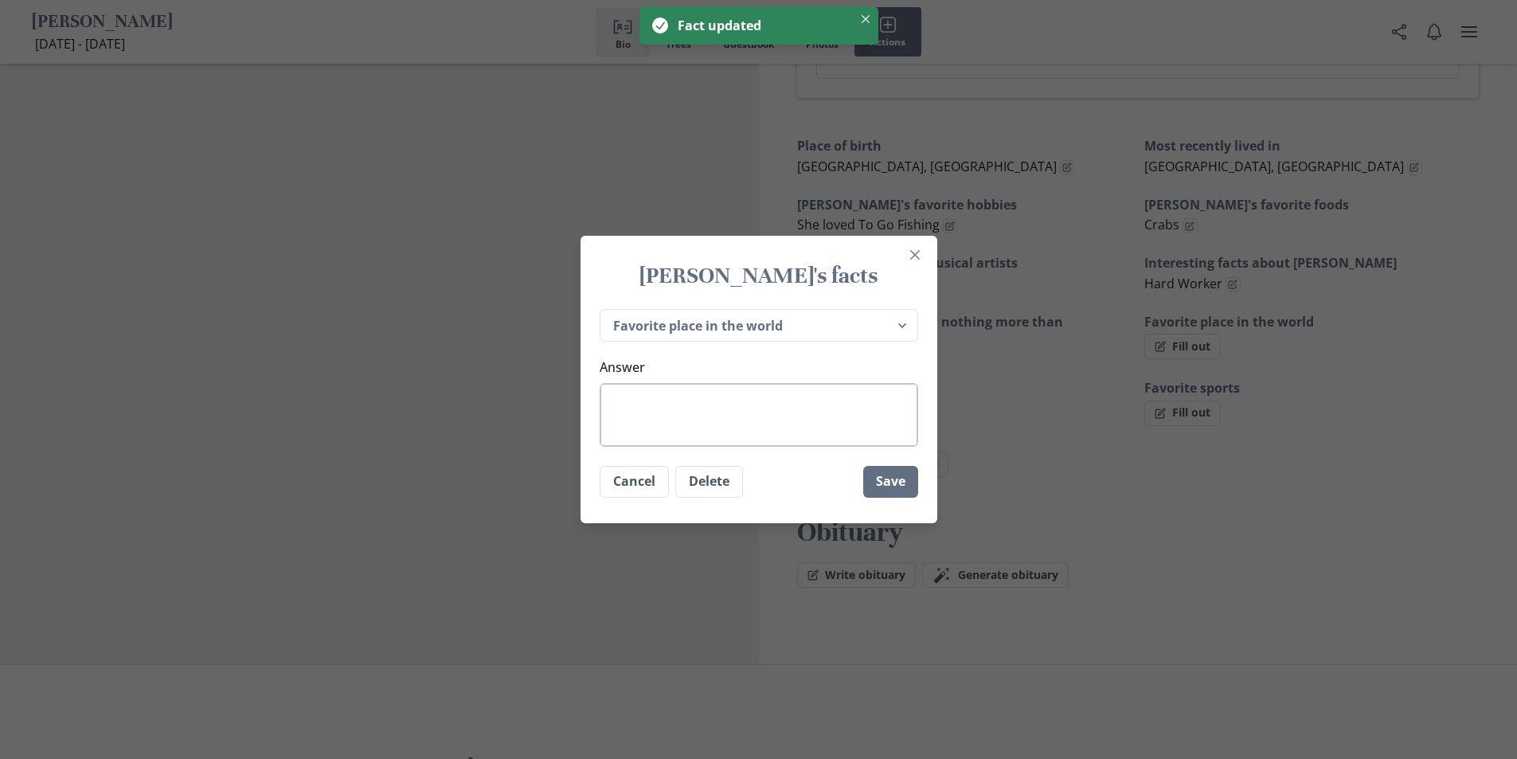
click at [716, 405] on textarea "Answer" at bounding box center [759, 415] width 318 height 64
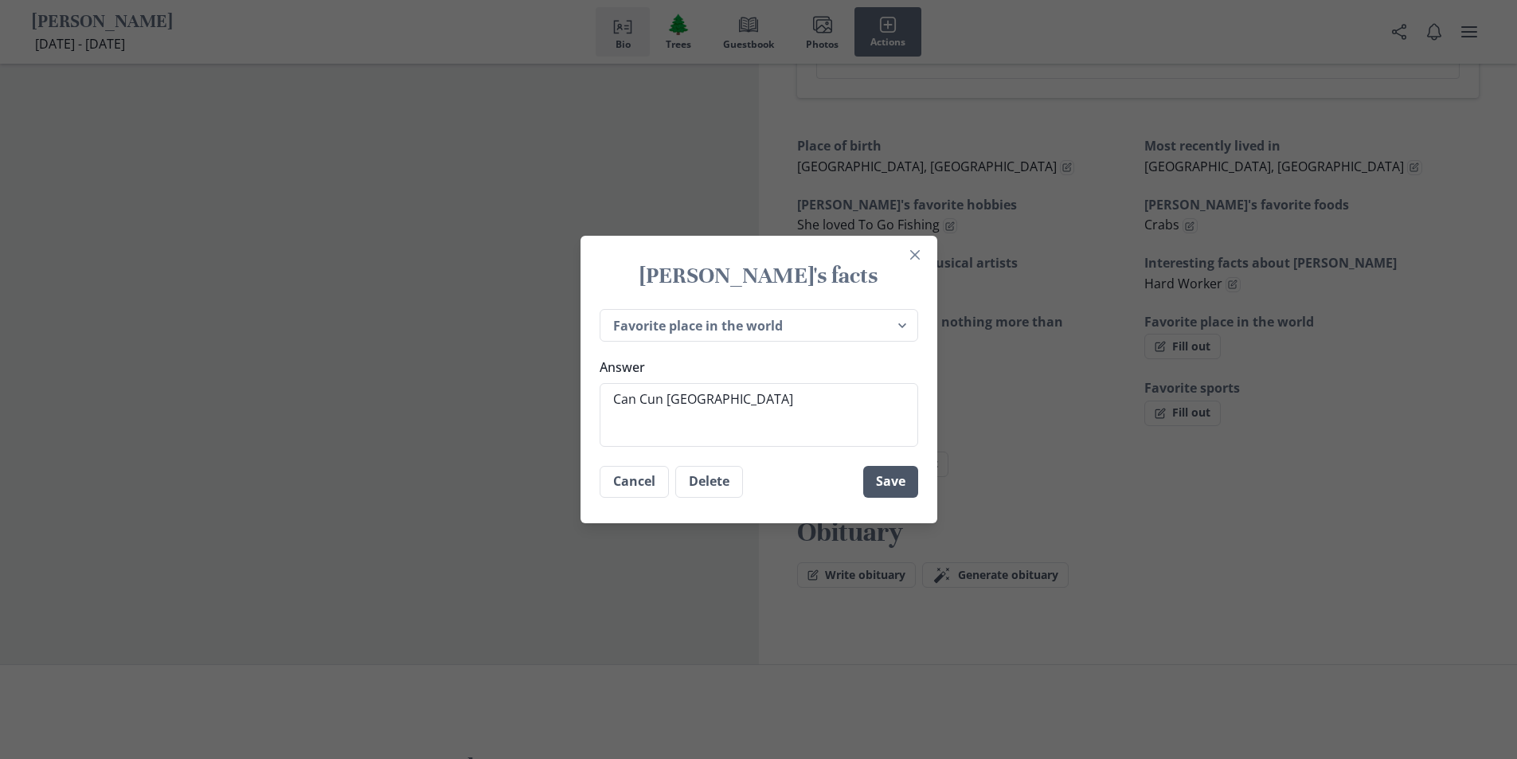
click at [889, 482] on button "Save" at bounding box center [890, 482] width 55 height 32
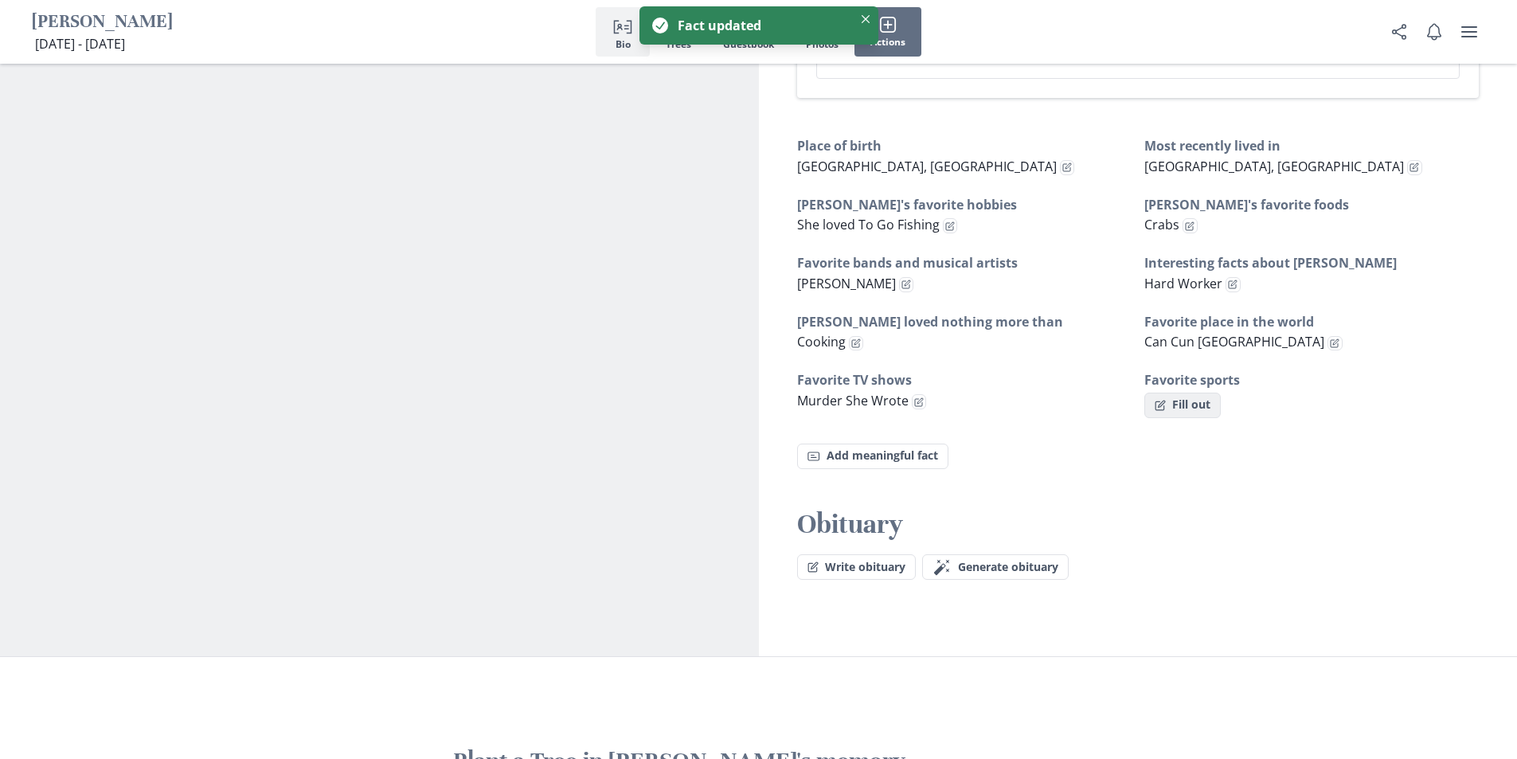
click at [1201, 396] on button "Fill out" at bounding box center [1182, 405] width 76 height 25
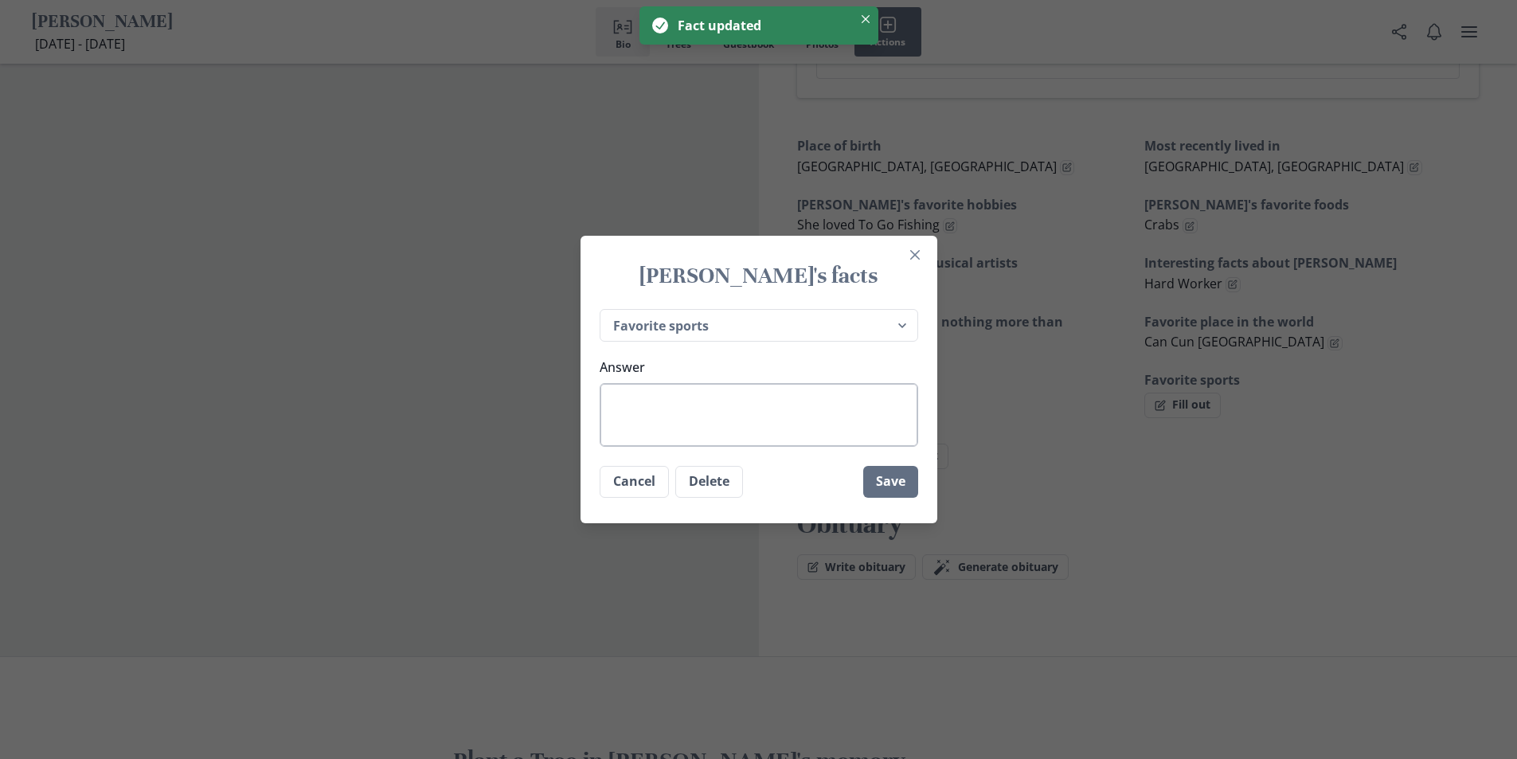
click at [774, 383] on textarea "Answer" at bounding box center [759, 415] width 318 height 64
click at [903, 477] on button "Save" at bounding box center [890, 482] width 55 height 32
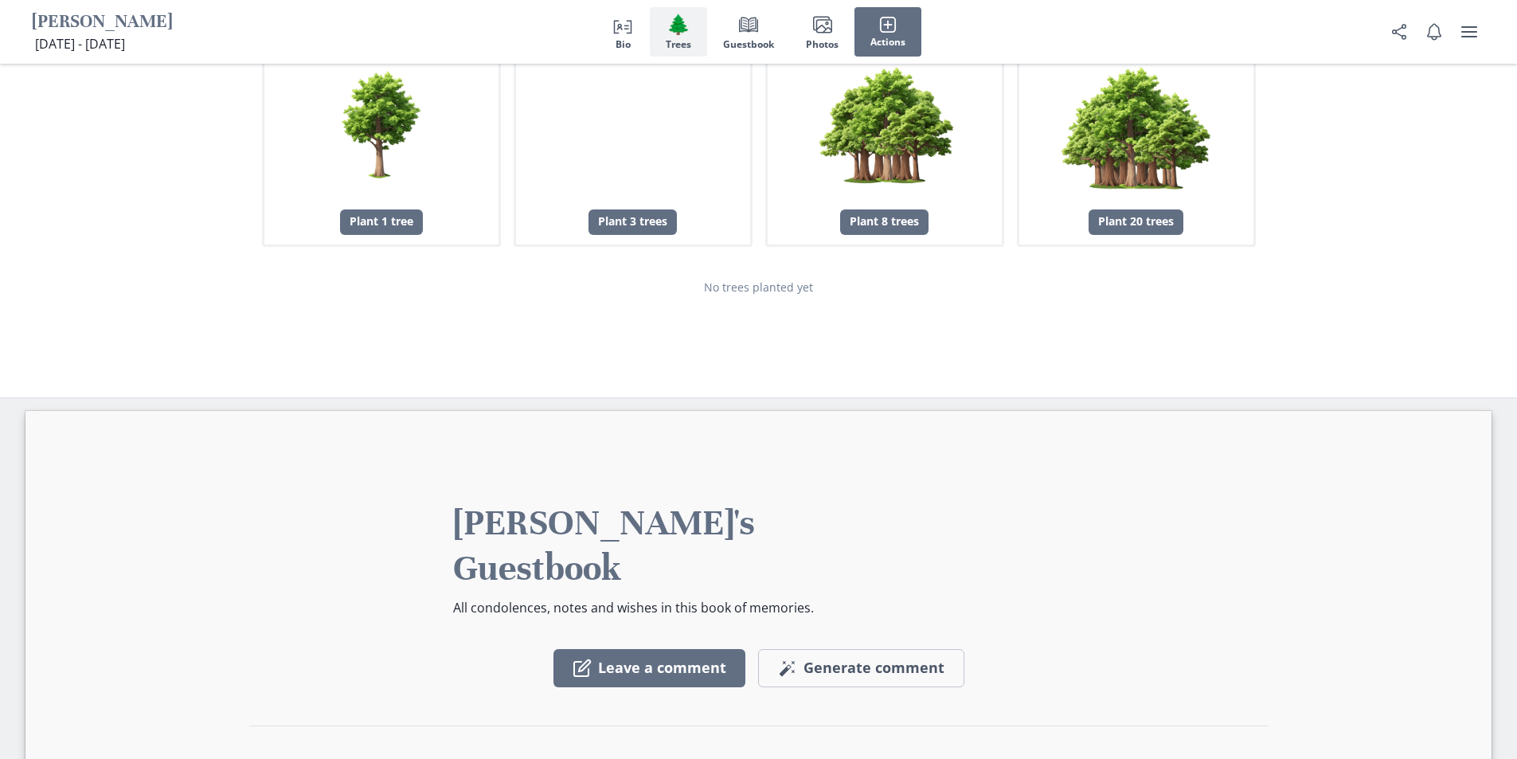
scroll to position [1851, 0]
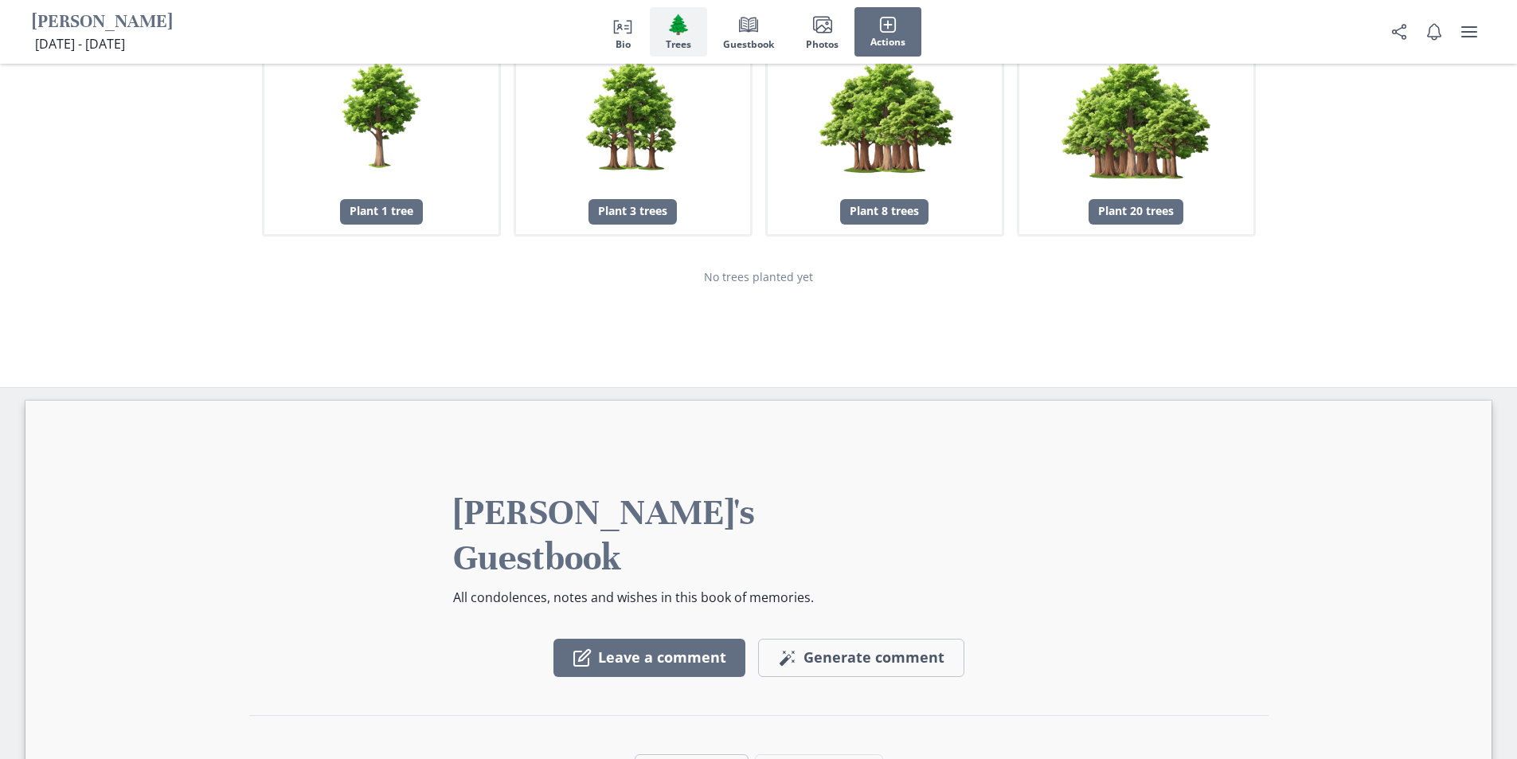
click at [784, 268] on div "No trees planted yet" at bounding box center [759, 276] width 994 height 17
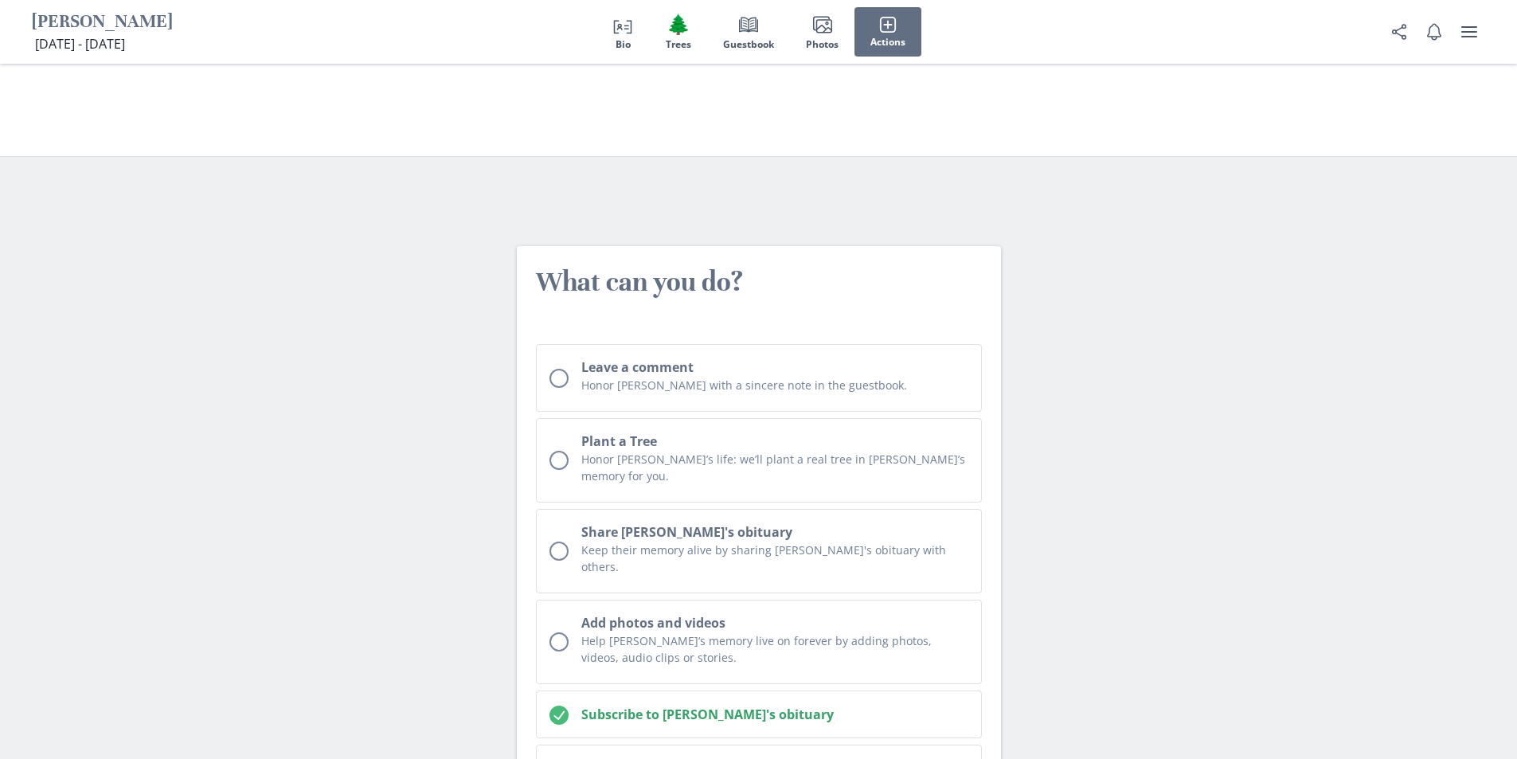
scroll to position [3703, 0]
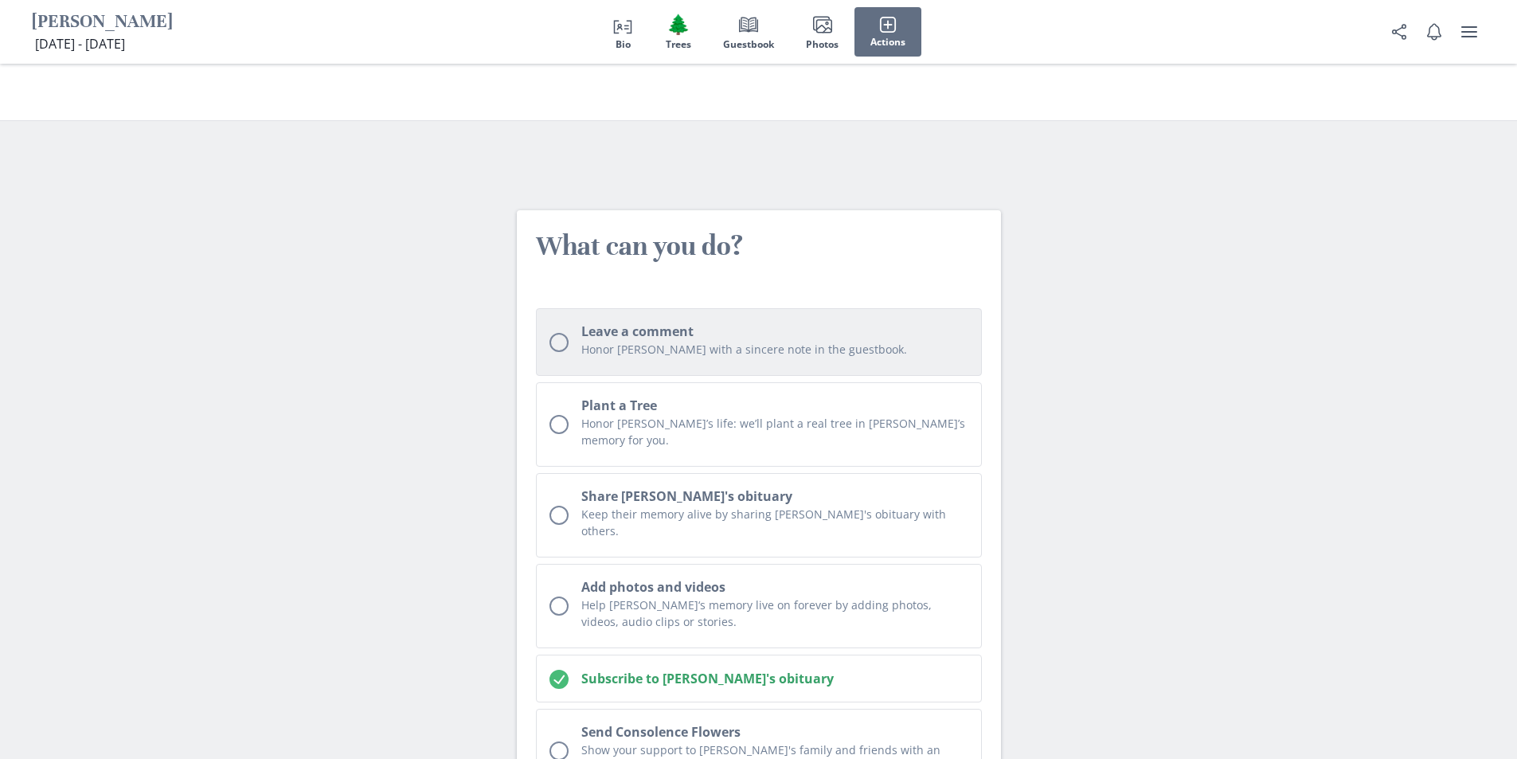
click at [564, 333] on div "Unchecked circle" at bounding box center [558, 342] width 19 height 19
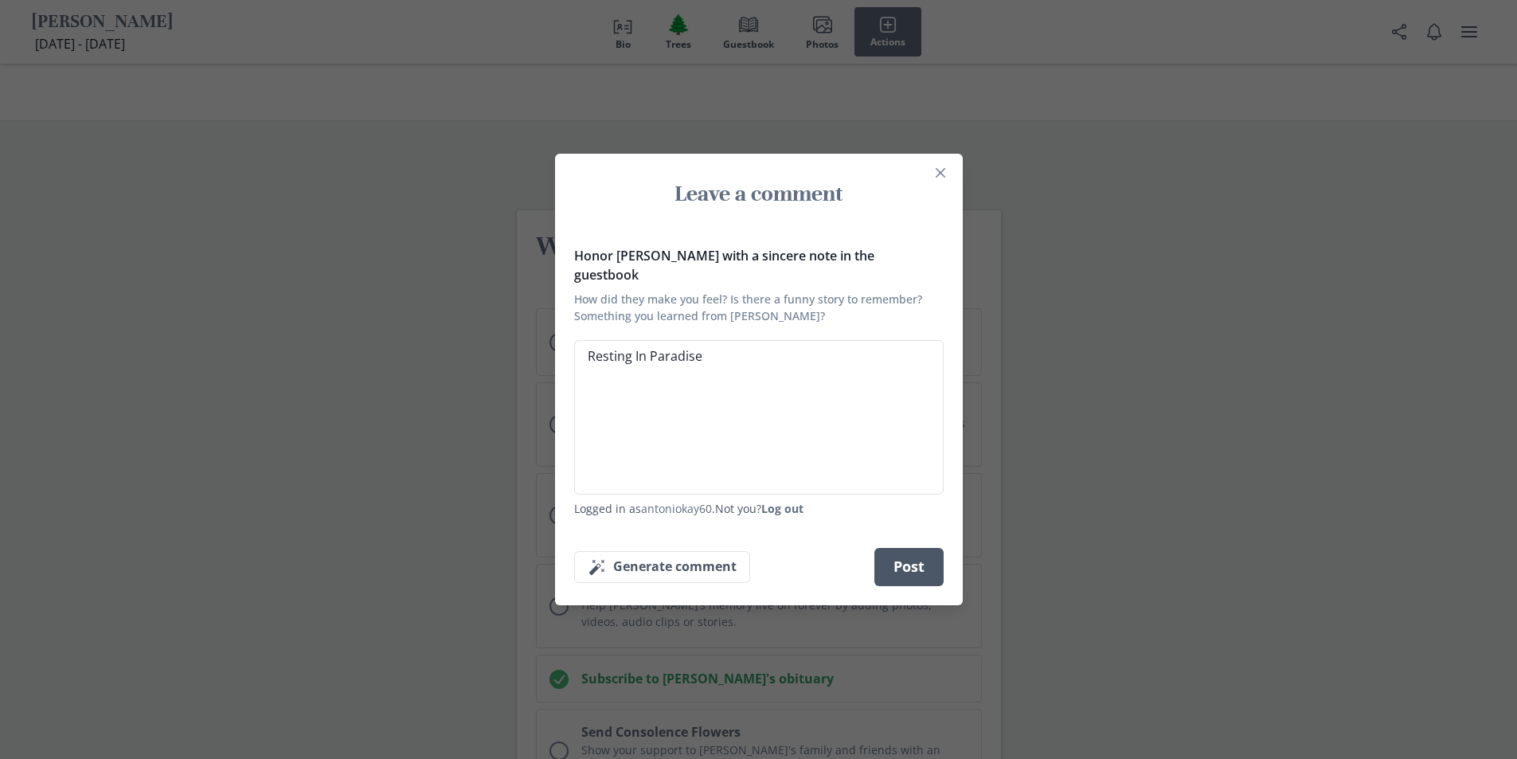
click at [916, 557] on button "Post" at bounding box center [908, 567] width 69 height 38
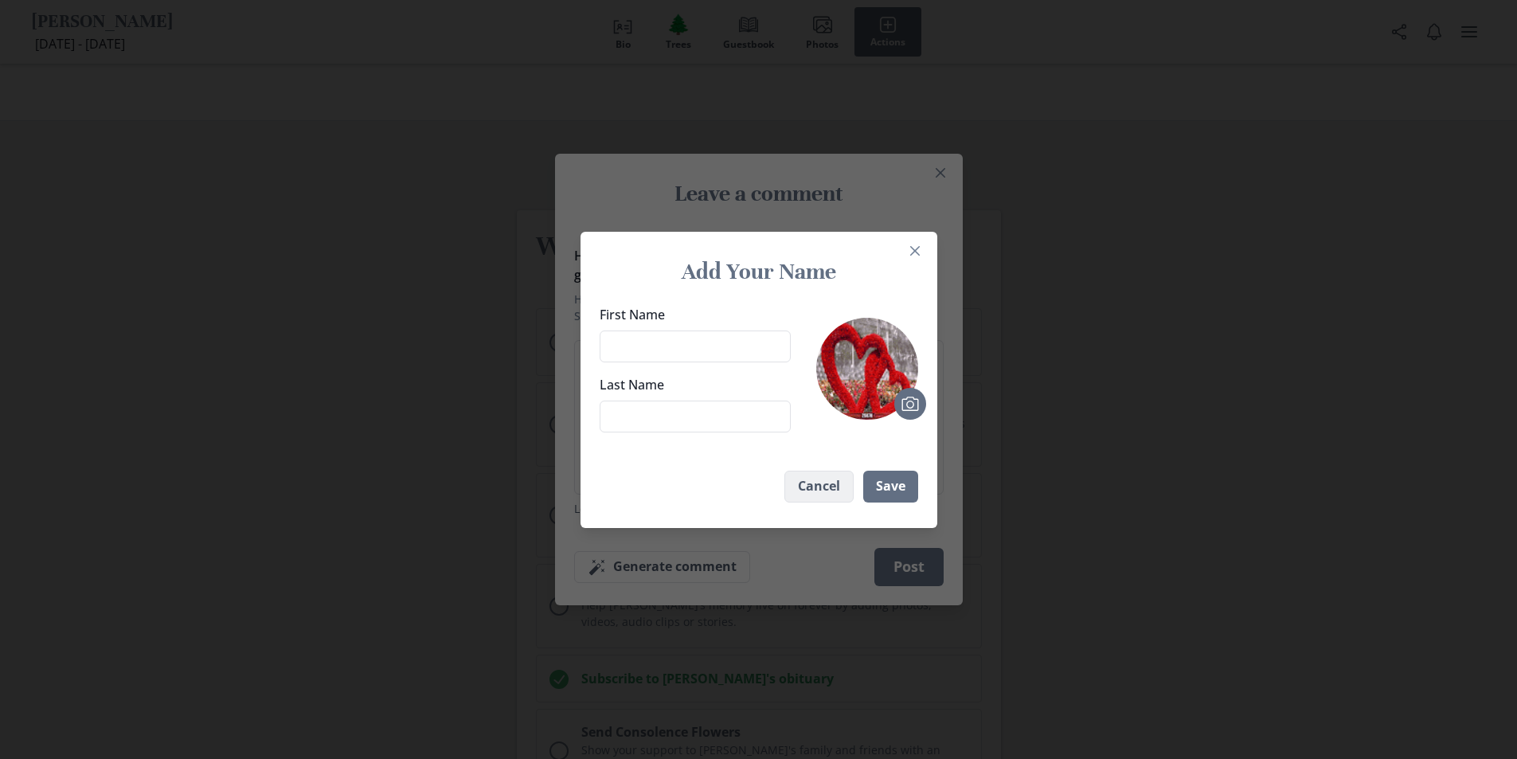
click at [838, 490] on button "Cancel" at bounding box center [818, 487] width 69 height 32
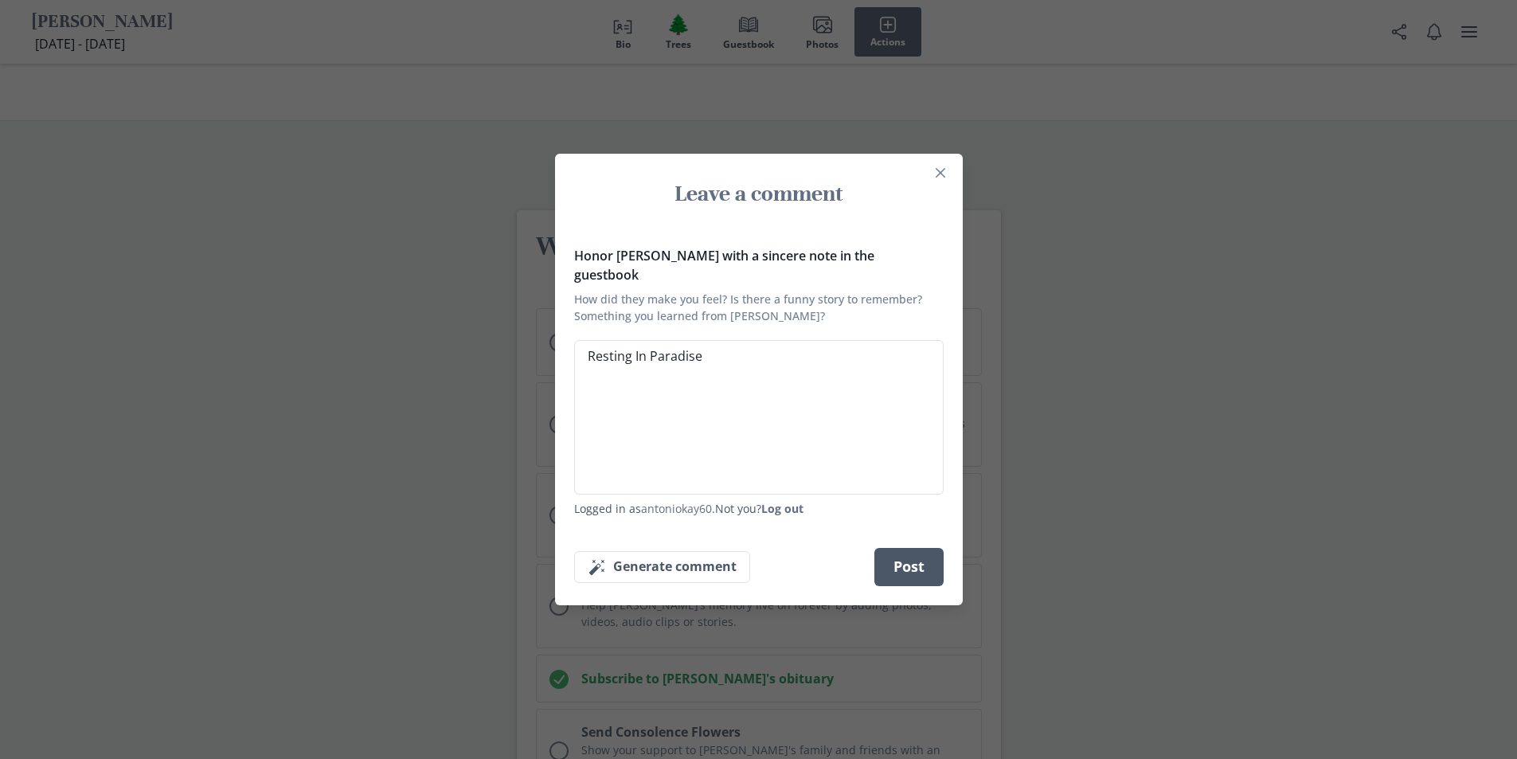
click at [942, 549] on button "Post" at bounding box center [908, 567] width 69 height 38
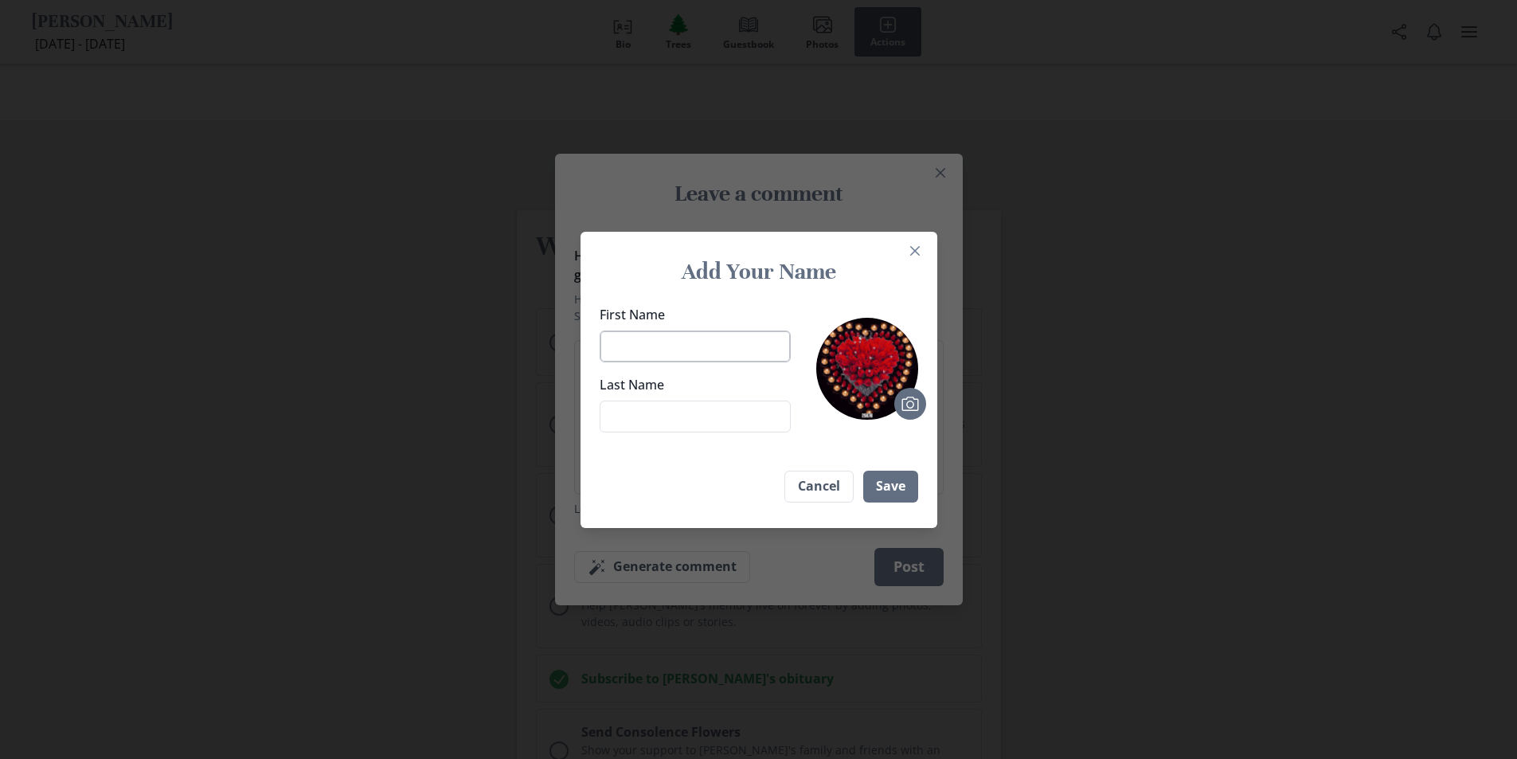
click at [723, 344] on input "First Name" at bounding box center [695, 346] width 191 height 32
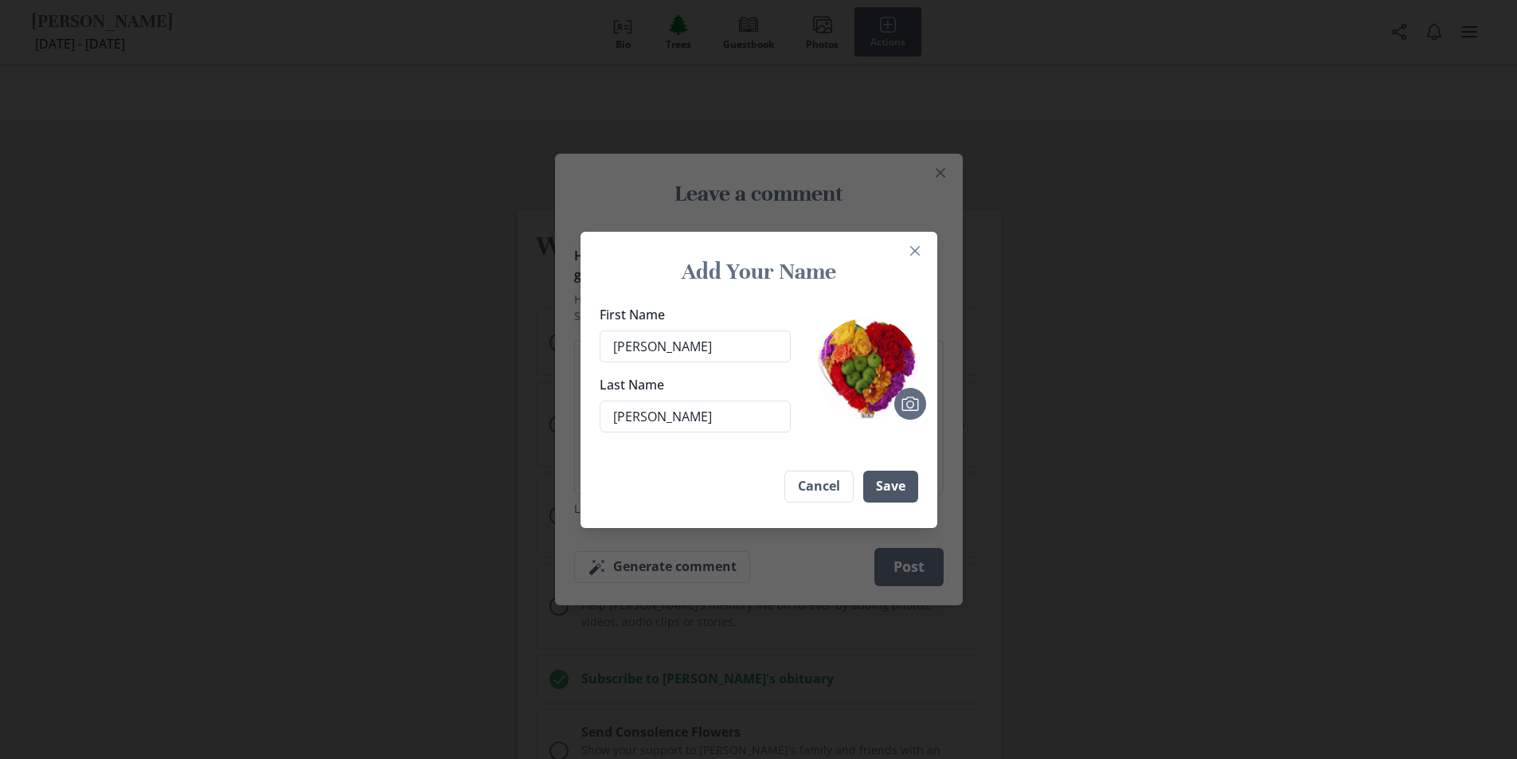
click at [902, 484] on button "Save" at bounding box center [890, 487] width 55 height 32
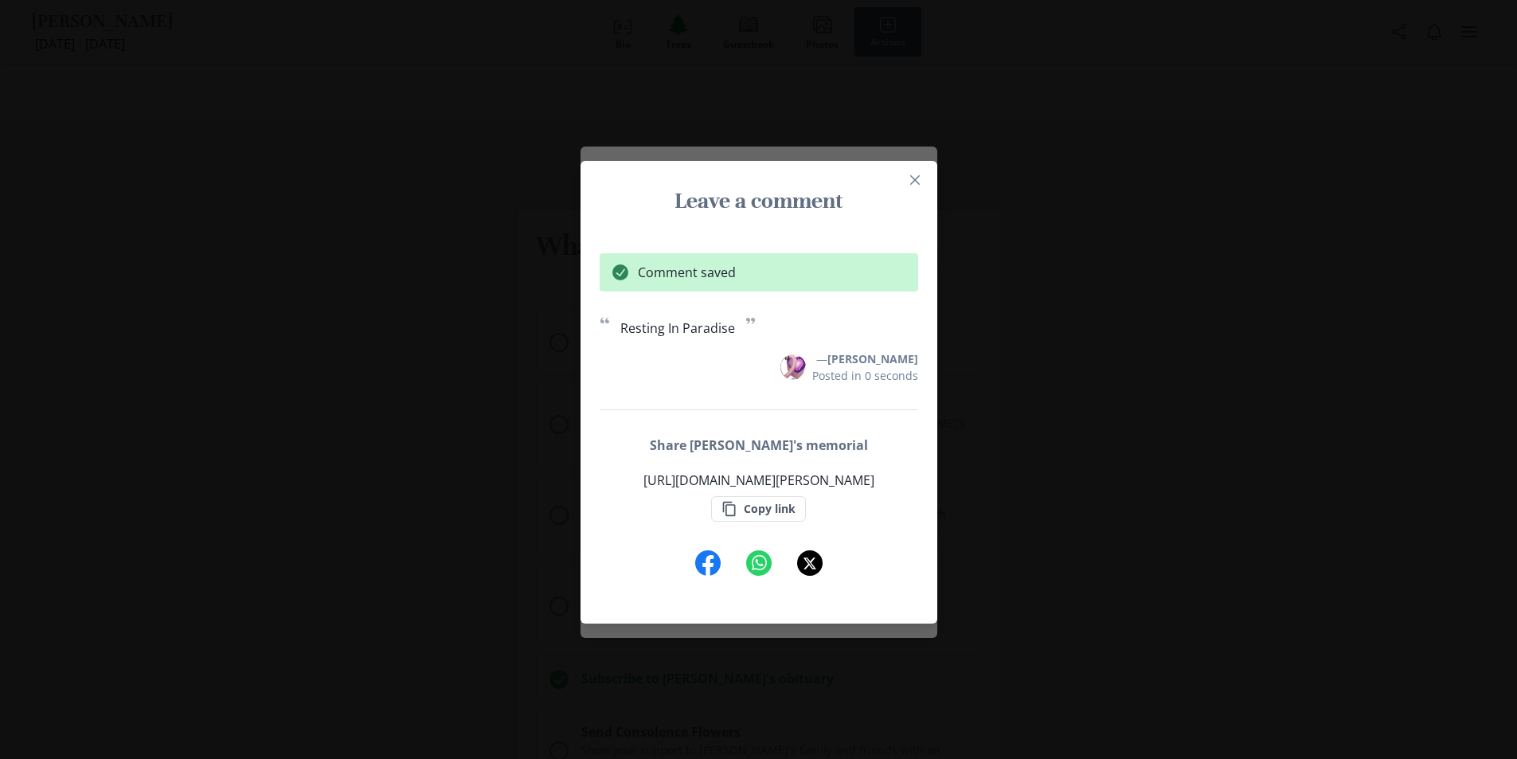
scroll to position [3713, 0]
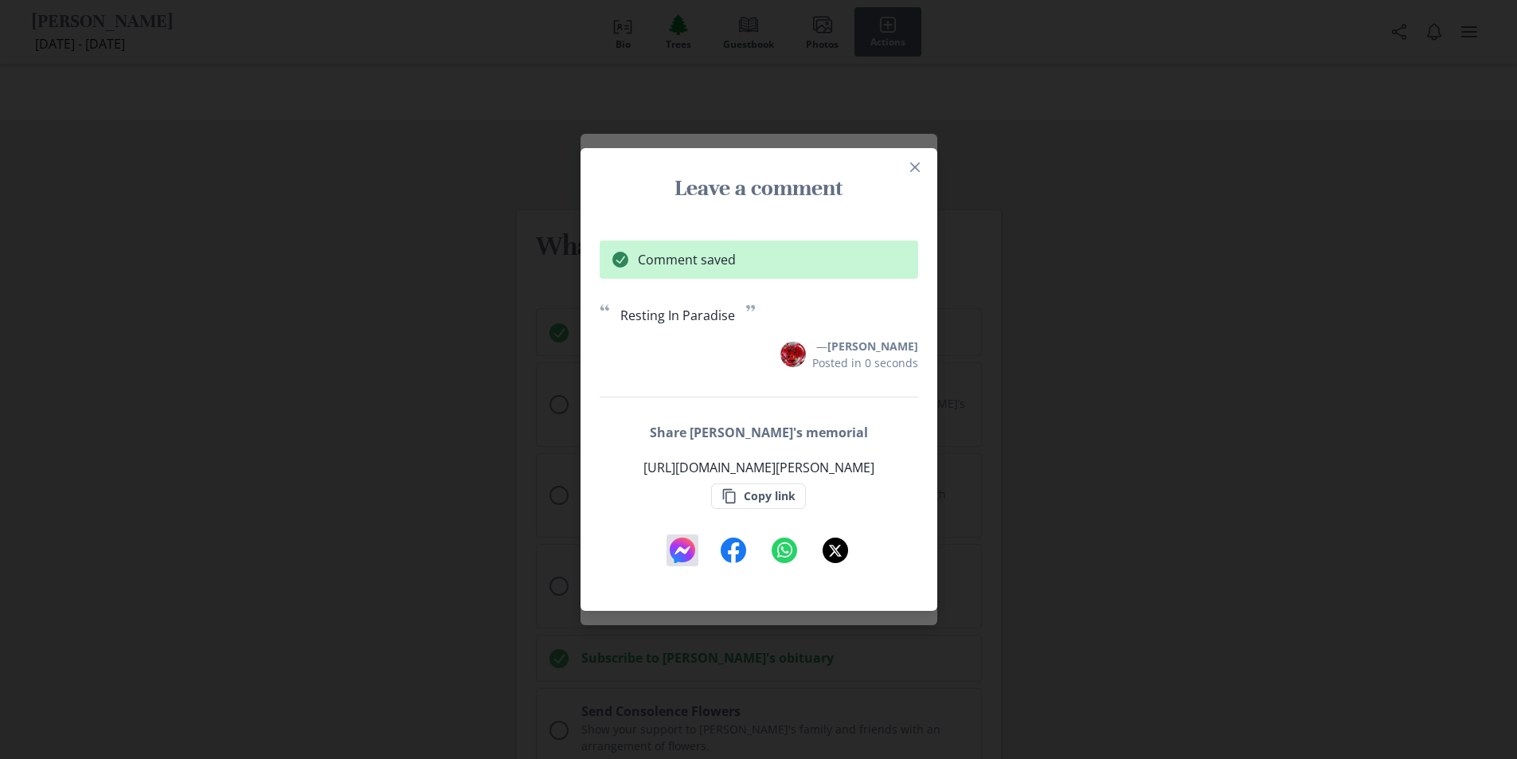
click at [690, 554] on icon at bounding box center [682, 549] width 25 height 25
click at [783, 498] on button "Copy link" at bounding box center [758, 495] width 95 height 25
click at [928, 169] on button "Close" at bounding box center [914, 166] width 25 height 25
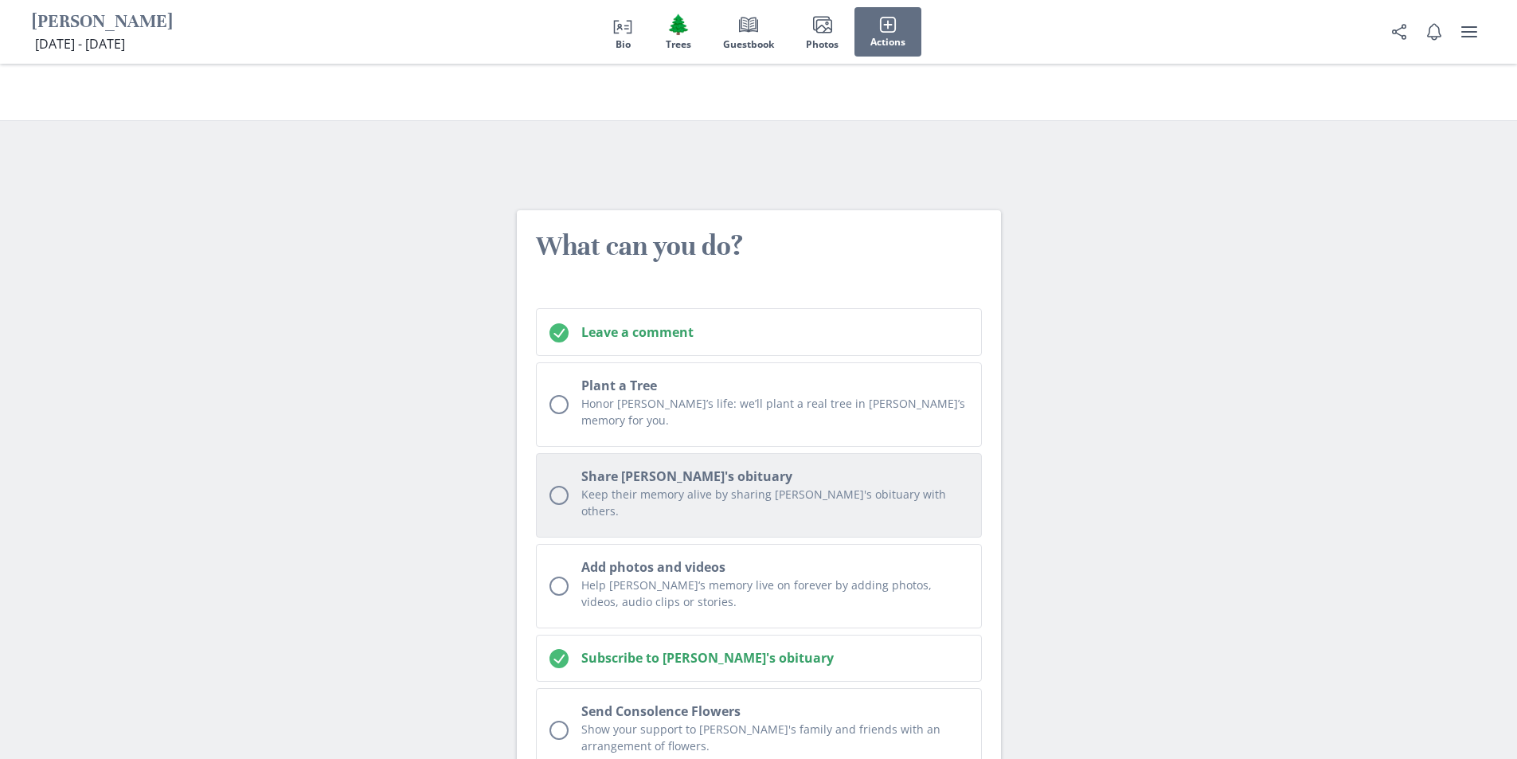
click at [602, 467] on h2 "Share [PERSON_NAME]'s obituary" at bounding box center [774, 476] width 387 height 19
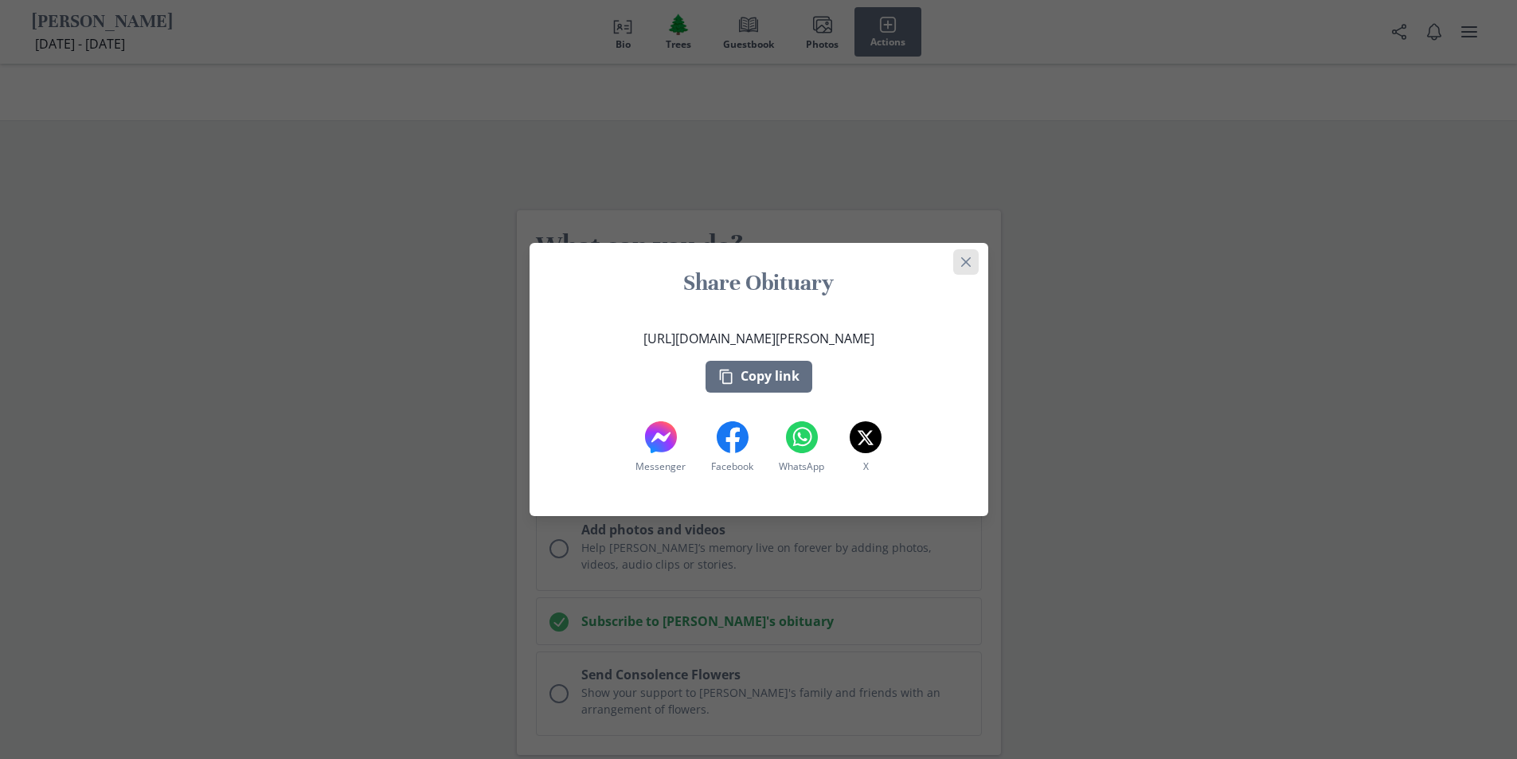
click at [976, 256] on button "Close" at bounding box center [965, 261] width 25 height 25
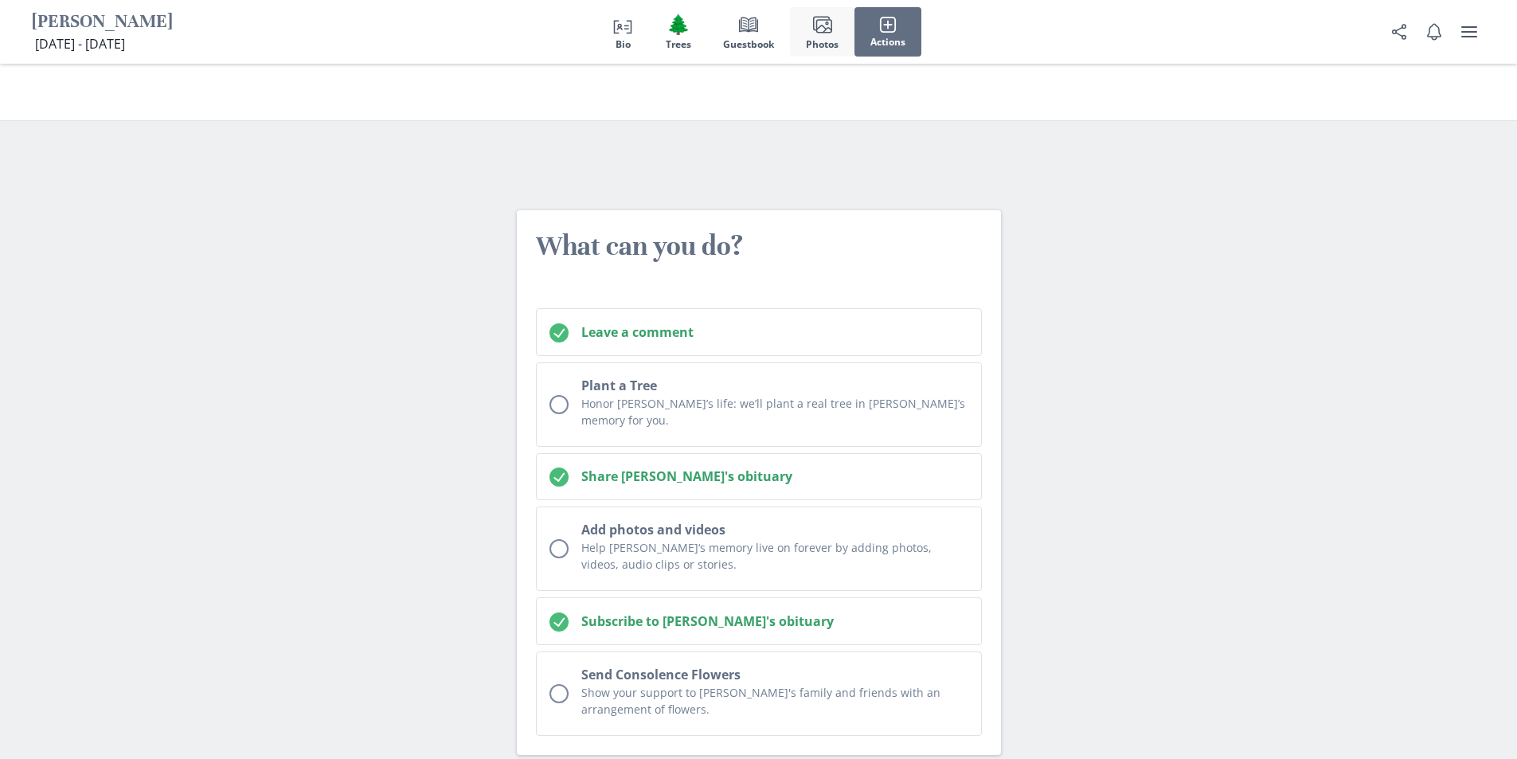
click at [830, 49] on span "Photos" at bounding box center [822, 44] width 33 height 11
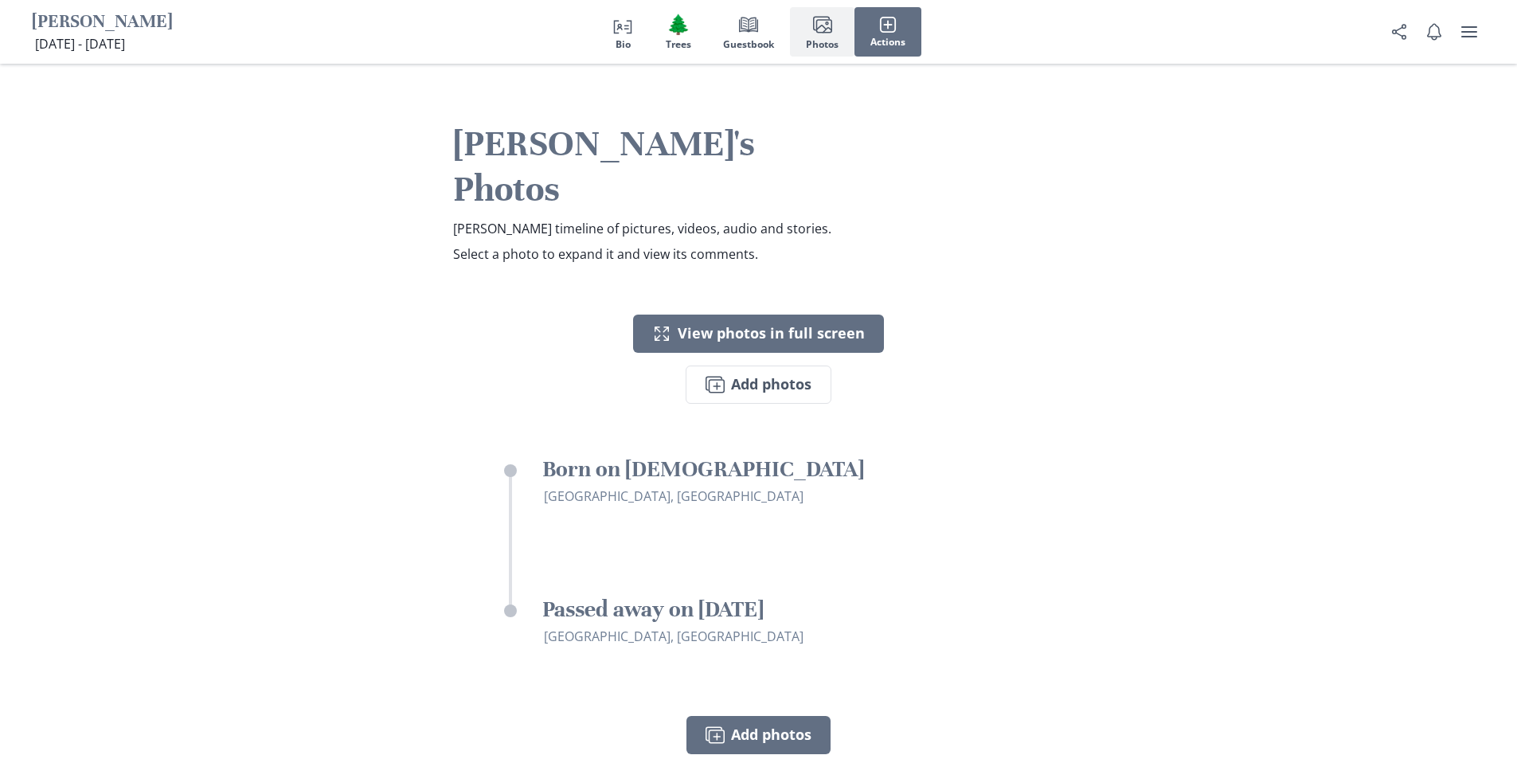
scroll to position [2869, 0]
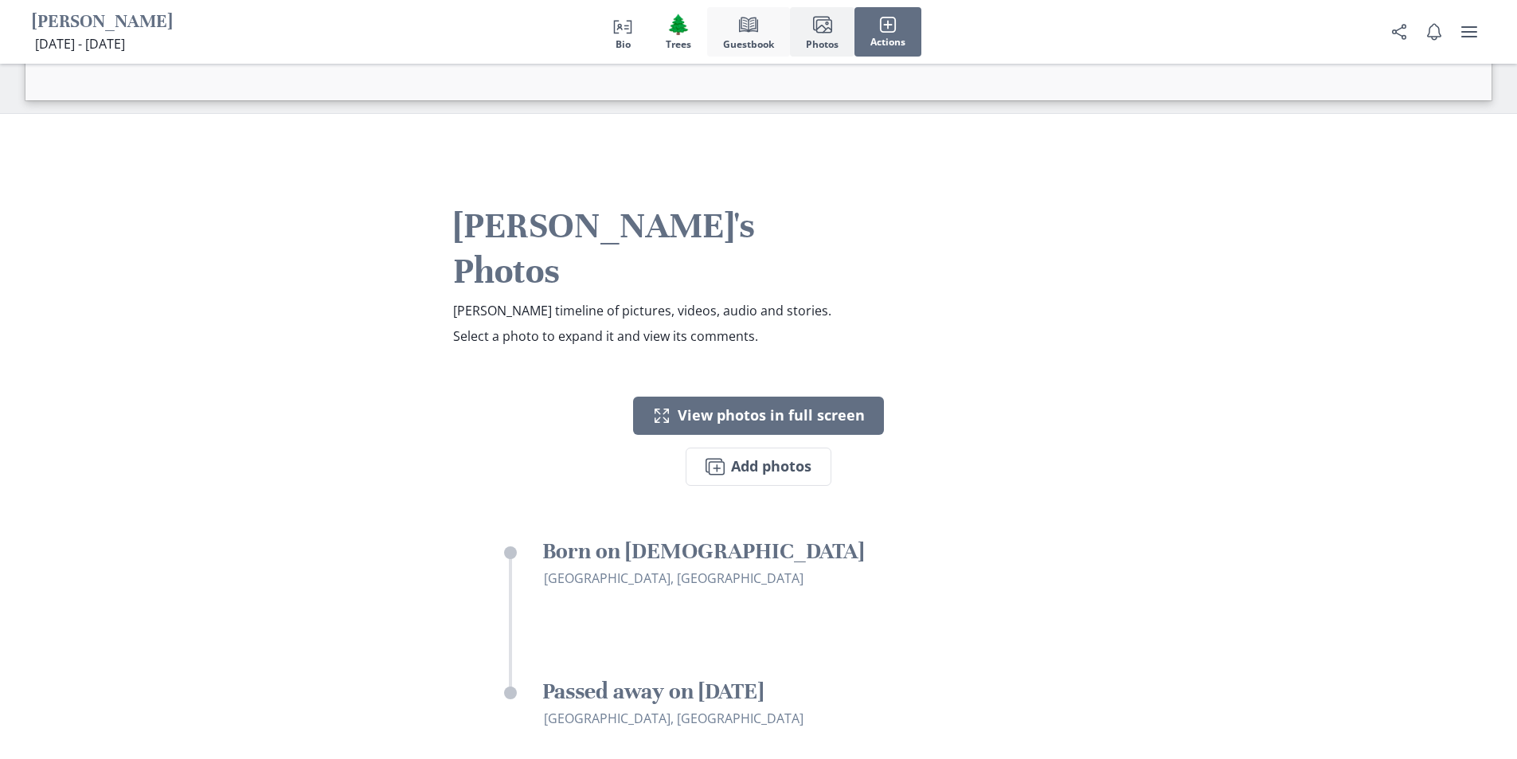
click at [753, 44] on span "Guestbook" at bounding box center [748, 44] width 51 height 11
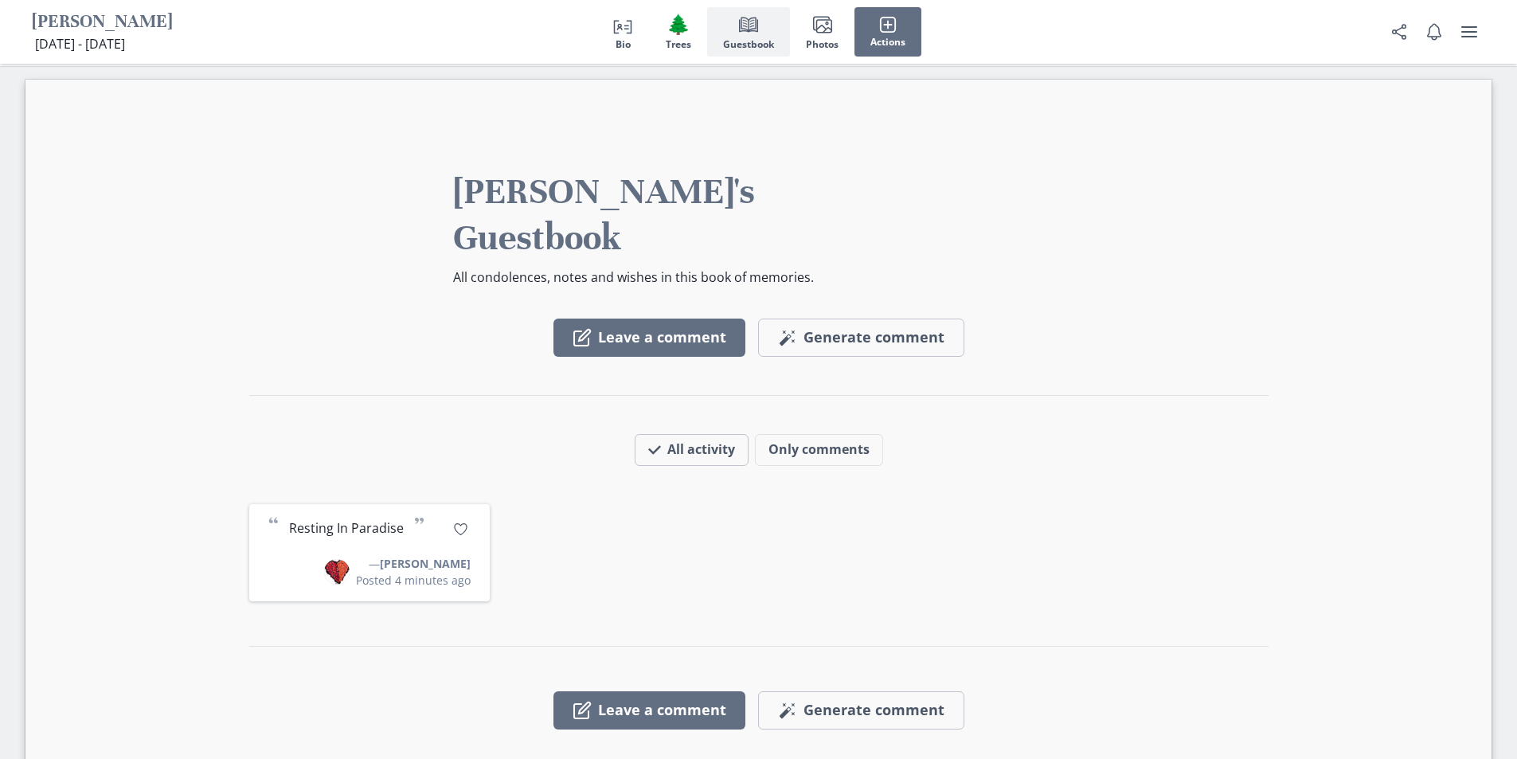
scroll to position [2150, 0]
click at [670, 35] on span "🌲" at bounding box center [678, 24] width 24 height 23
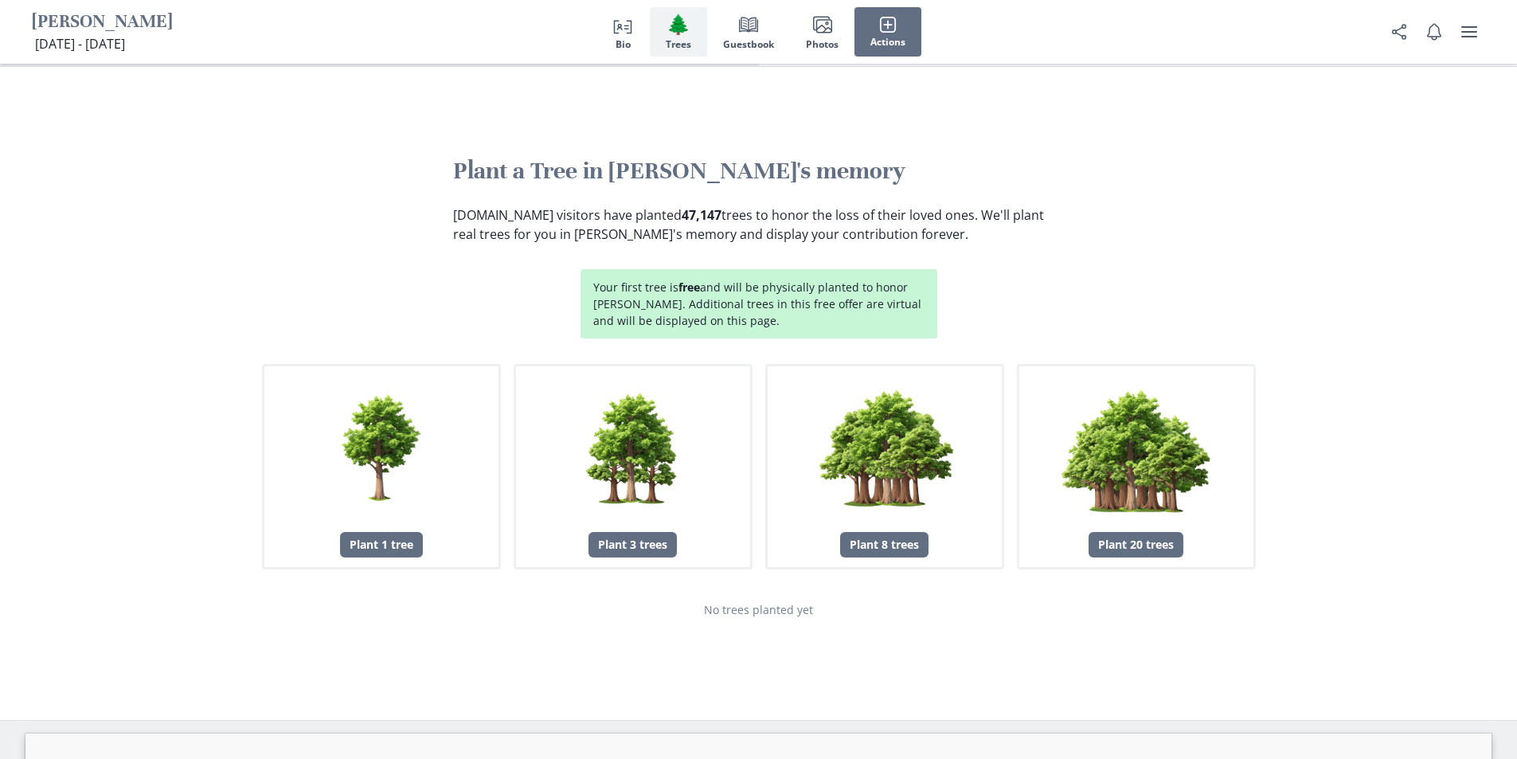
scroll to position [1497, 0]
click at [622, 33] on icon "Person profile" at bounding box center [622, 24] width 19 height 19
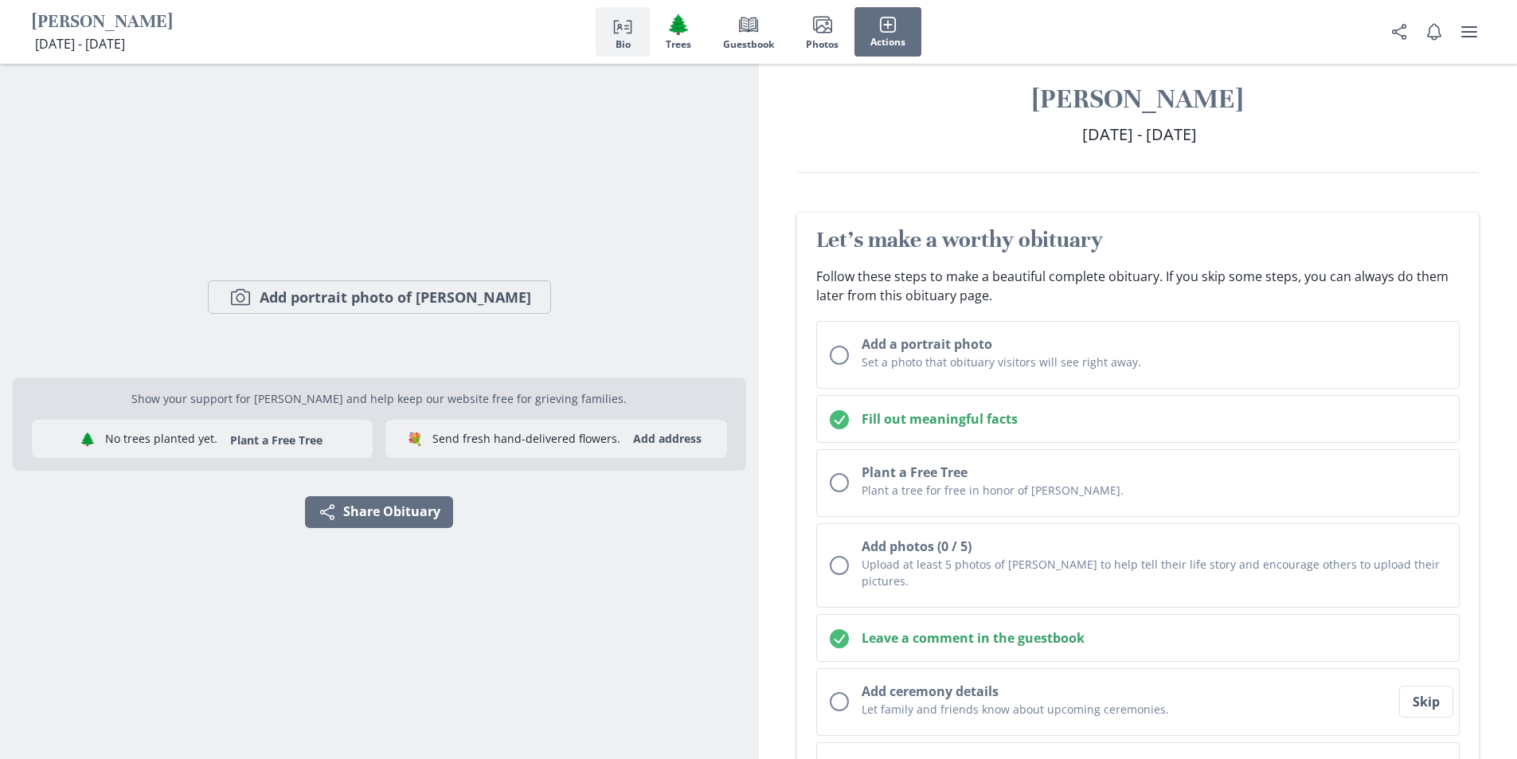
scroll to position [13, 0]
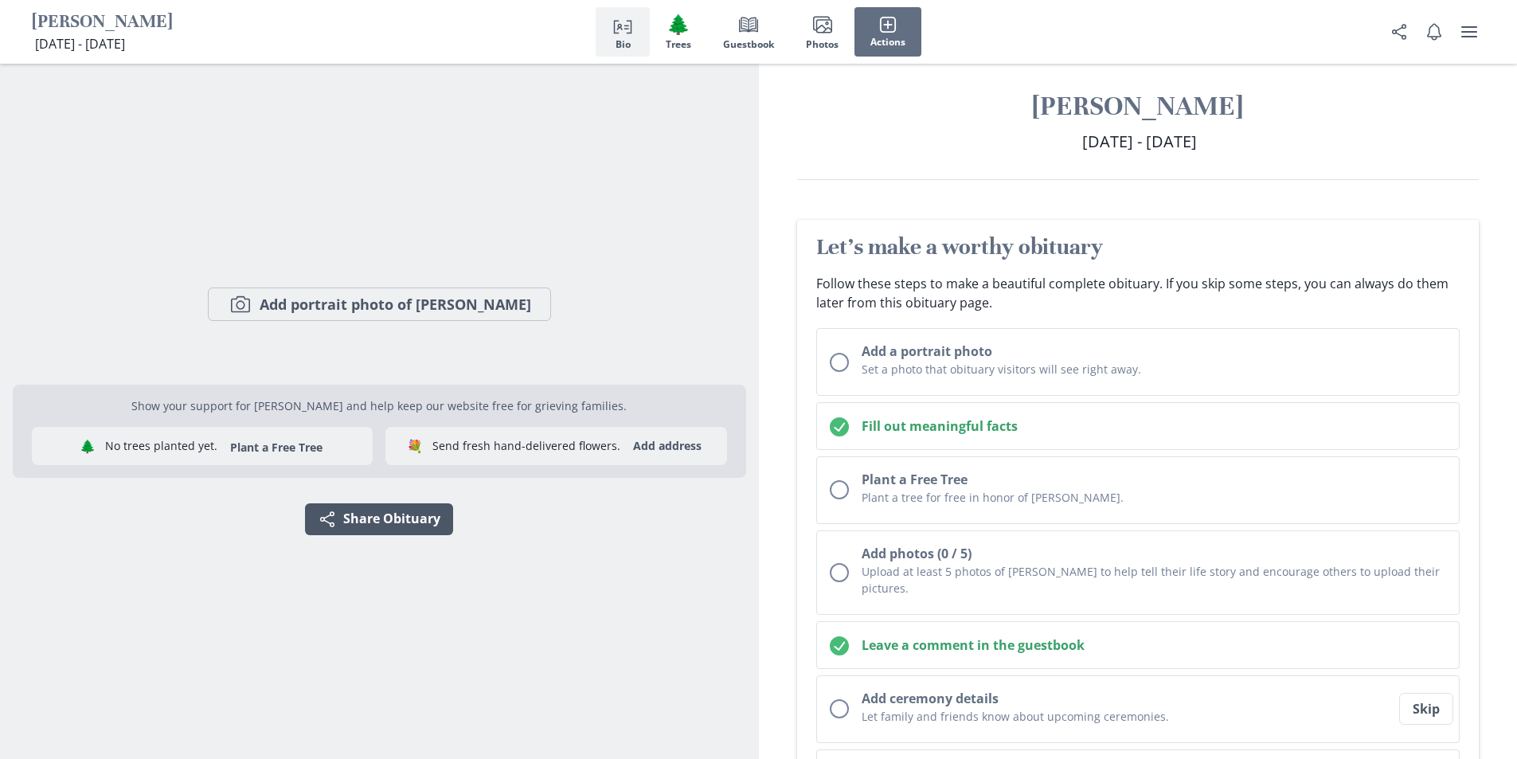
click at [424, 516] on button "Share Share Obituary" at bounding box center [379, 519] width 148 height 32
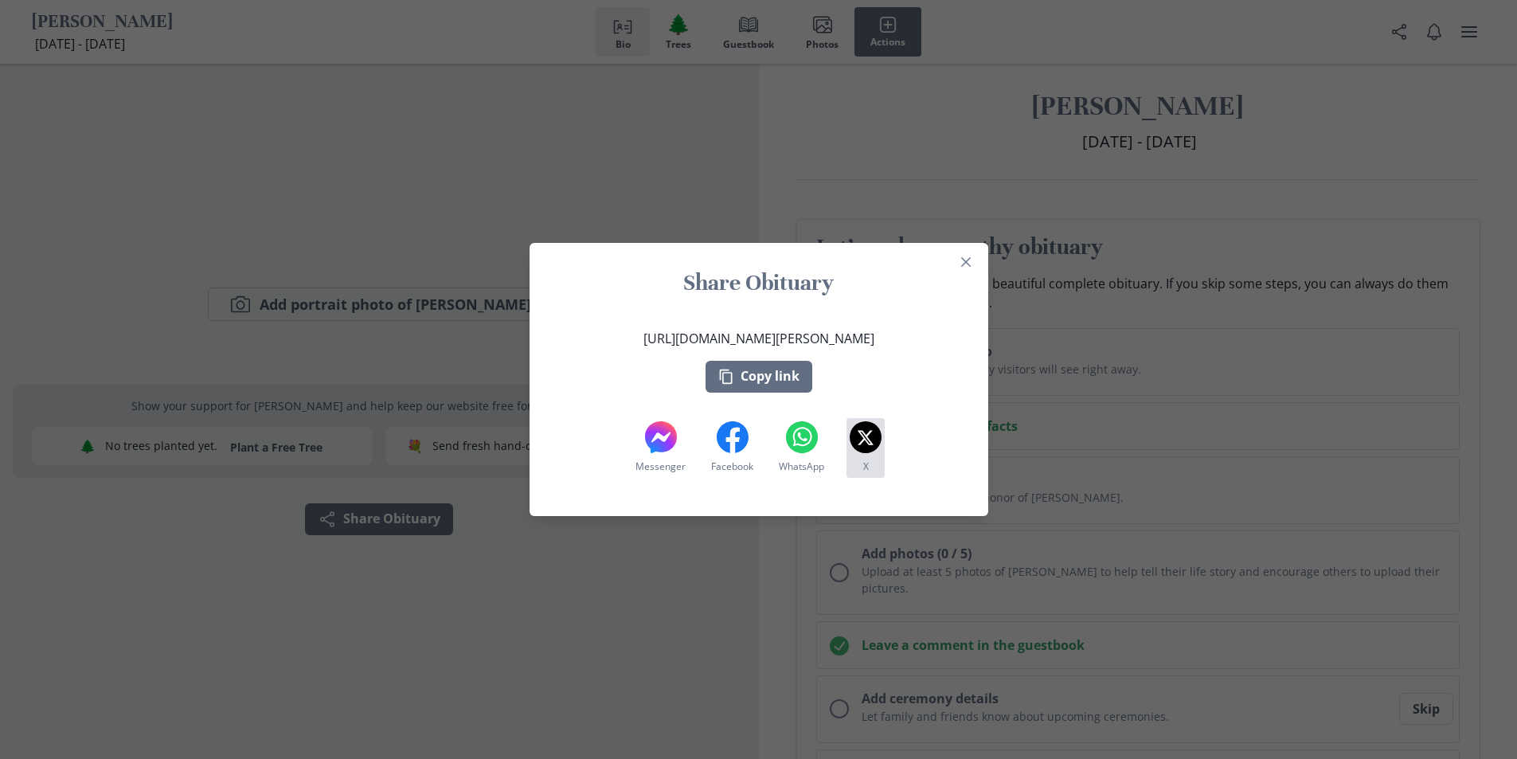
click at [869, 461] on span "X" at bounding box center [866, 466] width 6 height 14
drag, startPoint x: 973, startPoint y: 184, endPoint x: 971, endPoint y: 196, distance: 12.2
click at [971, 191] on div "Share Obituary [URL][DOMAIN_NAME][PERSON_NAME] Copy link Messenger Messenger Fa…" at bounding box center [758, 379] width 1517 height 759
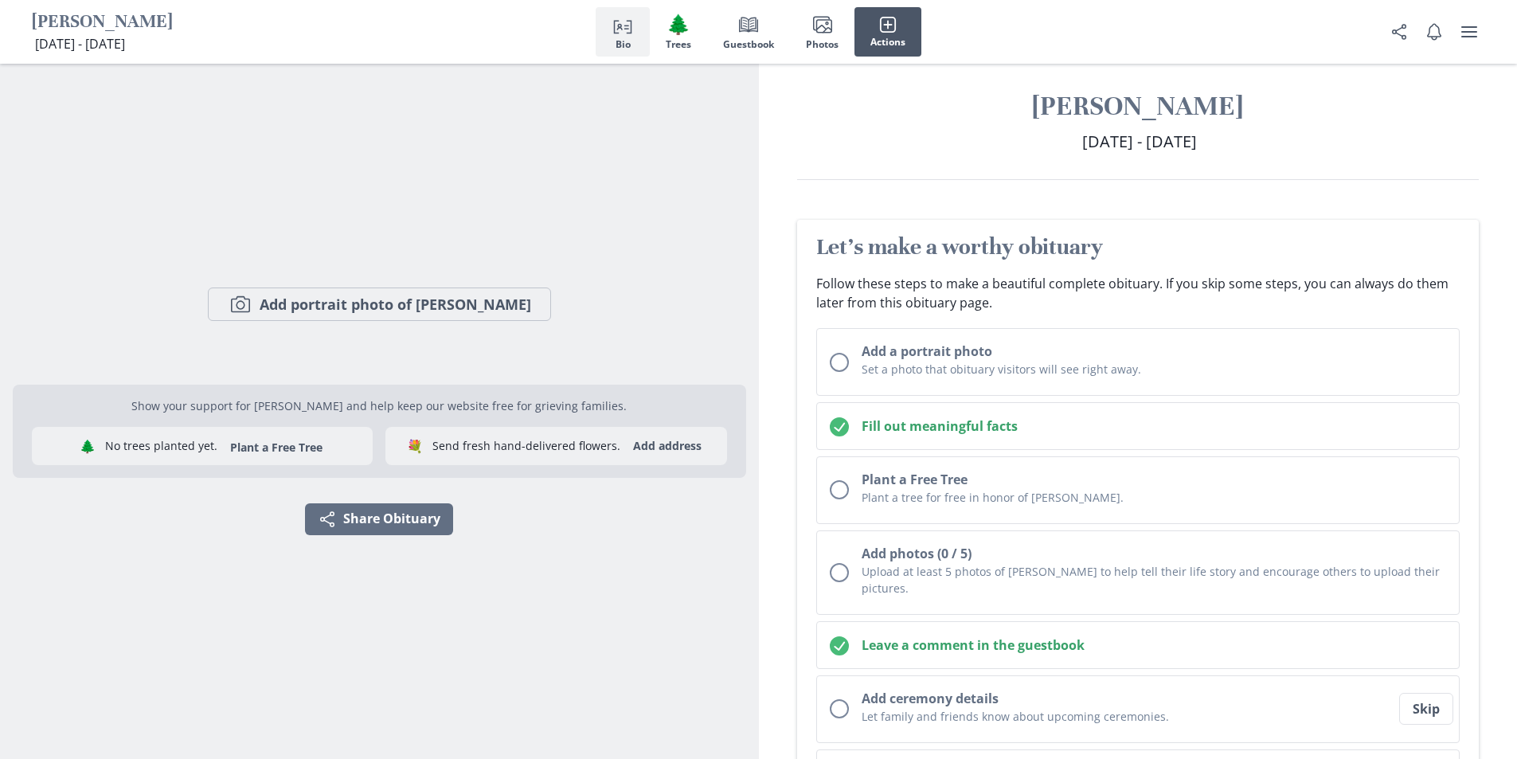
click at [904, 25] on button "Actions" at bounding box center [887, 31] width 67 height 49
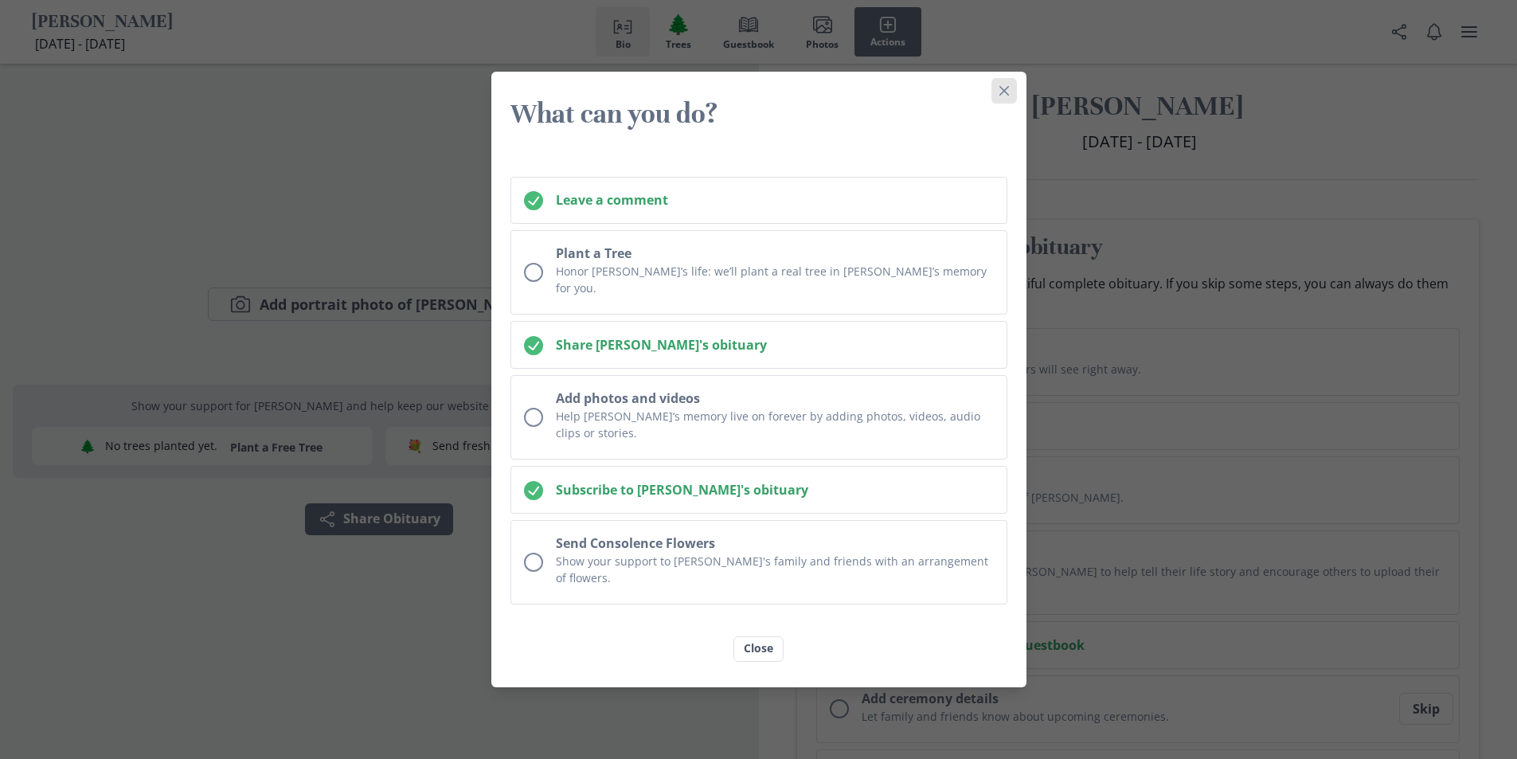
click at [1004, 104] on button "Close" at bounding box center [1003, 90] width 25 height 25
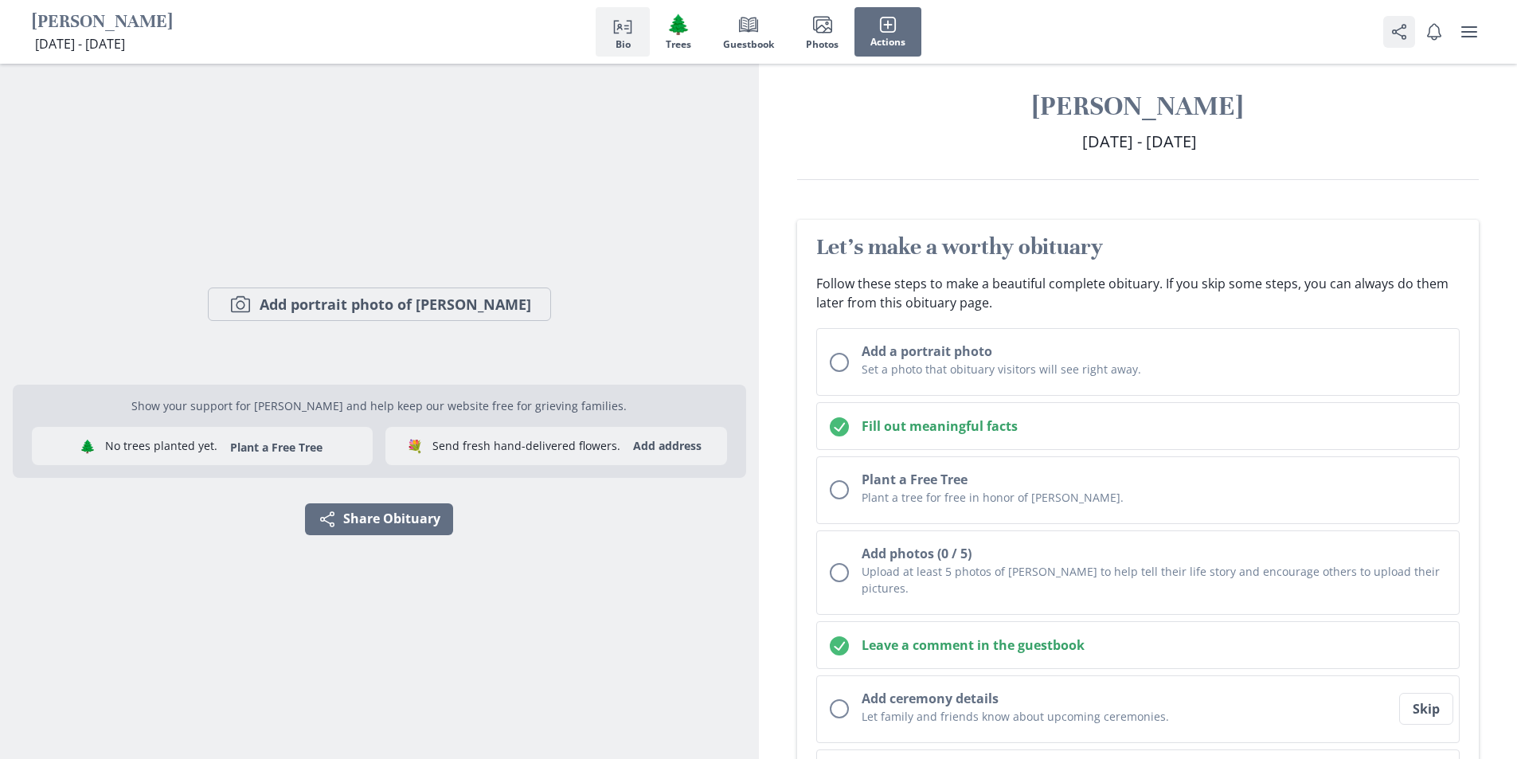
click at [1397, 27] on icon "Share" at bounding box center [1398, 31] width 19 height 19
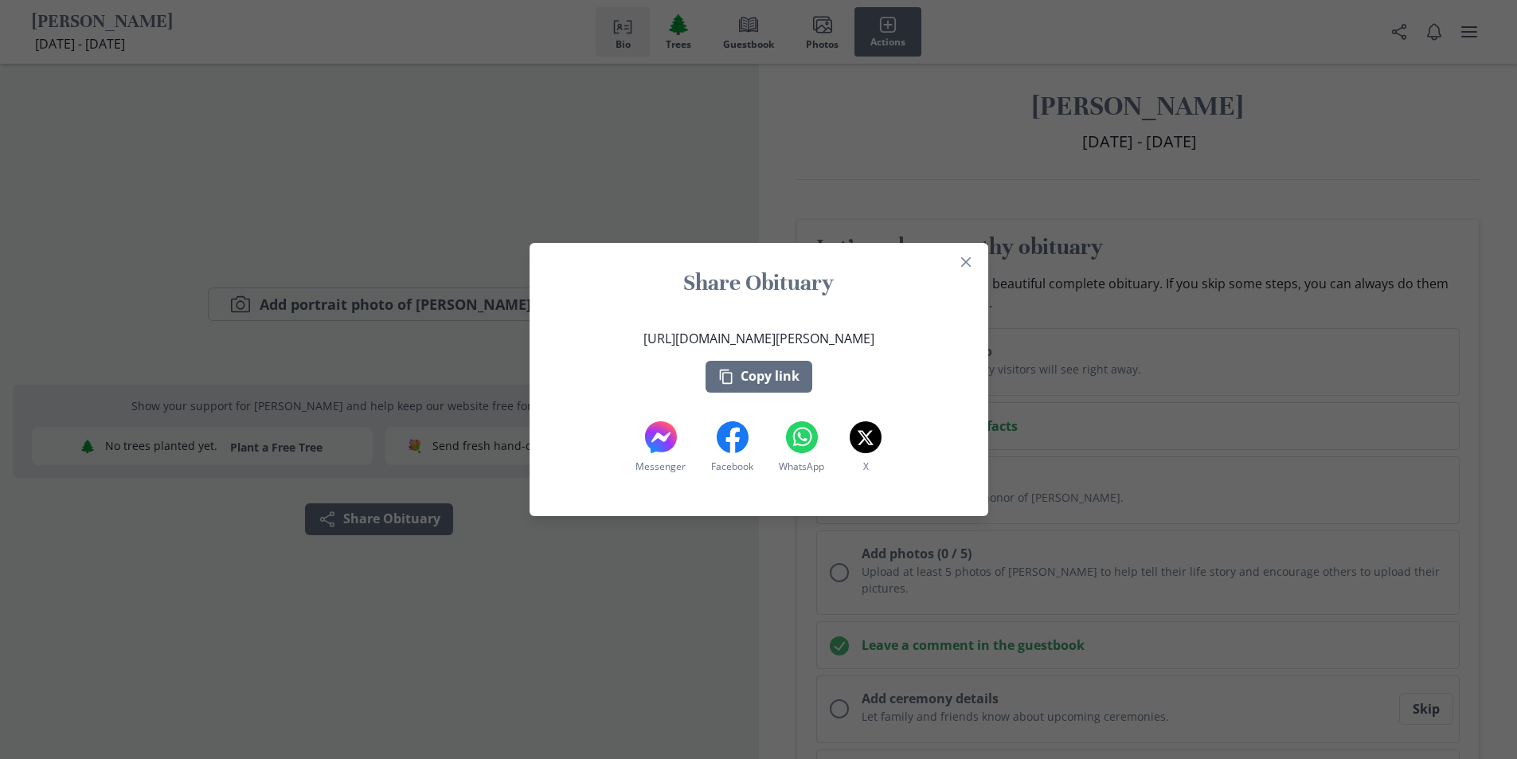
click at [1224, 71] on div "Share Obituary [URL][DOMAIN_NAME][PERSON_NAME] Copy link Messenger Messenger Fa…" at bounding box center [758, 379] width 1517 height 759
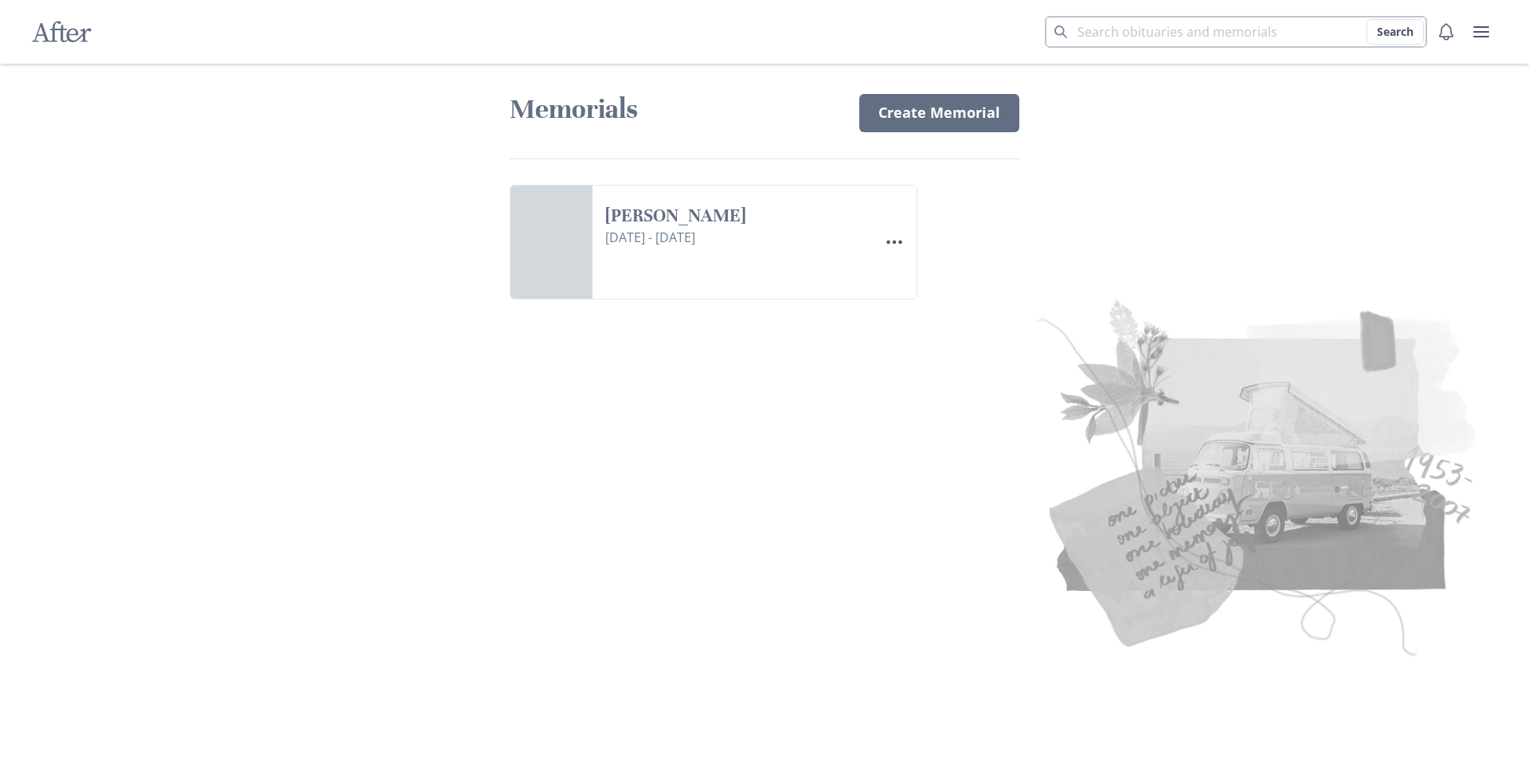
click at [1193, 40] on input "Search term" at bounding box center [1236, 32] width 382 height 32
click at [1391, 27] on button "Search" at bounding box center [1394, 31] width 57 height 25
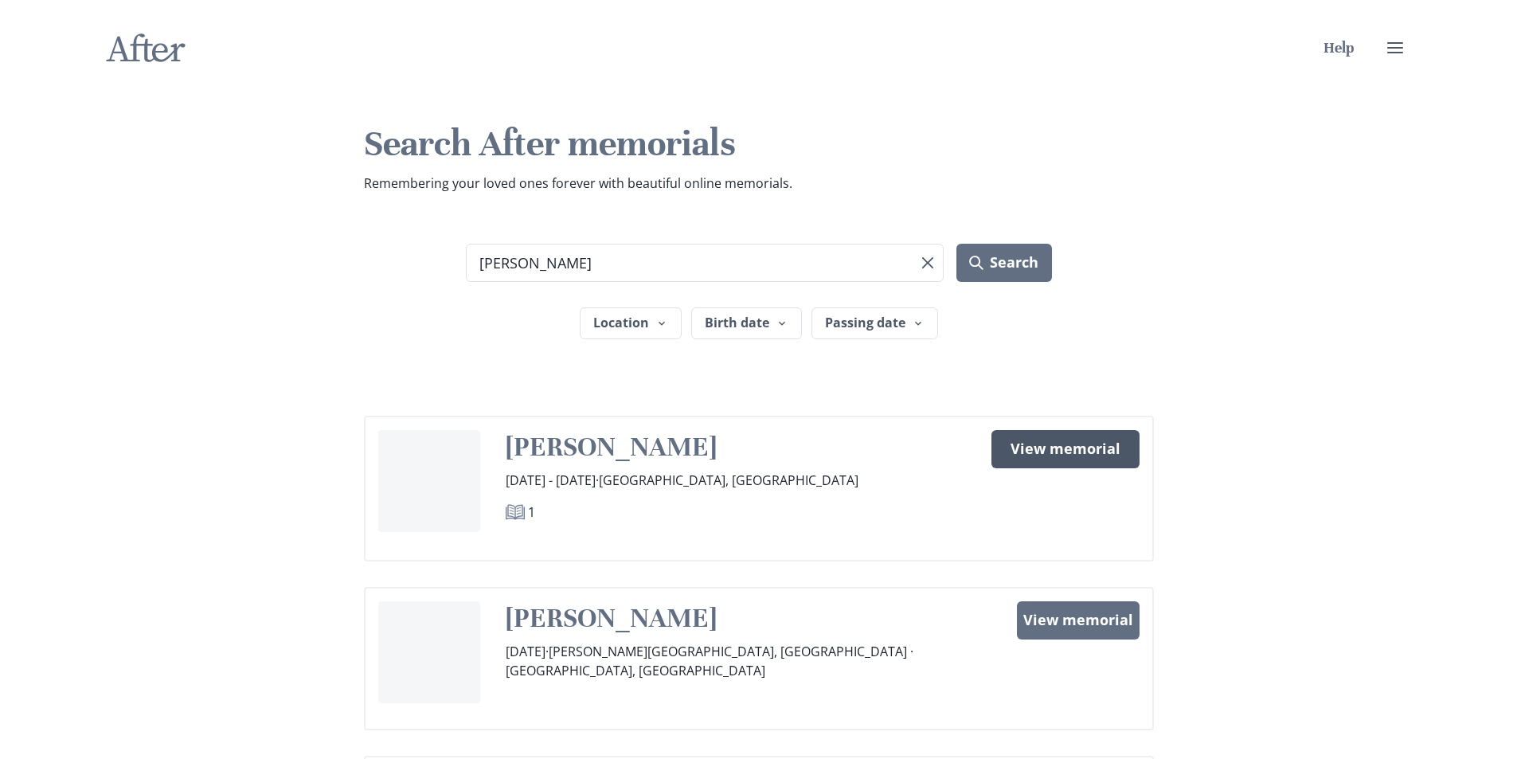
click at [1050, 445] on link "View memorial" at bounding box center [1065, 449] width 148 height 38
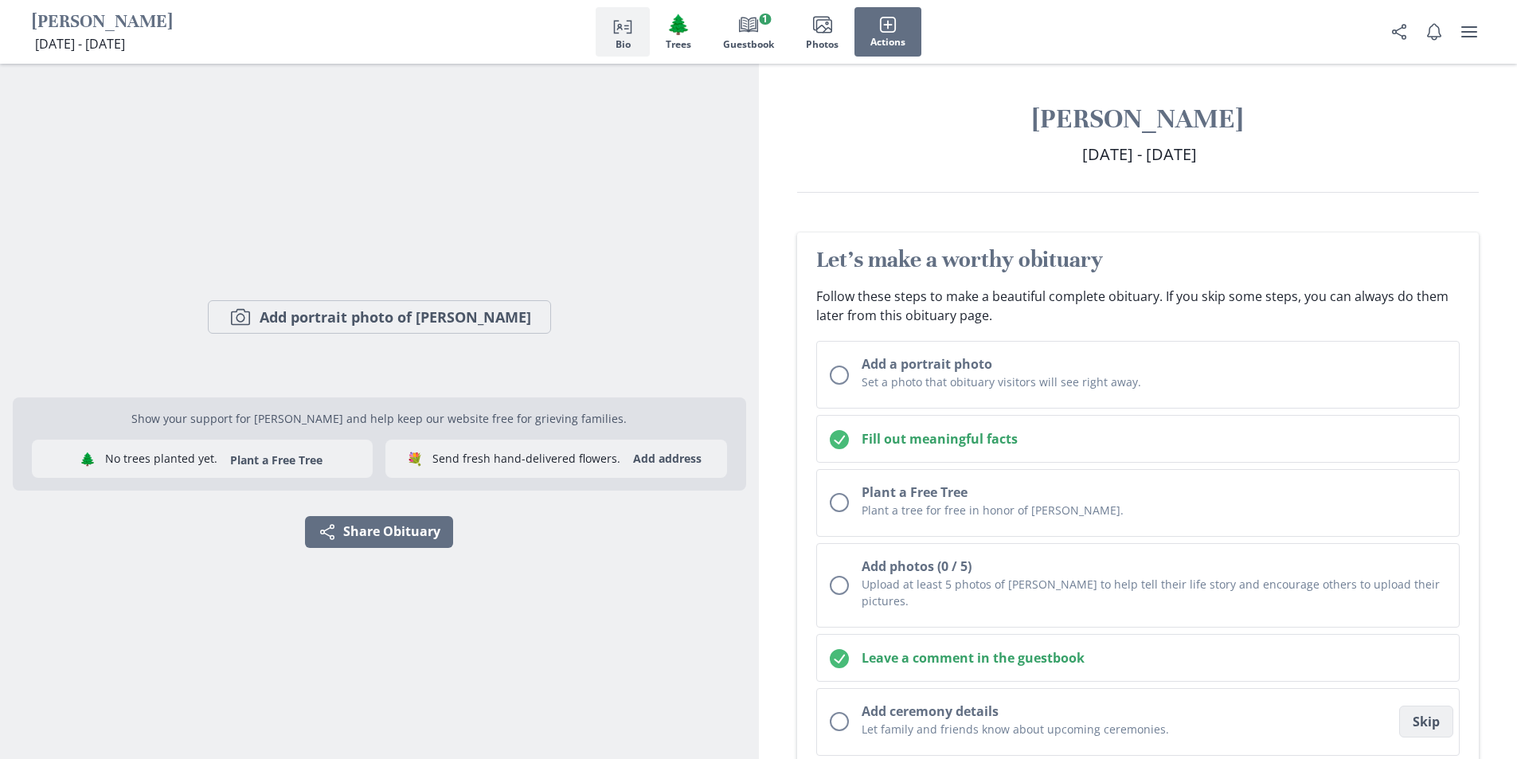
click at [1433, 705] on button "Skip" at bounding box center [1426, 721] width 54 height 32
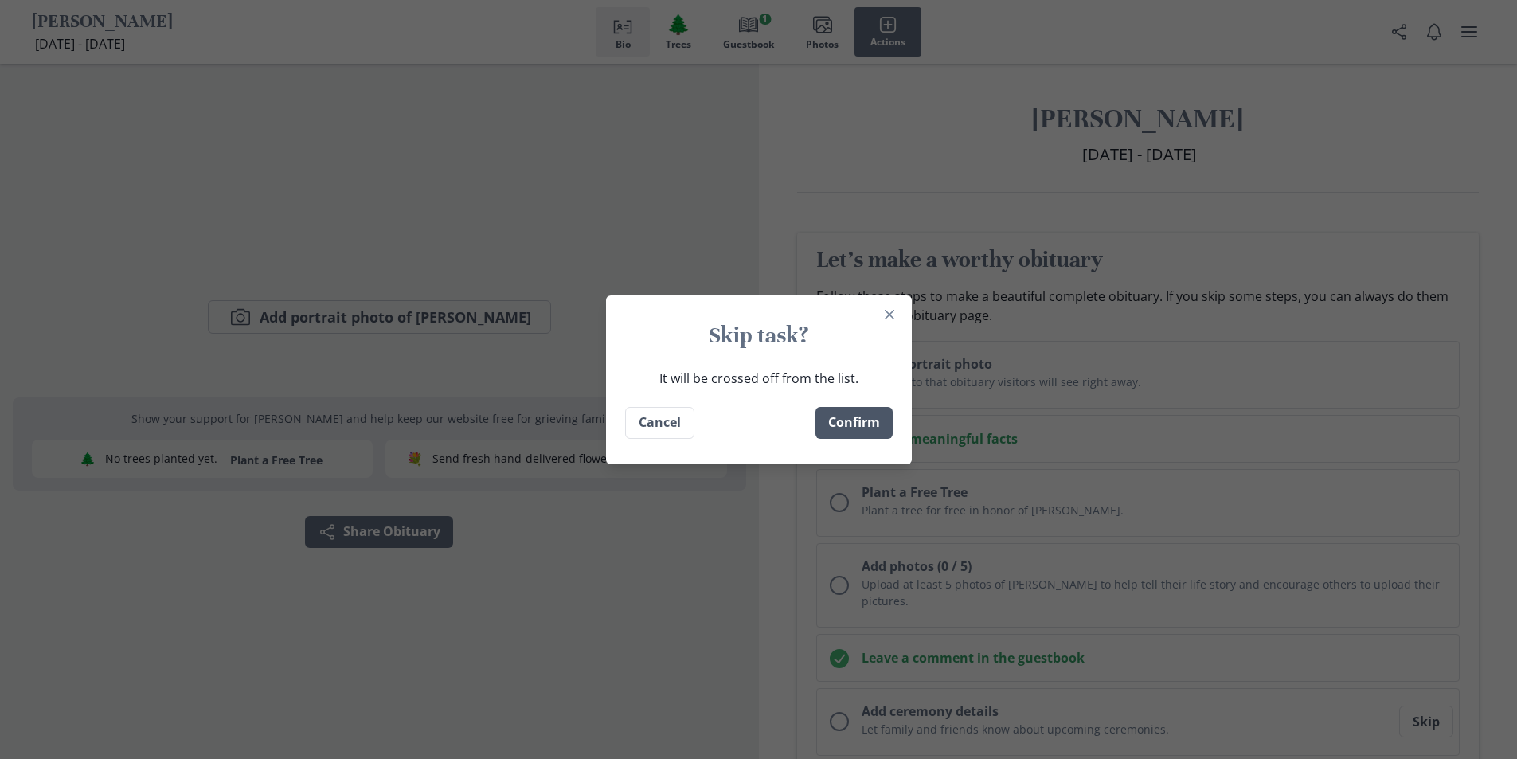
click at [842, 413] on button "Confirm" at bounding box center [853, 423] width 77 height 32
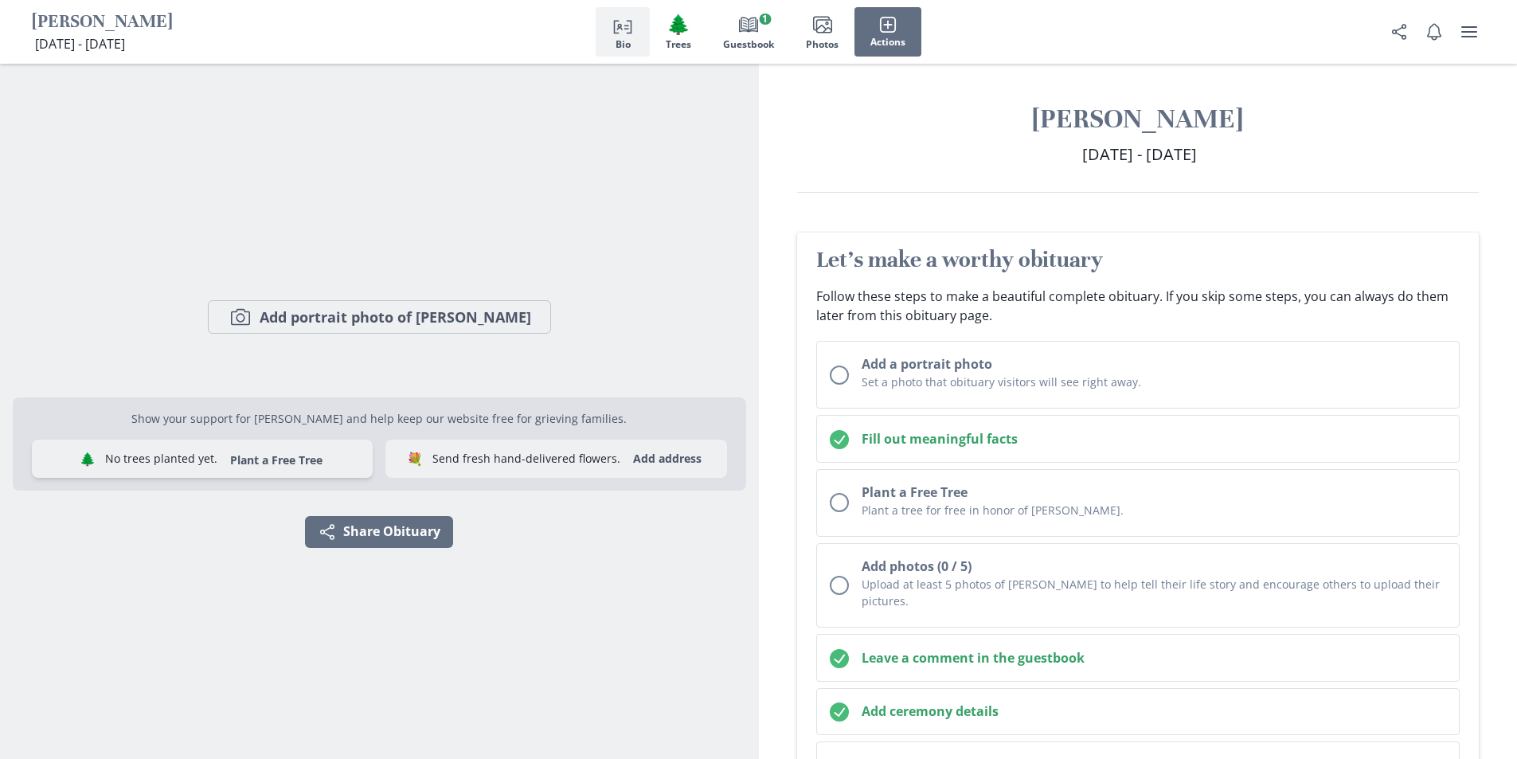
click at [249, 460] on button "Plant a Free Tree" at bounding box center [276, 459] width 111 height 15
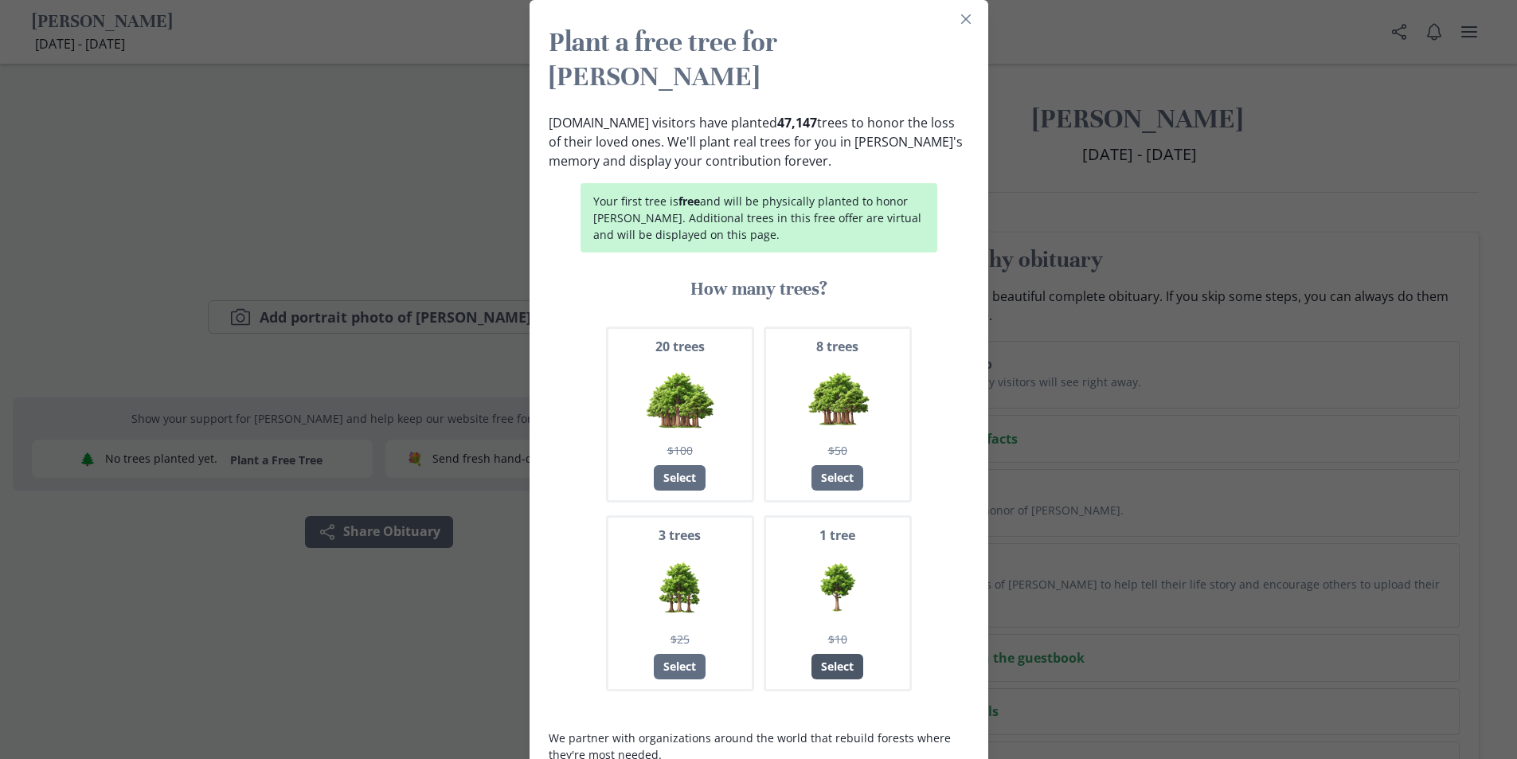
click at [839, 654] on div "Select" at bounding box center [837, 666] width 52 height 25
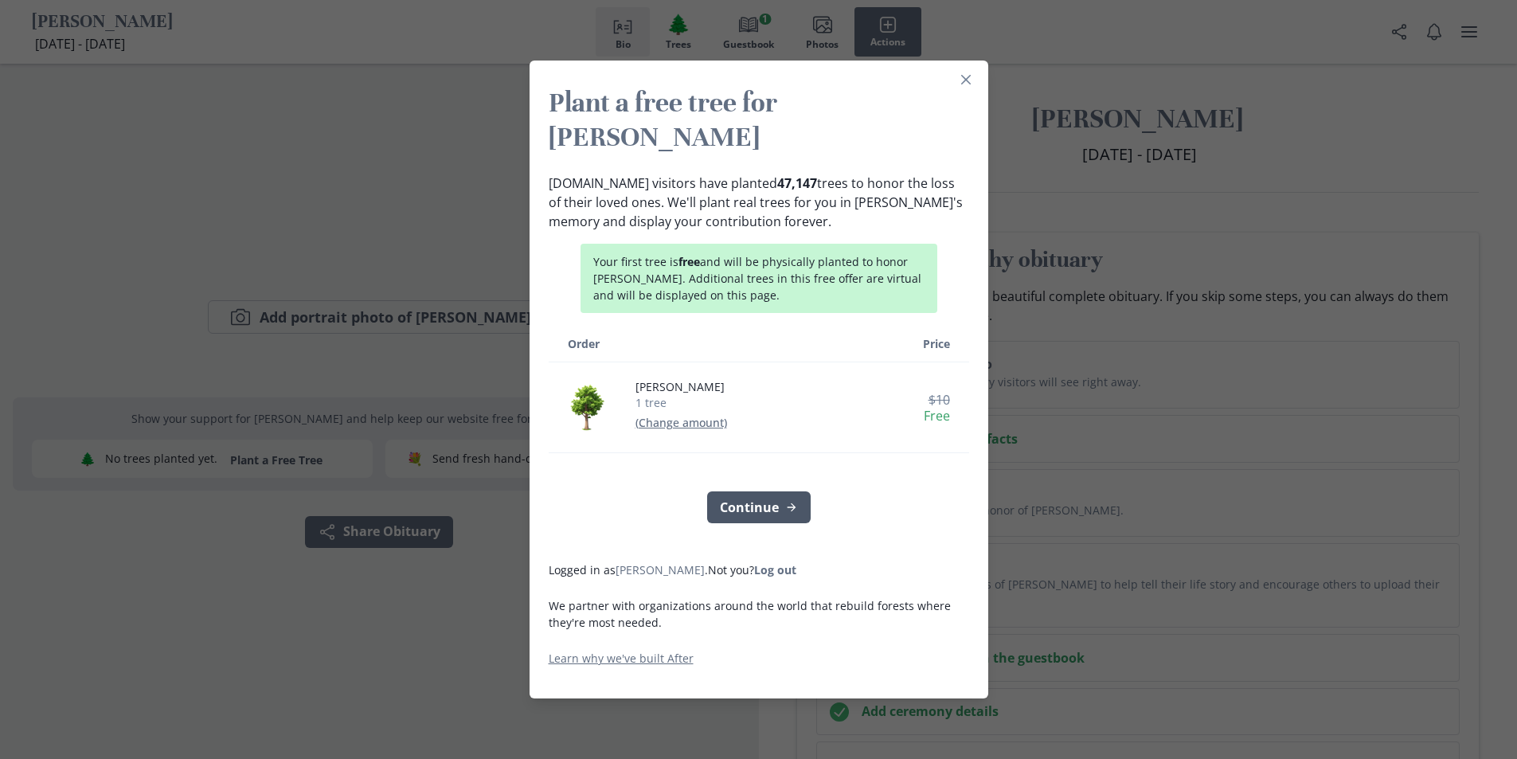
click at [754, 491] on button "Continue" at bounding box center [759, 507] width 104 height 32
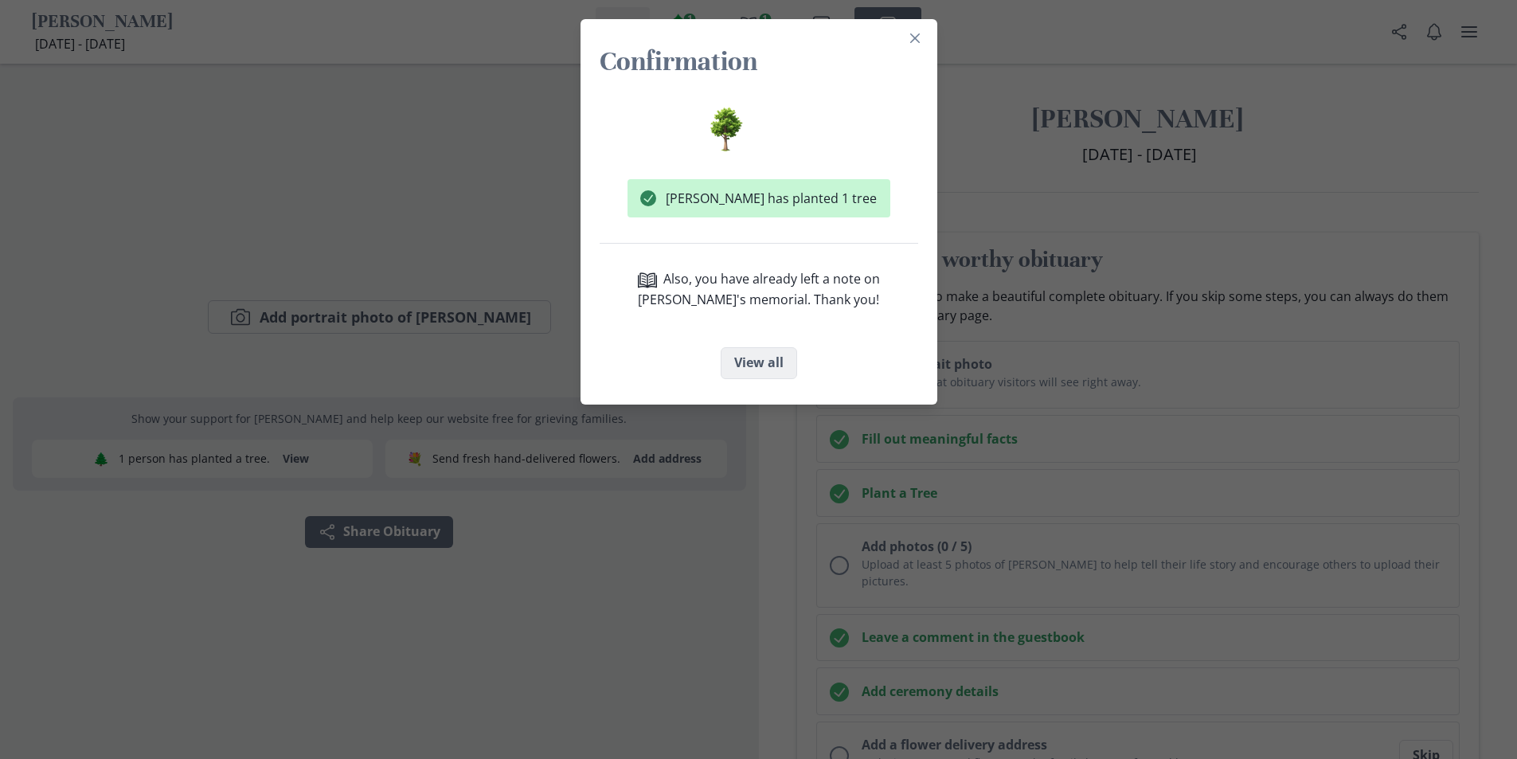
click at [775, 354] on button "View all" at bounding box center [759, 363] width 76 height 32
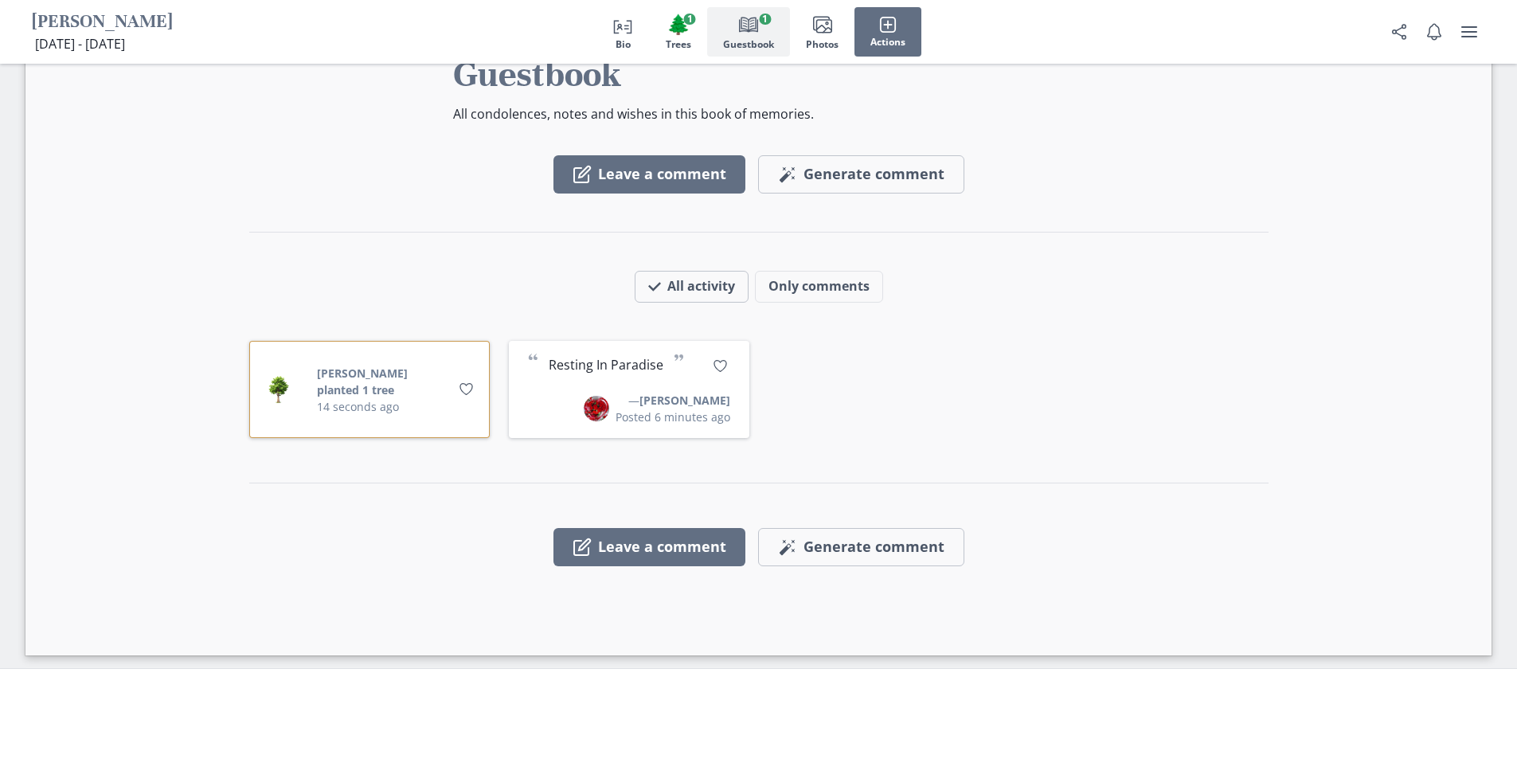
scroll to position [2420, 0]
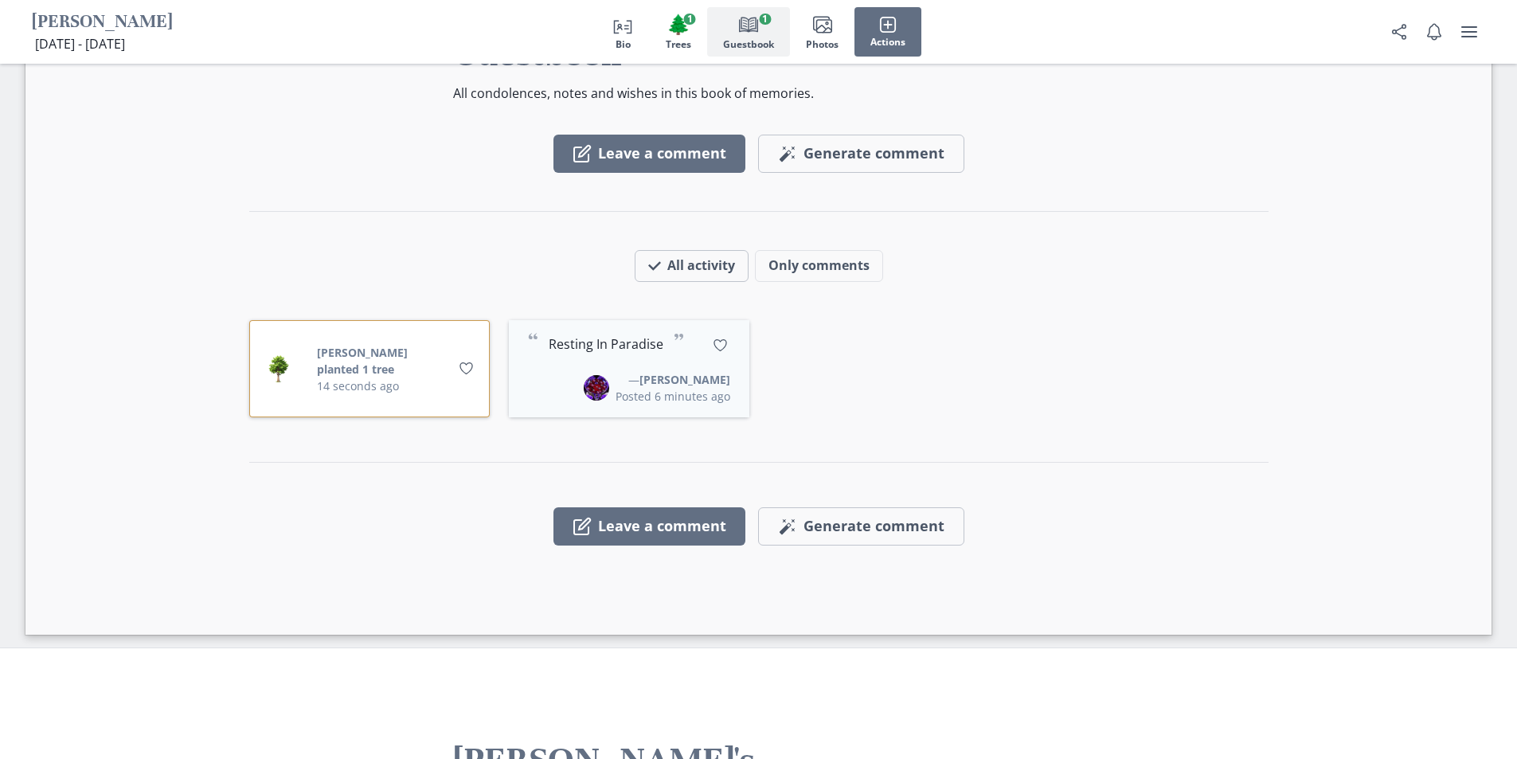
click at [615, 388] on button "Posted 6 minutes ago" at bounding box center [672, 396] width 115 height 17
click at [564, 308] on div "“ Resting In Paradise ” Options — [PERSON_NAME] Posted 6 minutes ago" at bounding box center [758, 379] width 1517 height 759
click at [615, 388] on button "Posted 6 minutes ago" at bounding box center [672, 396] width 115 height 17
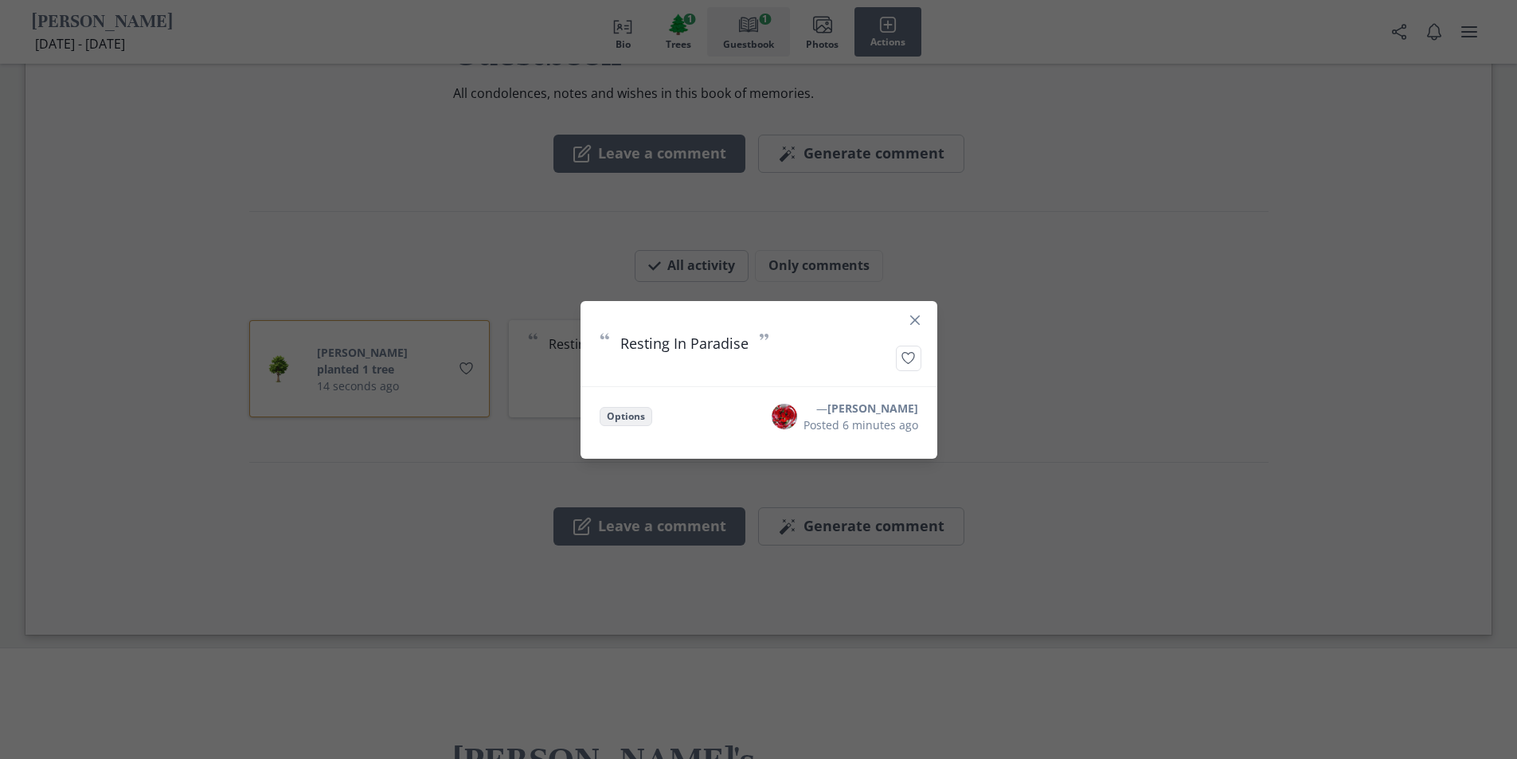
click at [610, 417] on button "Options" at bounding box center [626, 416] width 53 height 19
click at [1134, 733] on div "“ Resting In Paradise ” Options Thrash Delete comment — [PERSON_NAME] Posted 6 …" at bounding box center [758, 379] width 1517 height 759
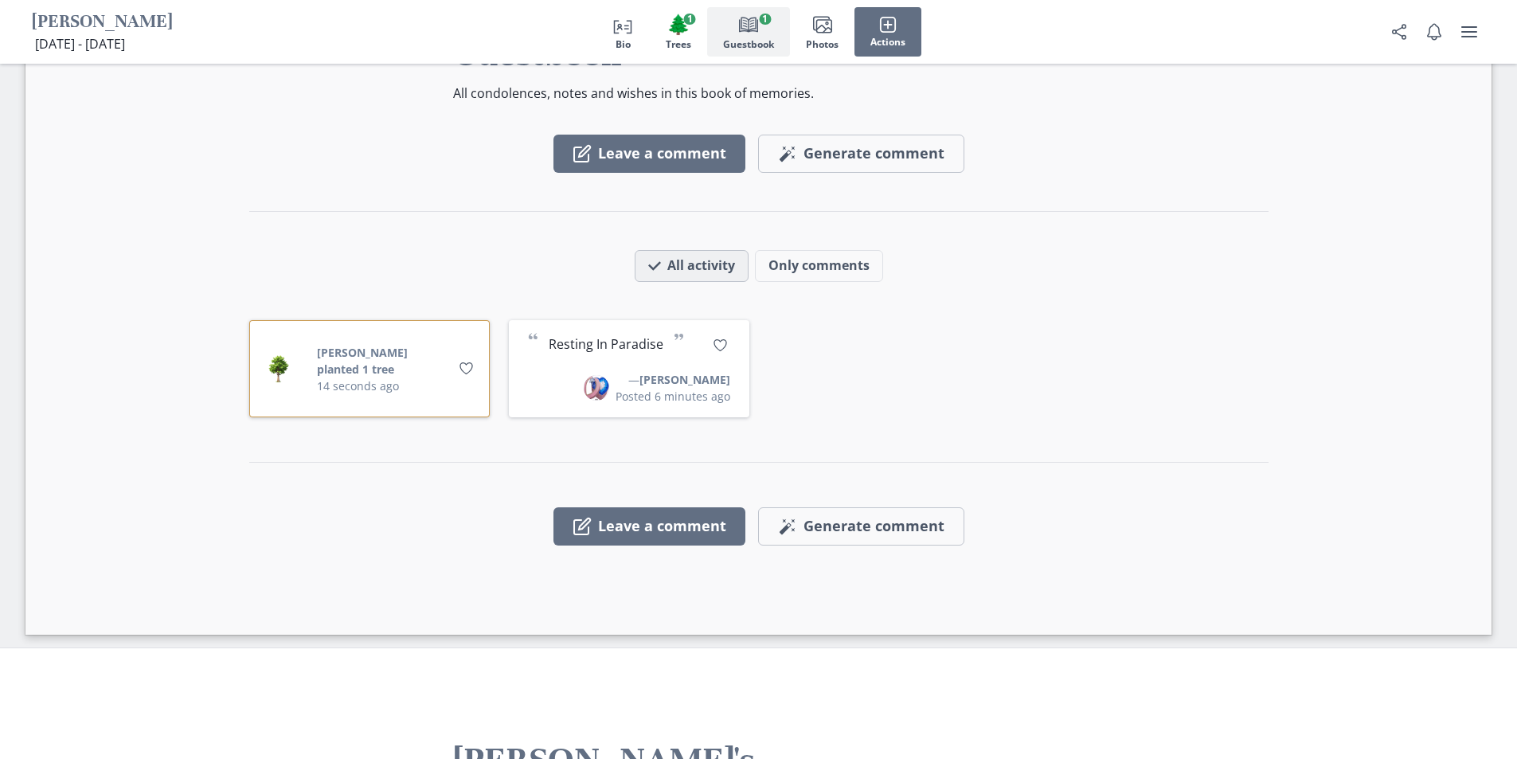
click at [673, 250] on button "All activity" at bounding box center [692, 266] width 114 height 32
click at [1470, 34] on icon "user menu" at bounding box center [1468, 31] width 19 height 19
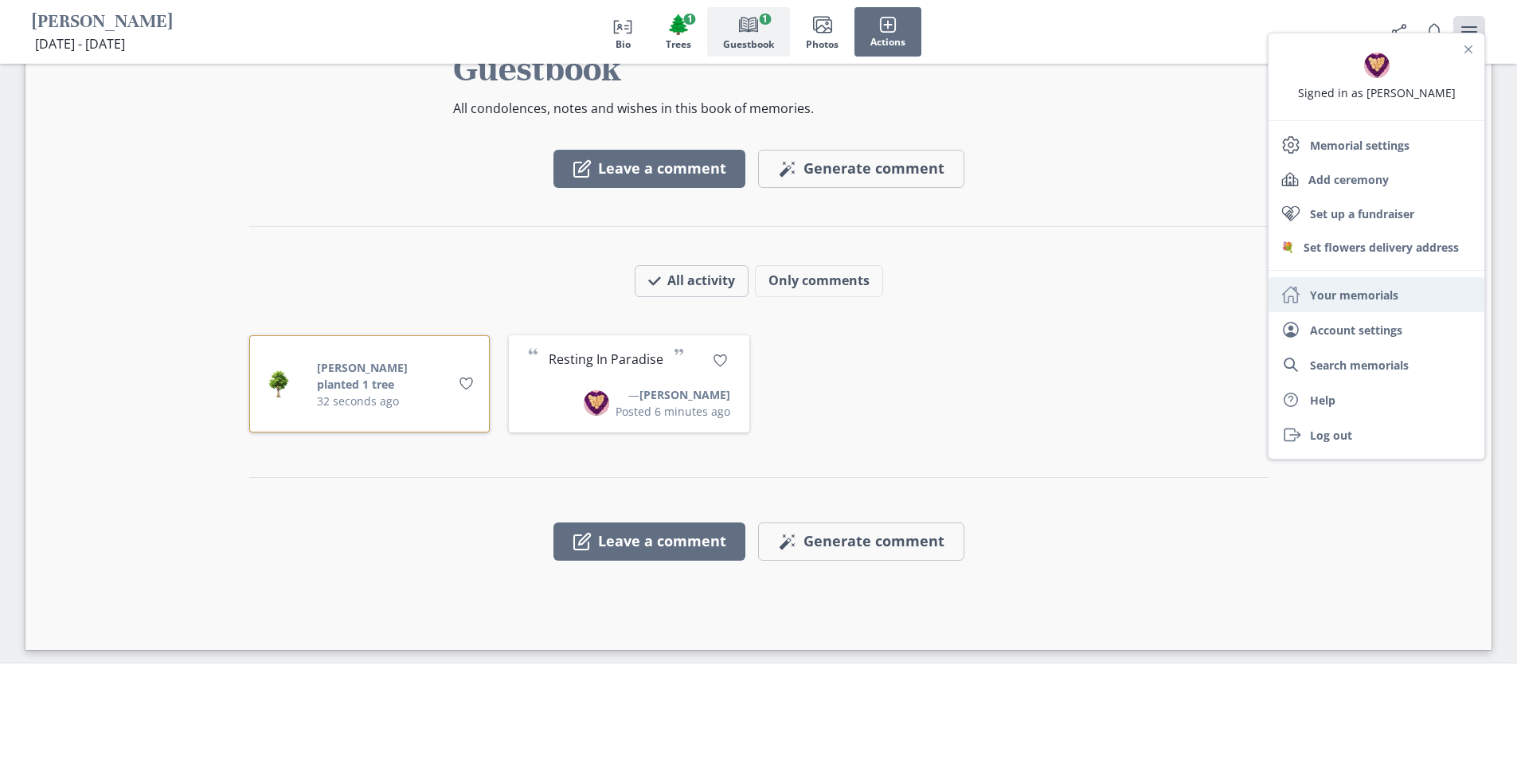
scroll to position [2389, 0]
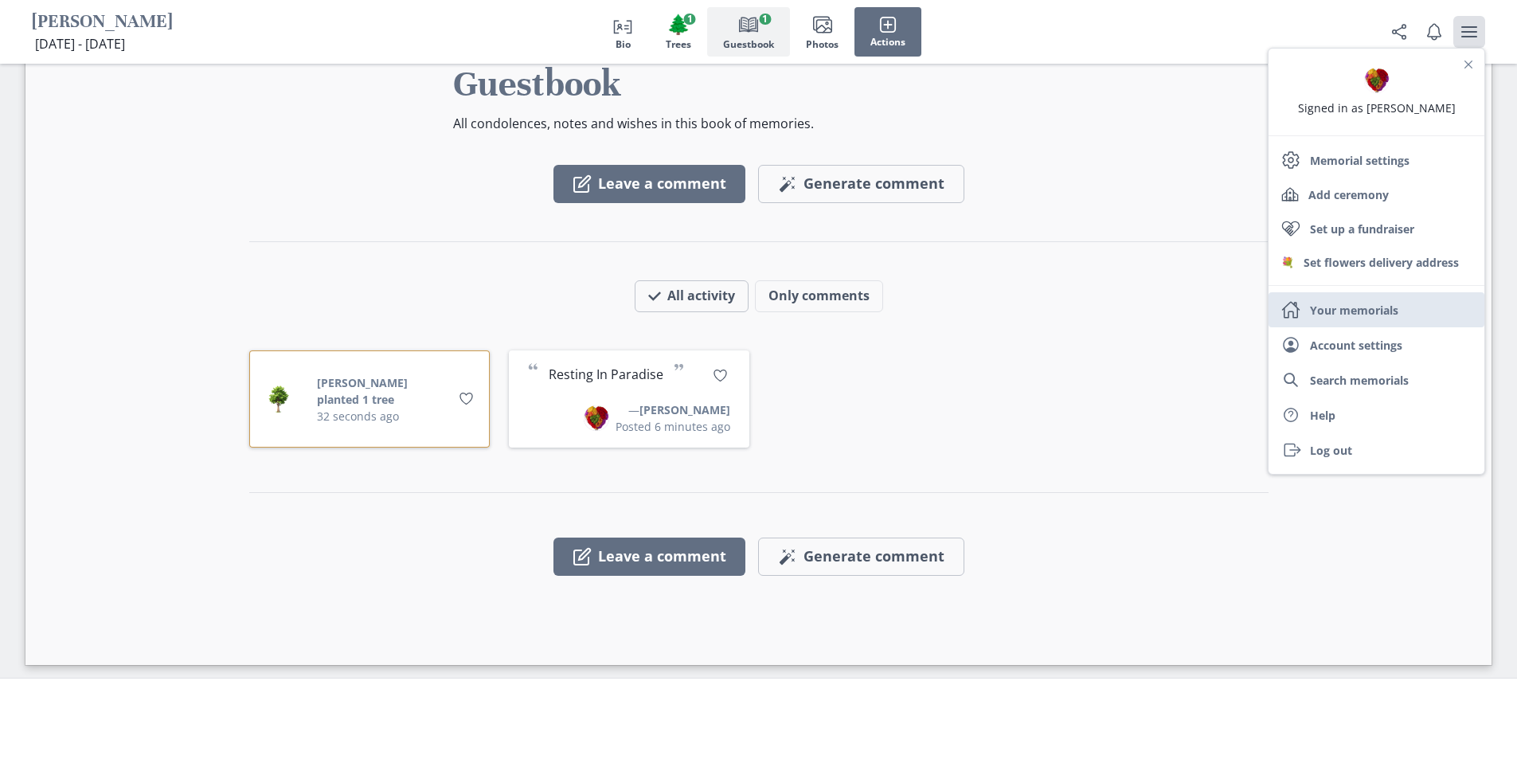
click at [1361, 311] on link "Home Your memorials" at bounding box center [1376, 309] width 216 height 35
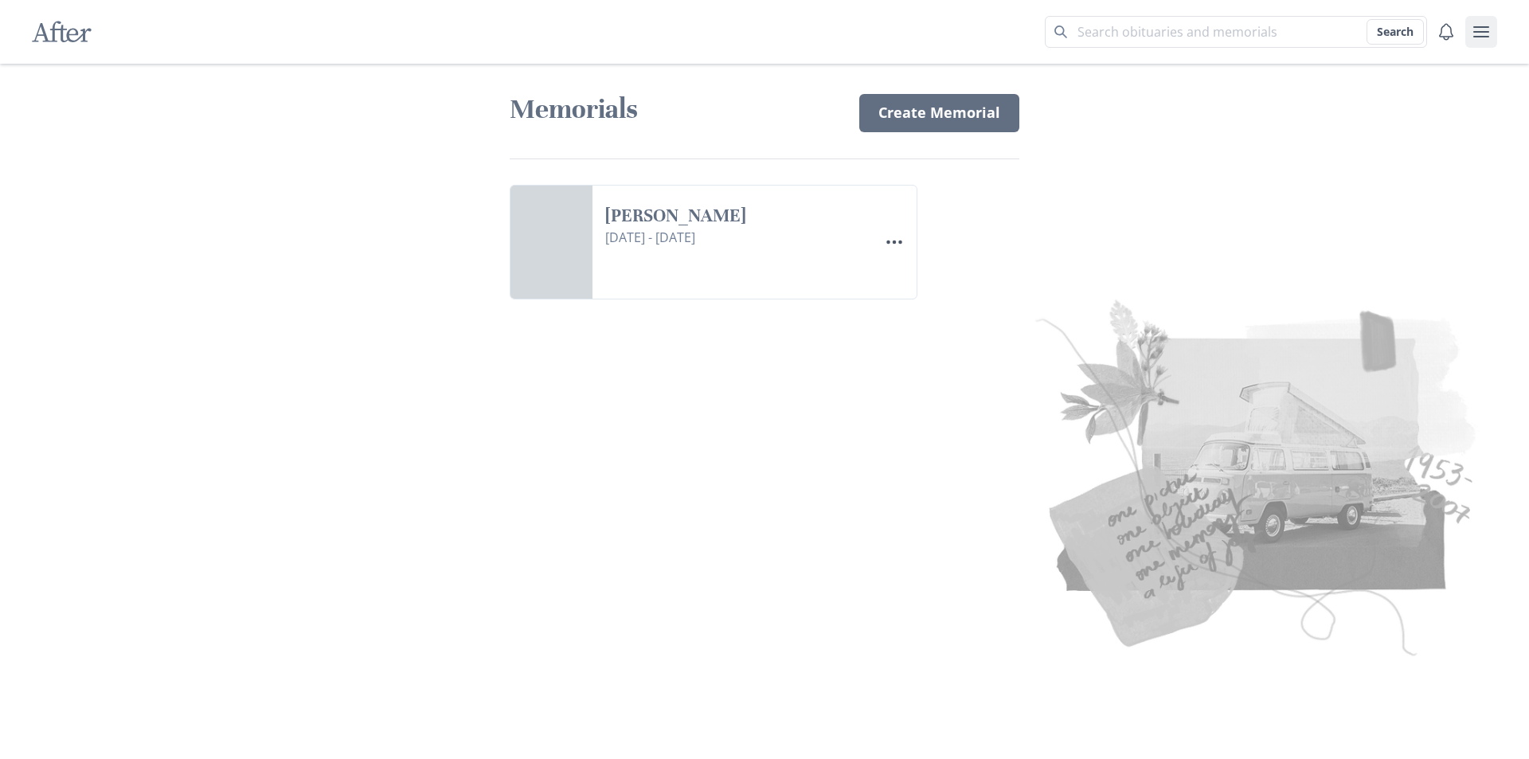
click at [1479, 35] on icon "user menu" at bounding box center [1480, 31] width 19 height 19
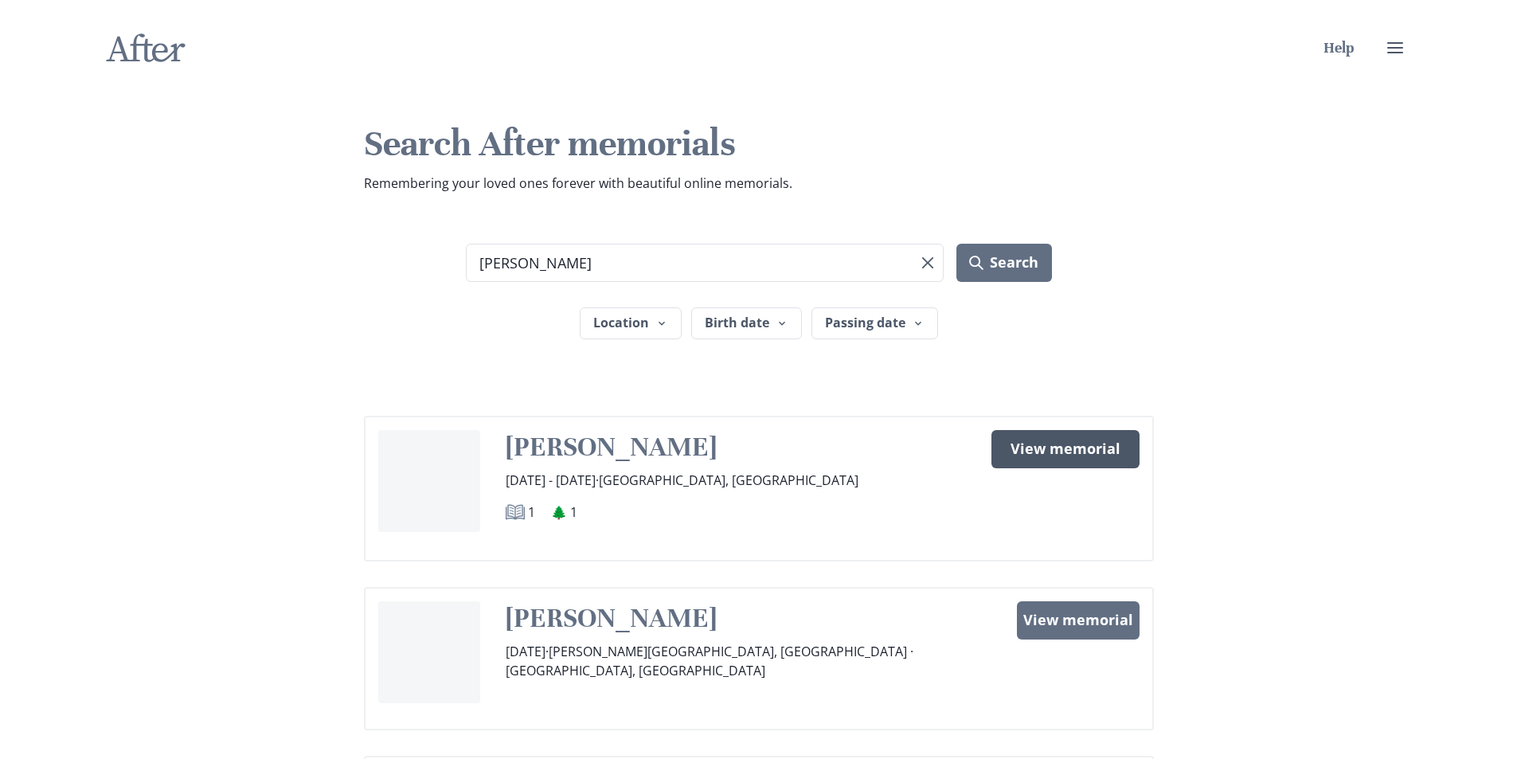
click at [1053, 449] on link "View memorial" at bounding box center [1065, 449] width 148 height 38
